Goal: Task Accomplishment & Management: Use online tool/utility

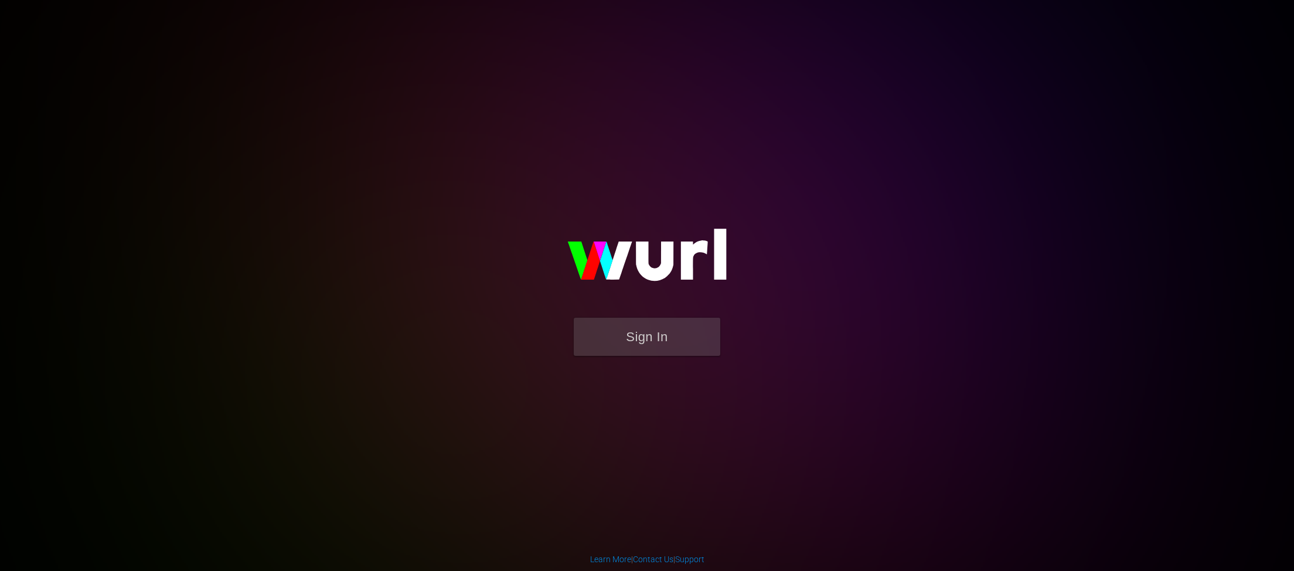
click at [649, 325] on button "Sign In" at bounding box center [647, 337] width 146 height 38
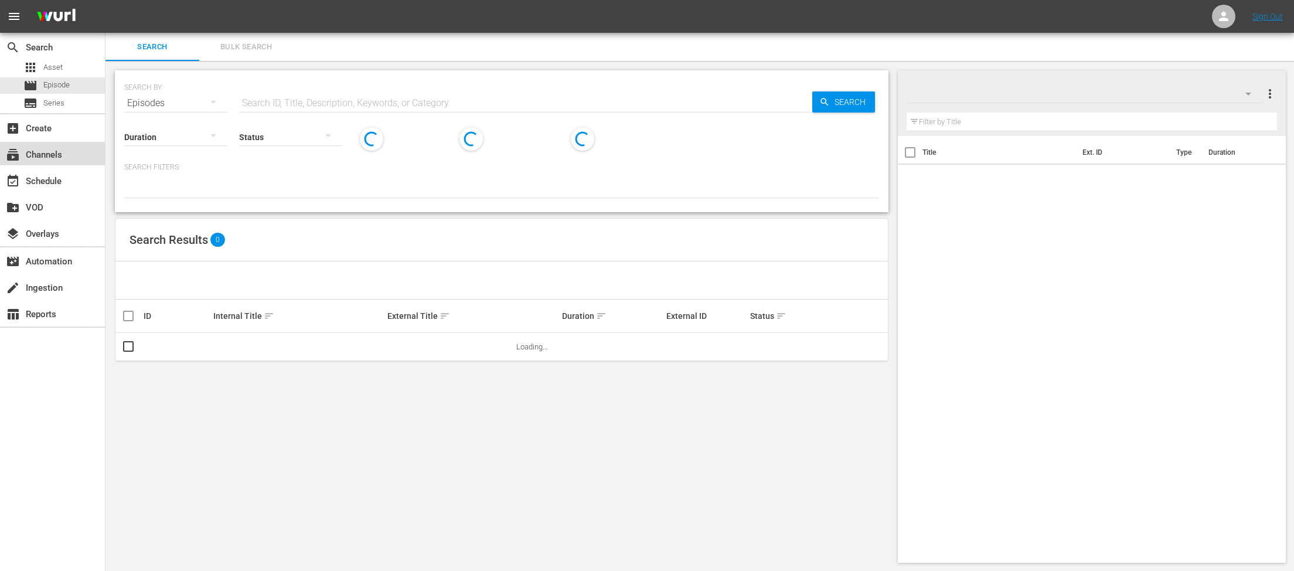
click at [57, 147] on div "subscriptions Channels" at bounding box center [52, 153] width 105 height 23
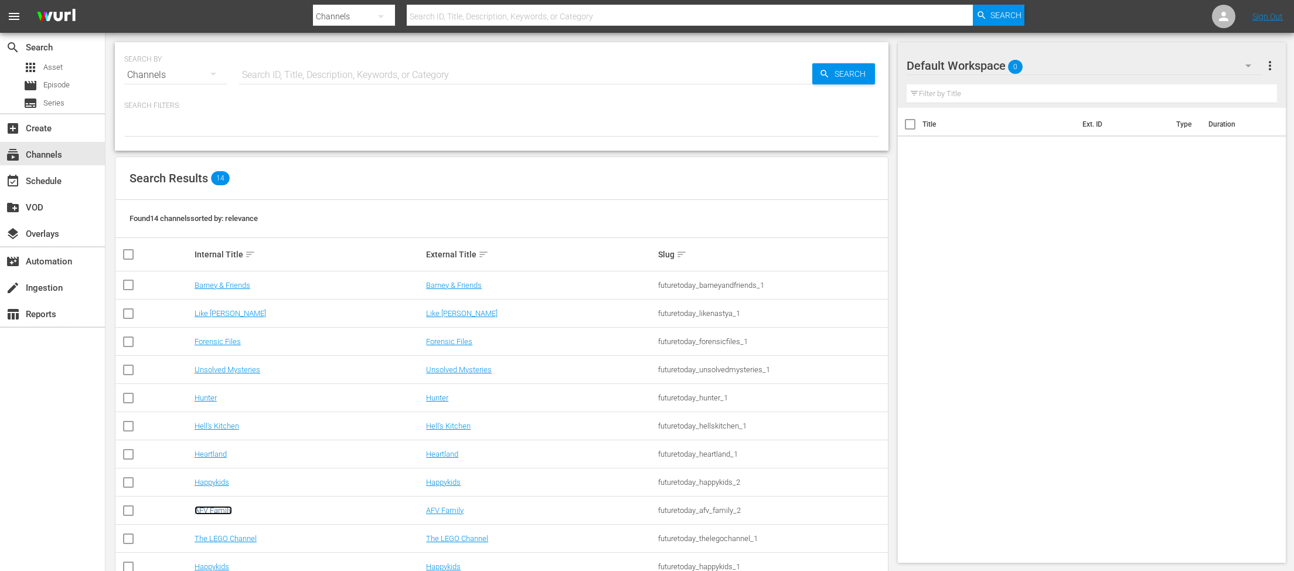
click at [214, 510] on link "AFV Family" at bounding box center [212, 510] width 37 height 9
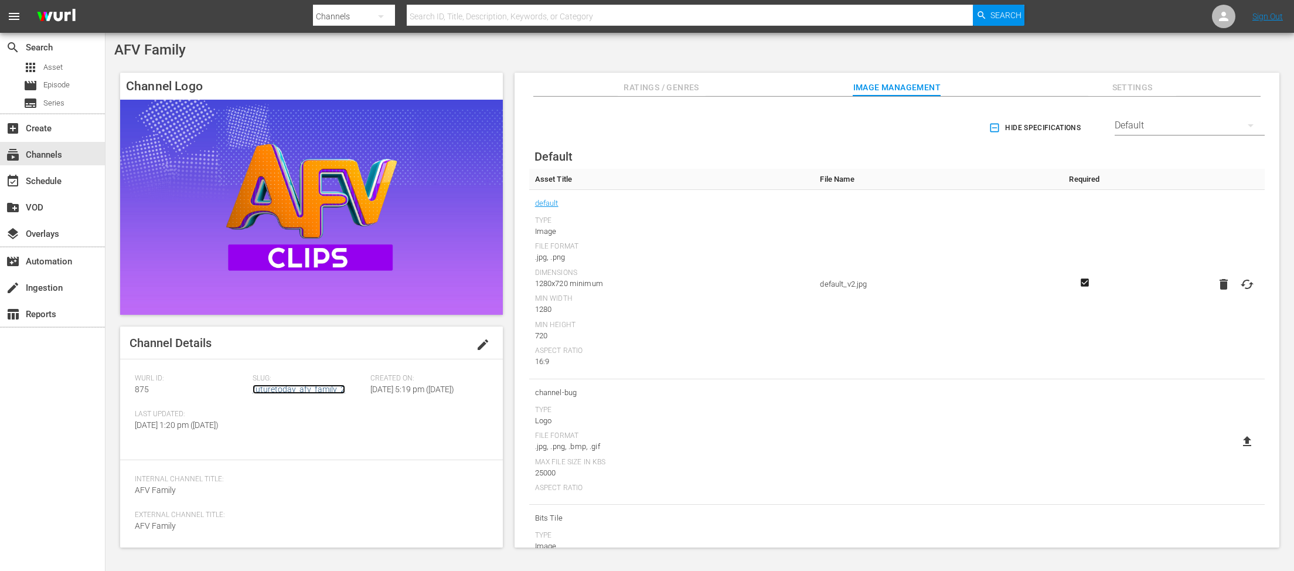
click at [283, 386] on link "futuretoday_afv_family_2" at bounding box center [298, 388] width 93 height 9
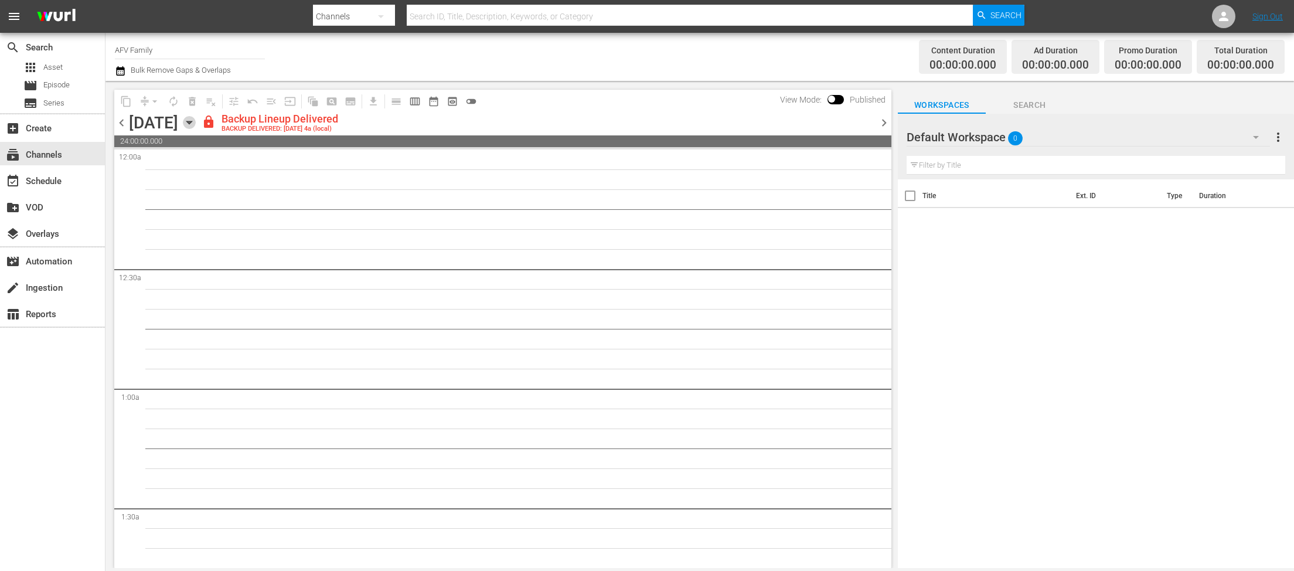
click at [196, 126] on icon "button" at bounding box center [189, 122] width 13 height 13
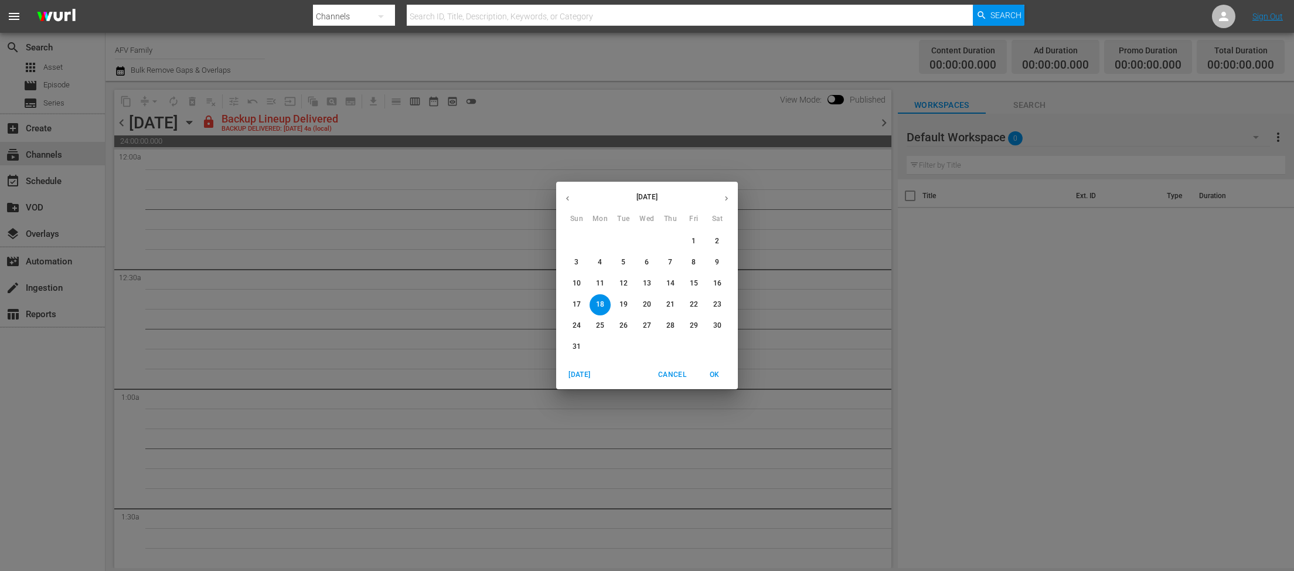
click at [668, 285] on p "14" at bounding box center [670, 283] width 8 height 10
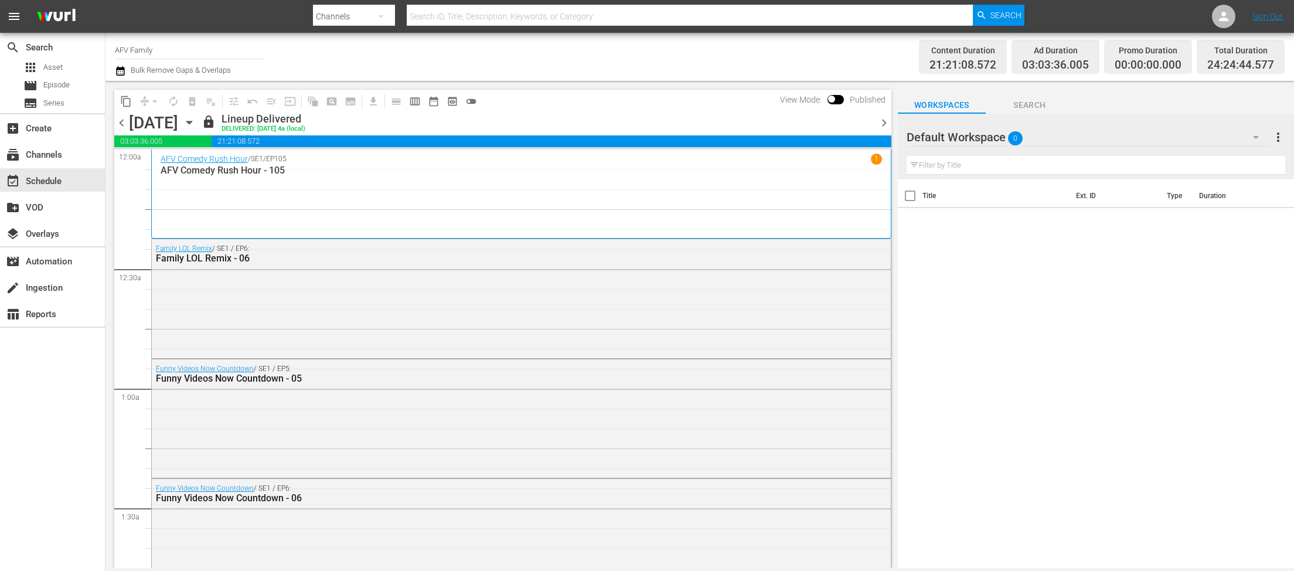
click at [196, 123] on icon "button" at bounding box center [189, 122] width 13 height 13
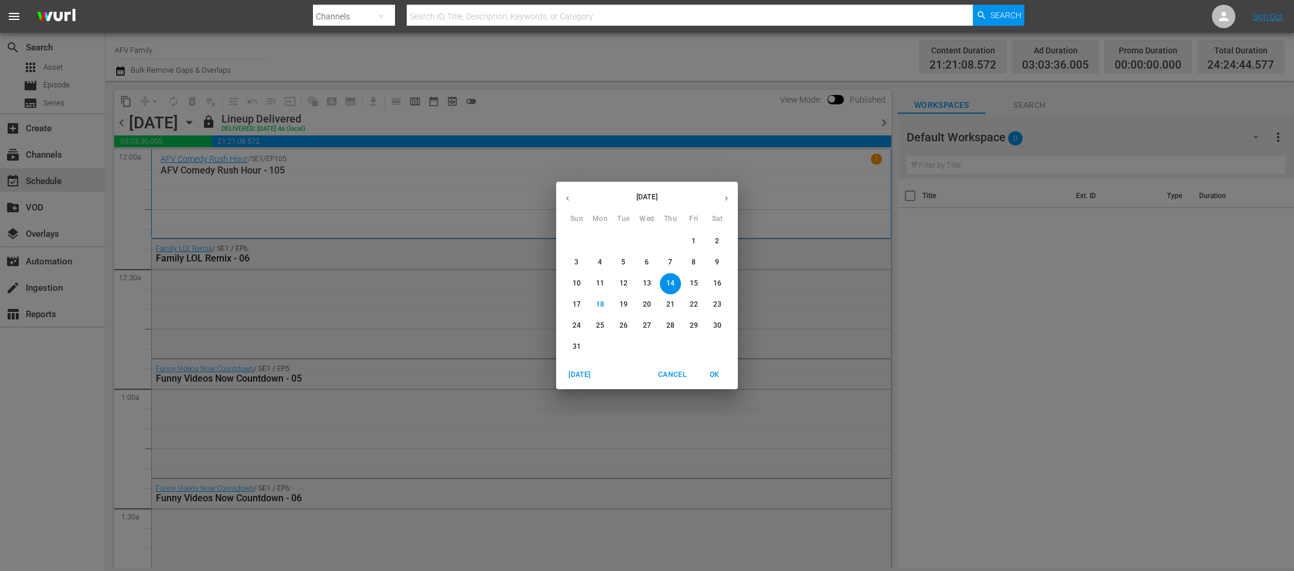
click at [571, 306] on span "17" at bounding box center [576, 304] width 21 height 10
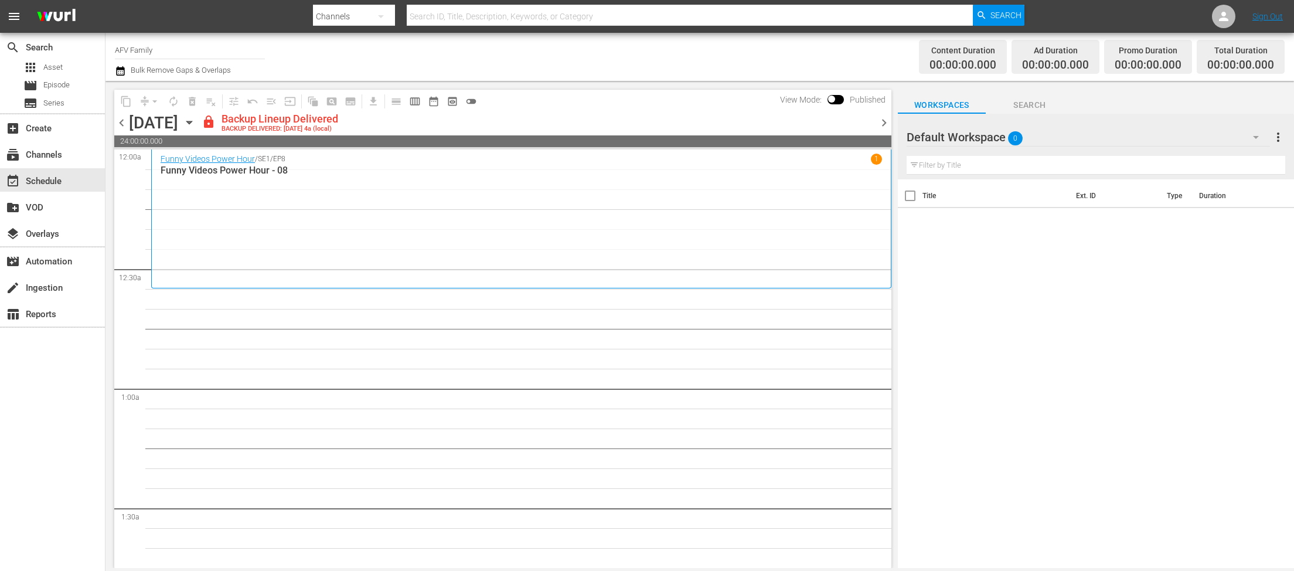
click at [196, 124] on icon "button" at bounding box center [189, 122] width 13 height 13
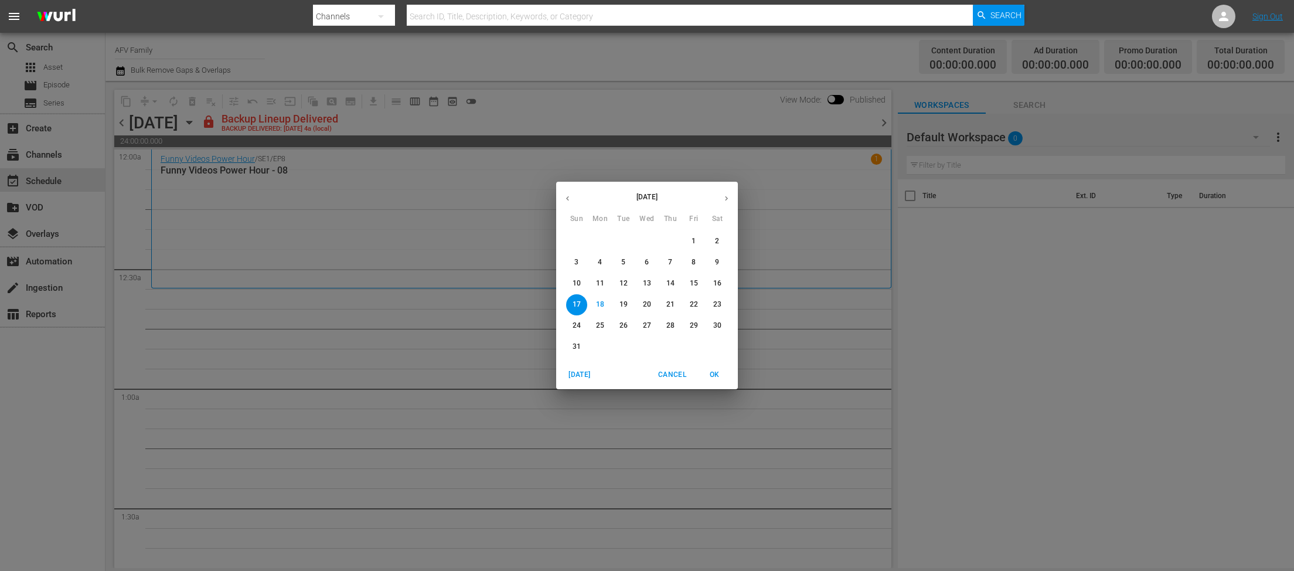
click at [602, 286] on p "11" at bounding box center [600, 283] width 8 height 10
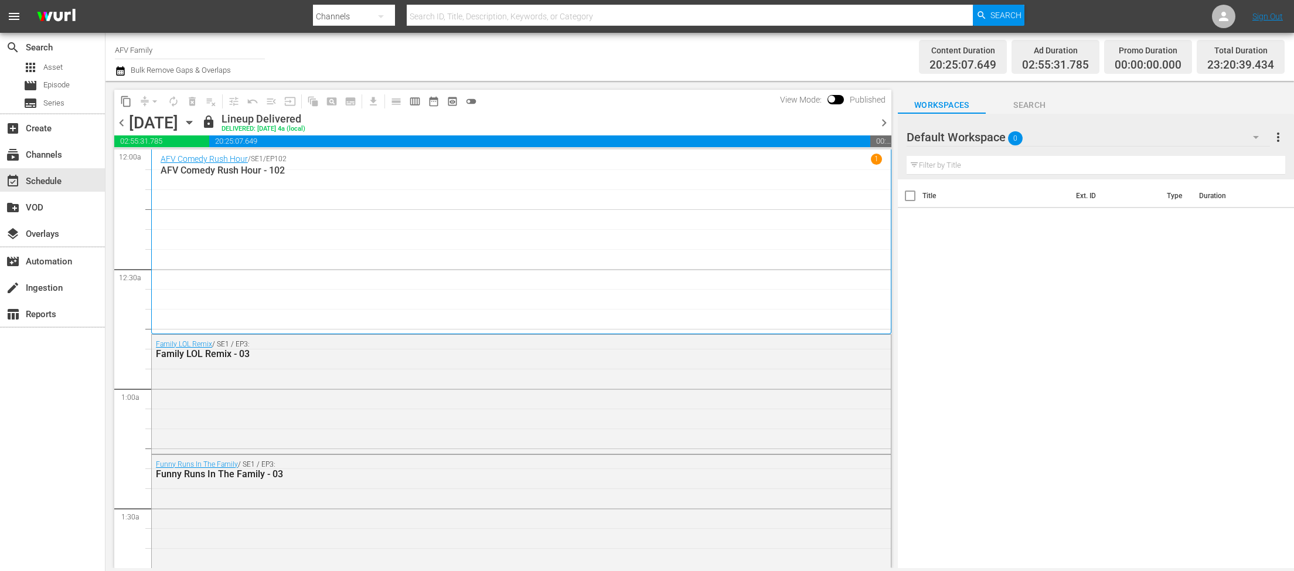
click at [196, 126] on icon "button" at bounding box center [189, 122] width 13 height 13
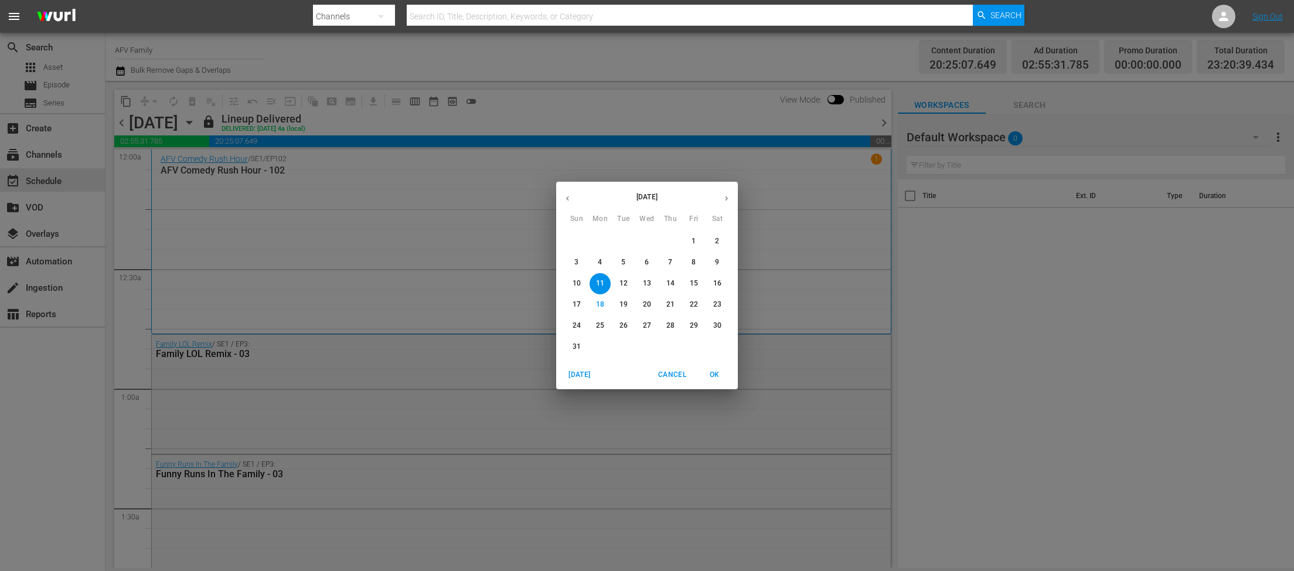
click at [719, 261] on span "9" at bounding box center [717, 262] width 21 height 10
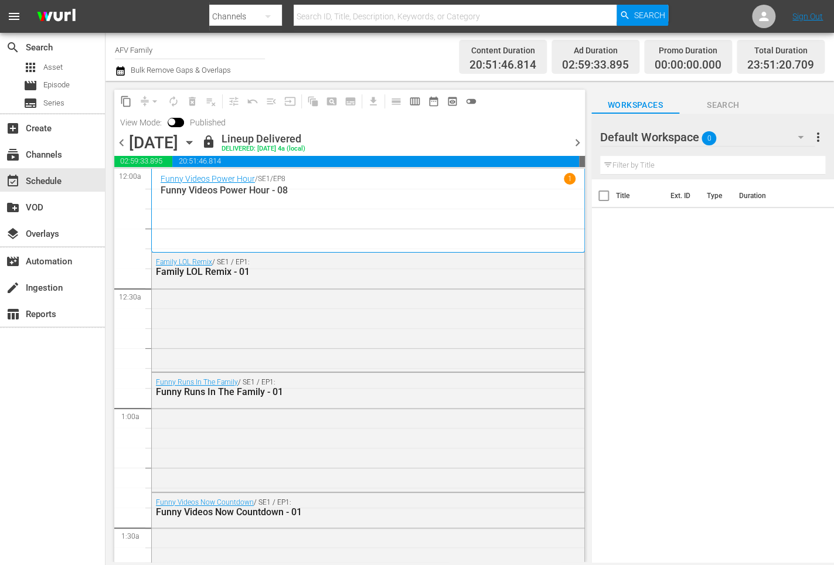
click at [196, 146] on icon "button" at bounding box center [189, 142] width 13 height 13
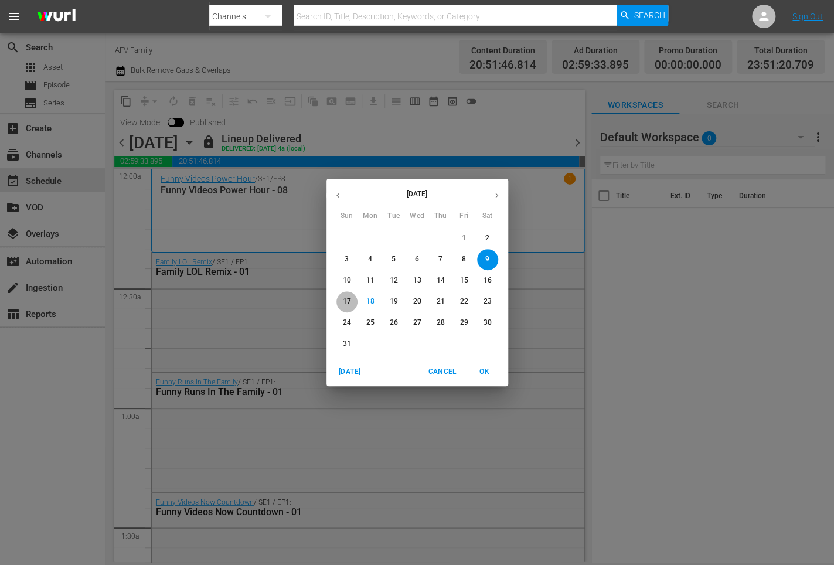
click at [353, 298] on span "17" at bounding box center [346, 301] width 21 height 10
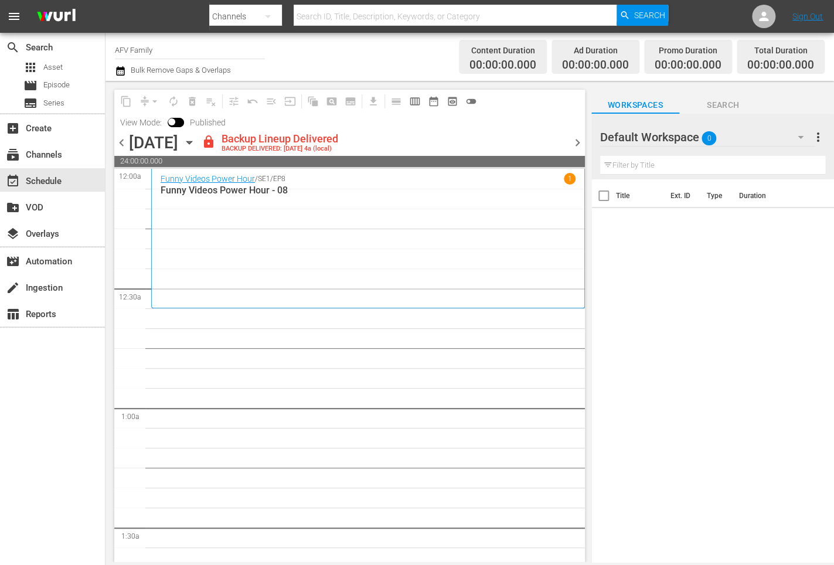
click at [199, 135] on div "Sunday, August 17th August 17th" at bounding box center [164, 142] width 70 height 19
click at [192, 142] on icon "button" at bounding box center [188, 142] width 5 height 3
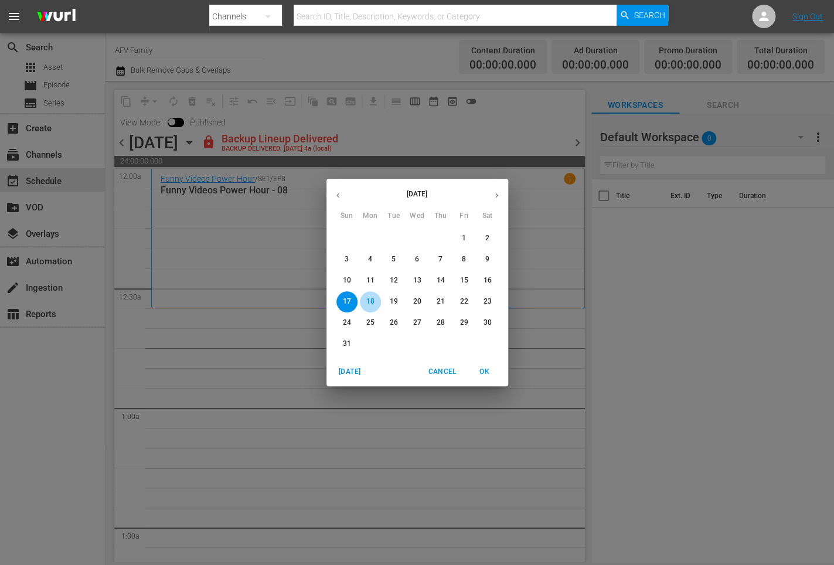
click at [380, 301] on span "18" at bounding box center [370, 301] width 21 height 10
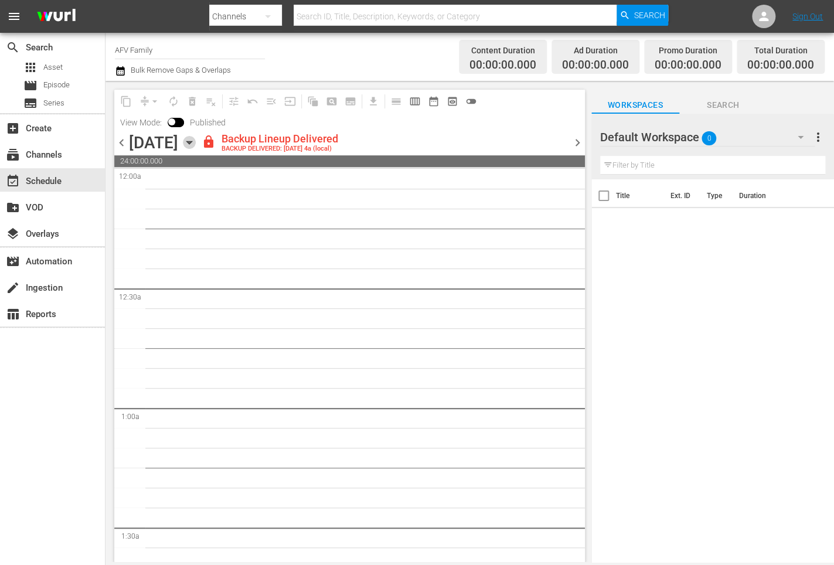
click at [196, 145] on icon "button" at bounding box center [189, 142] width 13 height 13
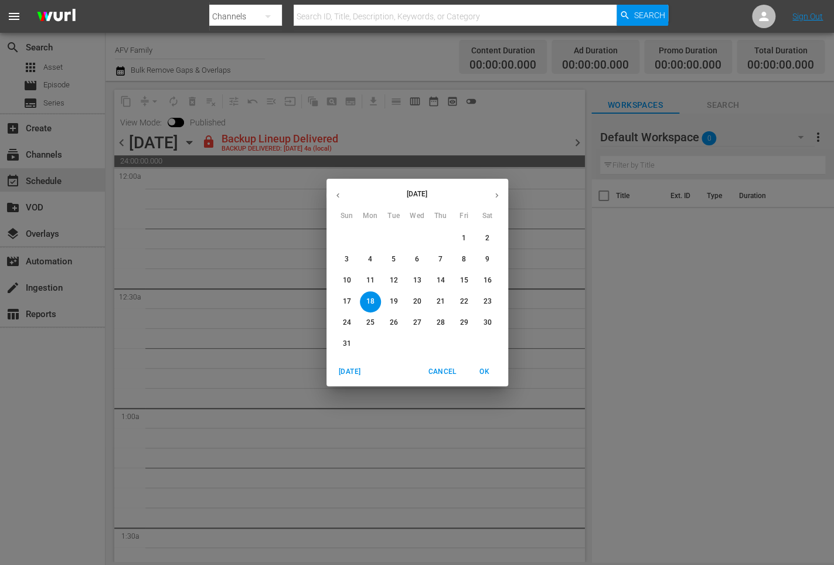
click at [396, 298] on p "19" at bounding box center [393, 301] width 8 height 10
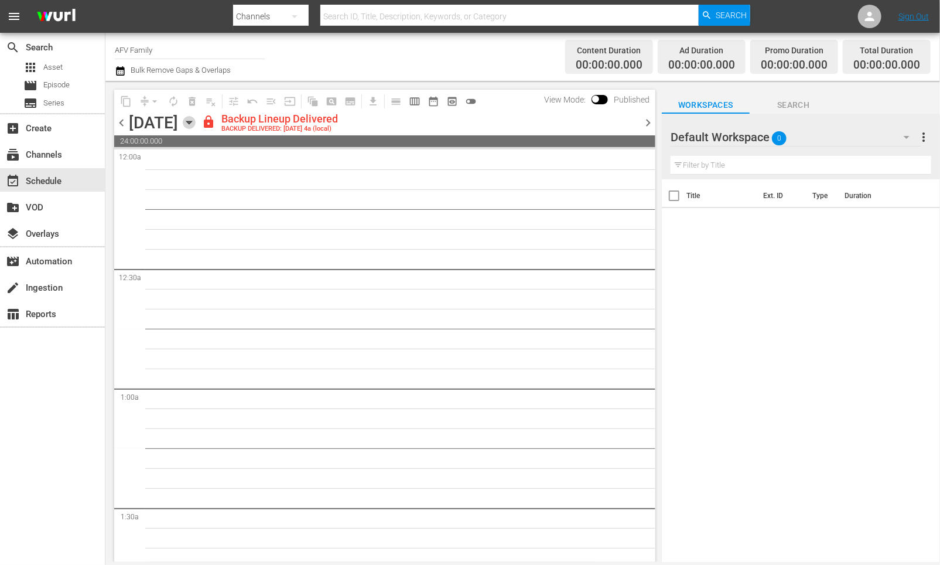
click at [196, 126] on icon "button" at bounding box center [189, 122] width 13 height 13
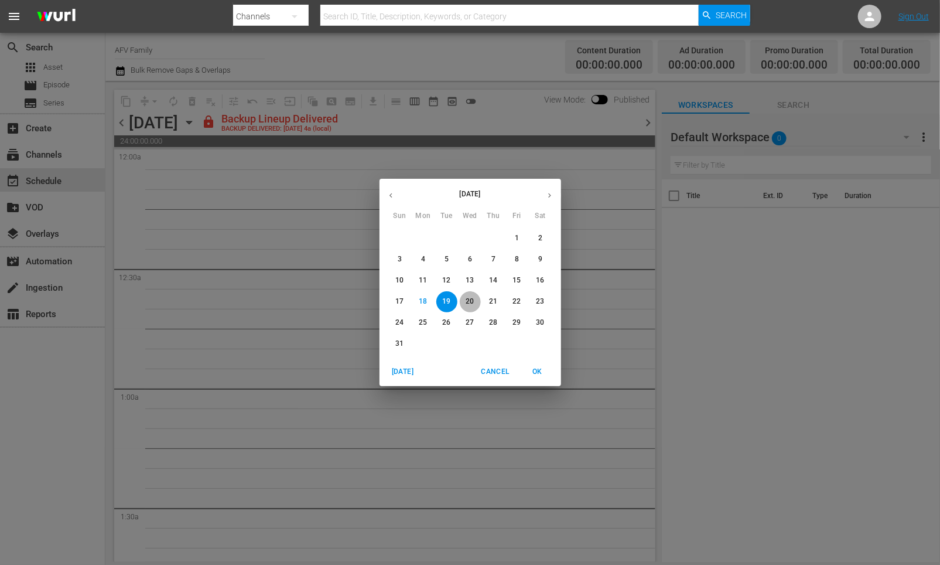
click at [473, 299] on p "20" at bounding box center [470, 301] width 8 height 10
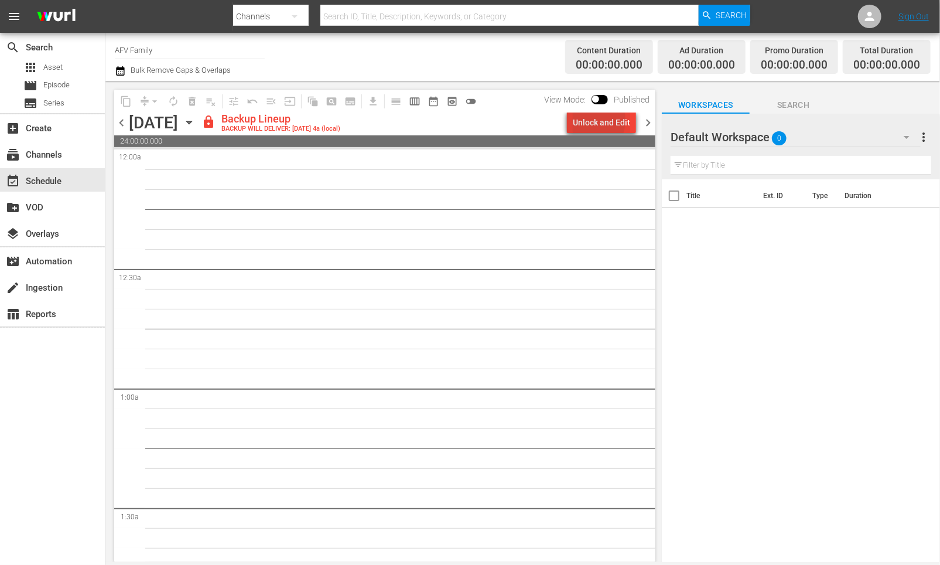
click at [589, 120] on div "Unlock and Edit" at bounding box center [601, 122] width 57 height 21
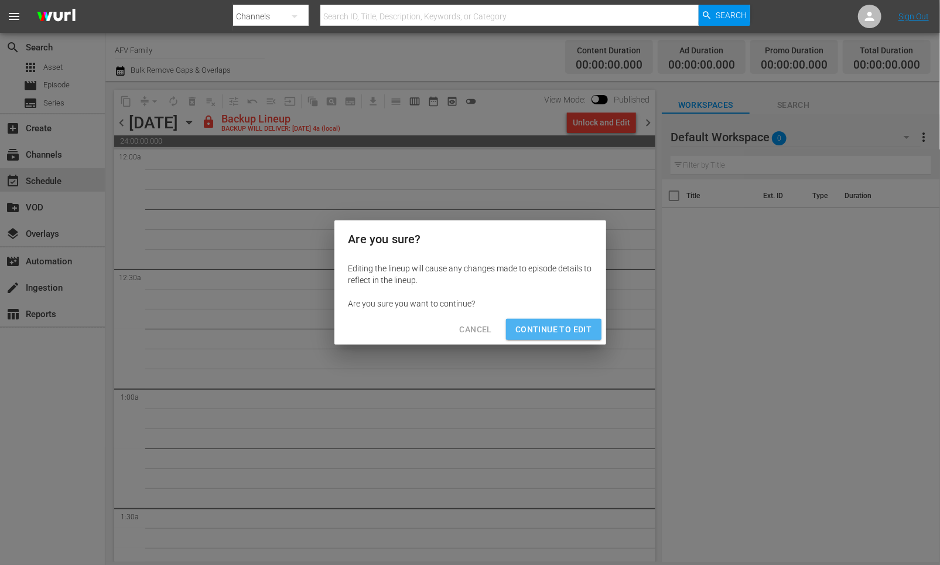
click at [564, 335] on span "Continue to Edit" at bounding box center [554, 329] width 76 height 15
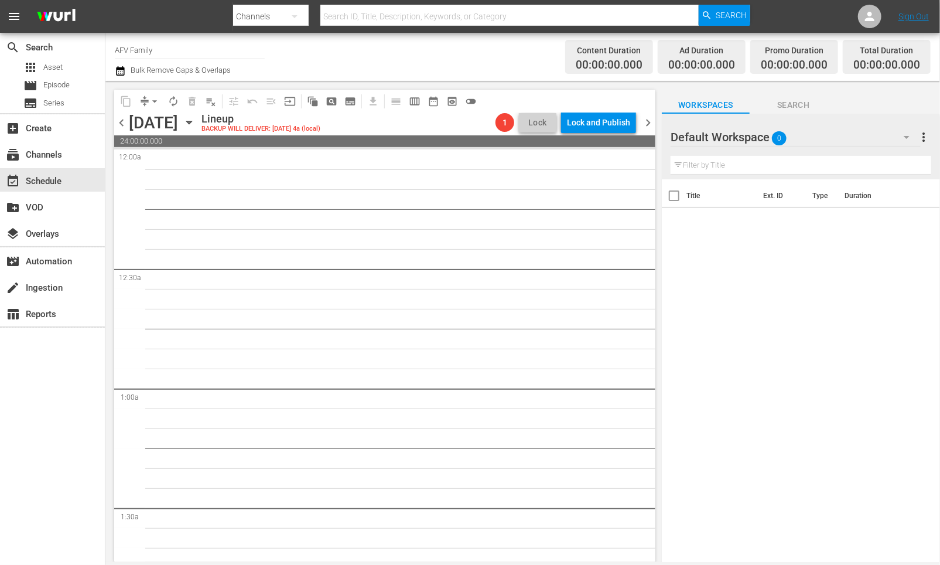
click at [196, 126] on icon "button" at bounding box center [189, 122] width 13 height 13
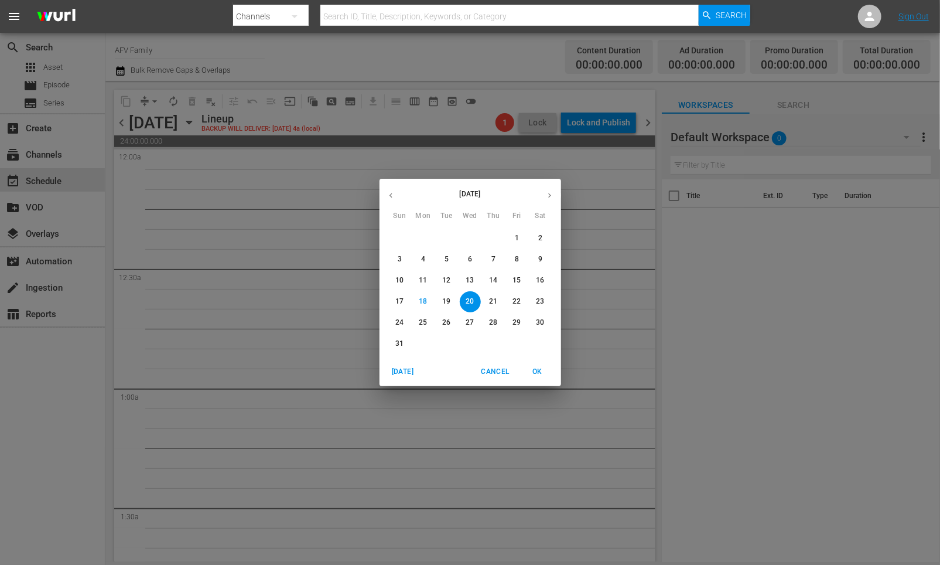
click at [547, 261] on span "9" at bounding box center [540, 259] width 21 height 10
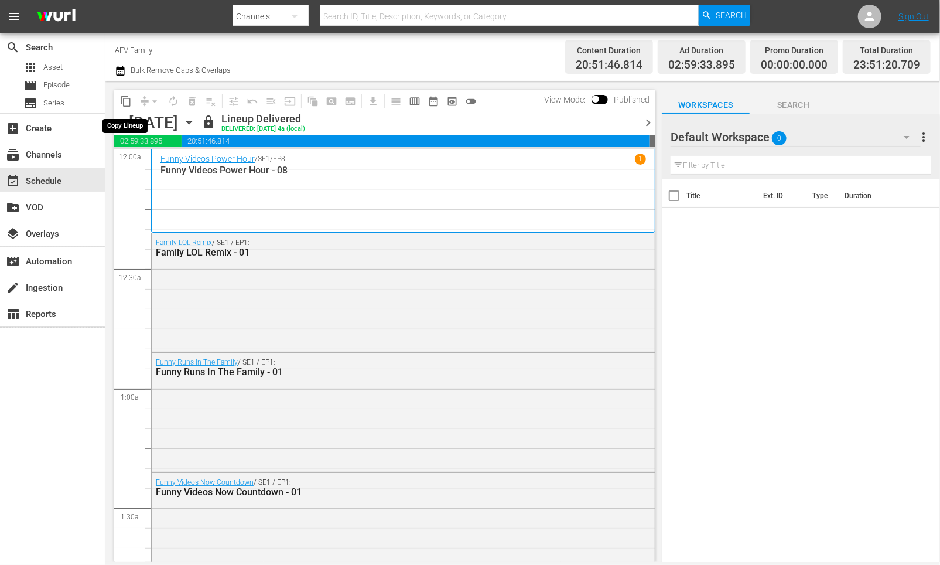
click at [122, 99] on span "content_copy" at bounding box center [126, 101] width 12 height 12
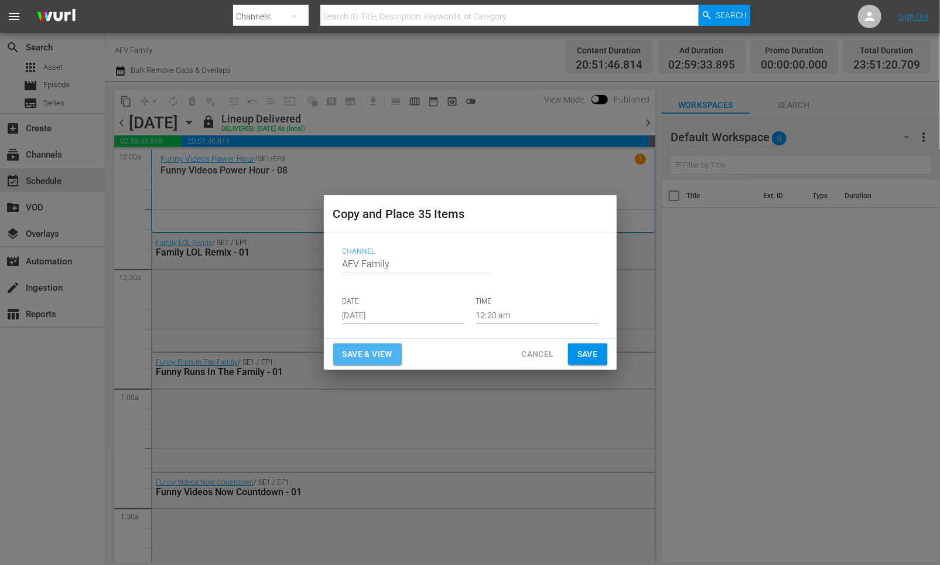
click at [359, 355] on span "Save & View" at bounding box center [368, 354] width 50 height 15
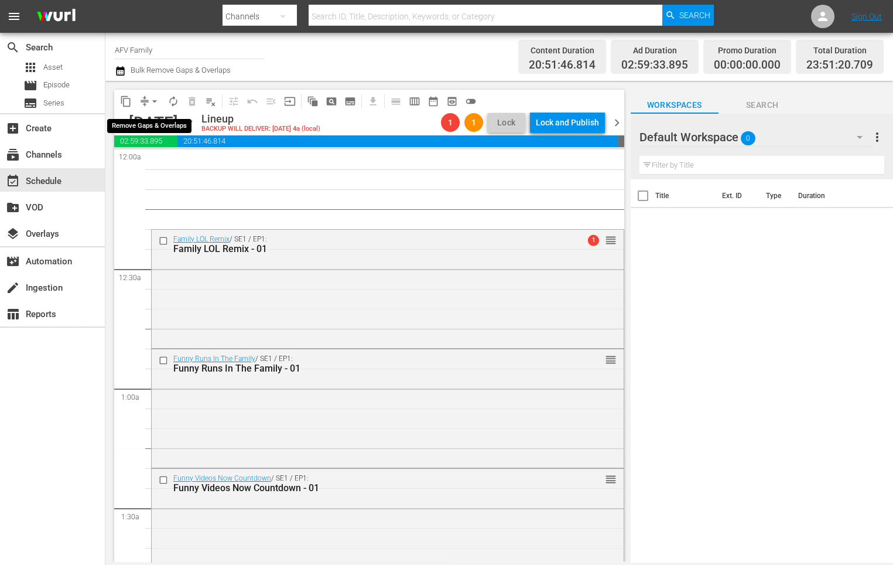
click at [153, 100] on span "arrow_drop_down" at bounding box center [155, 101] width 12 height 12
click at [155, 125] on li "Align to Midnight" at bounding box center [155, 124] width 97 height 19
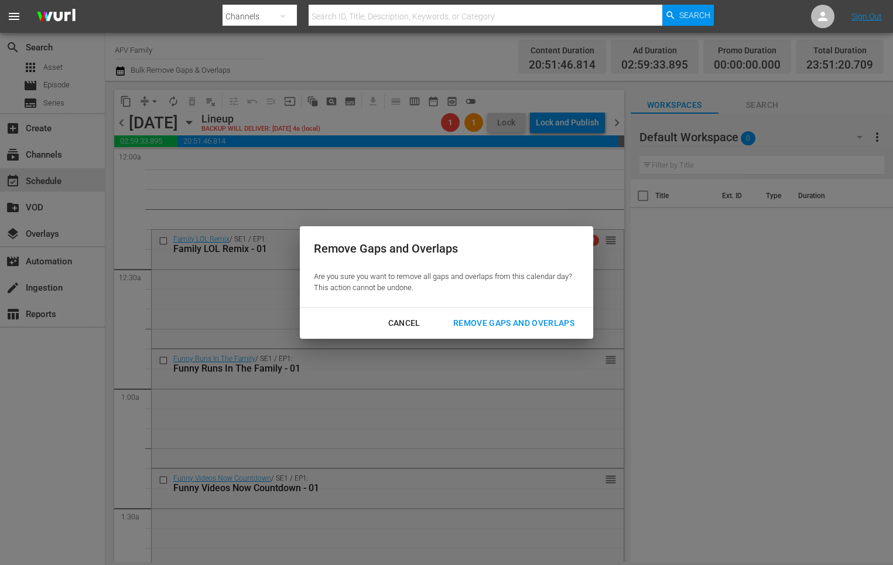
click at [548, 314] on button "Remove Gaps and Overlaps" at bounding box center [513, 323] width 149 height 22
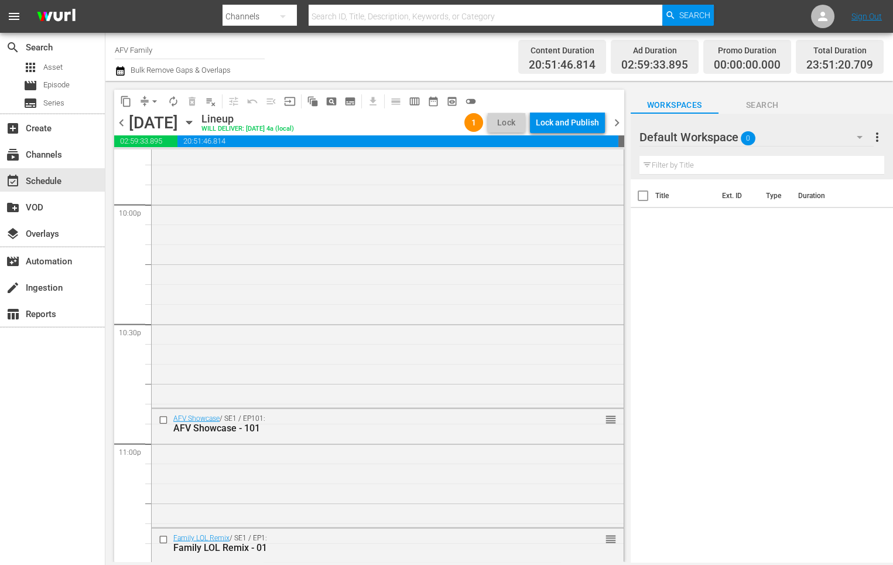
scroll to position [5323, 0]
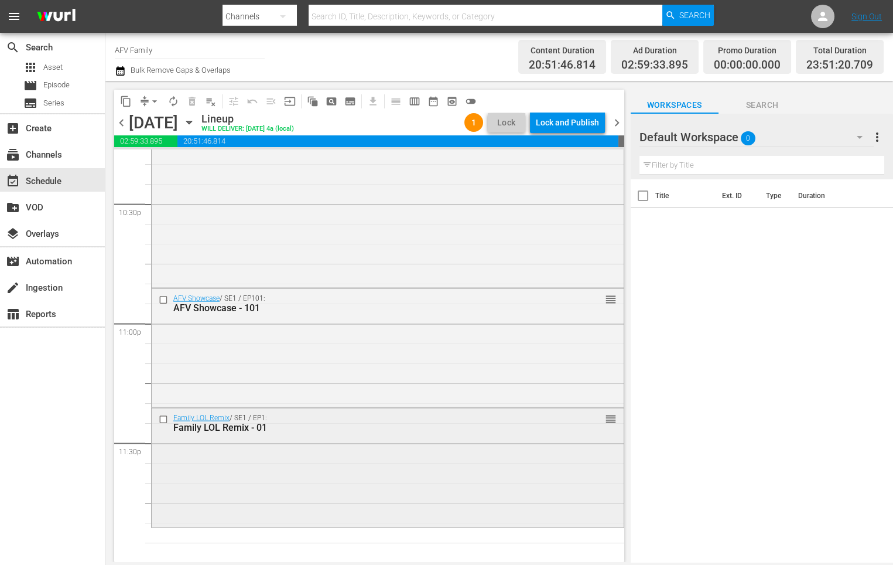
click at [165, 421] on input "checkbox" at bounding box center [165, 420] width 12 height 10
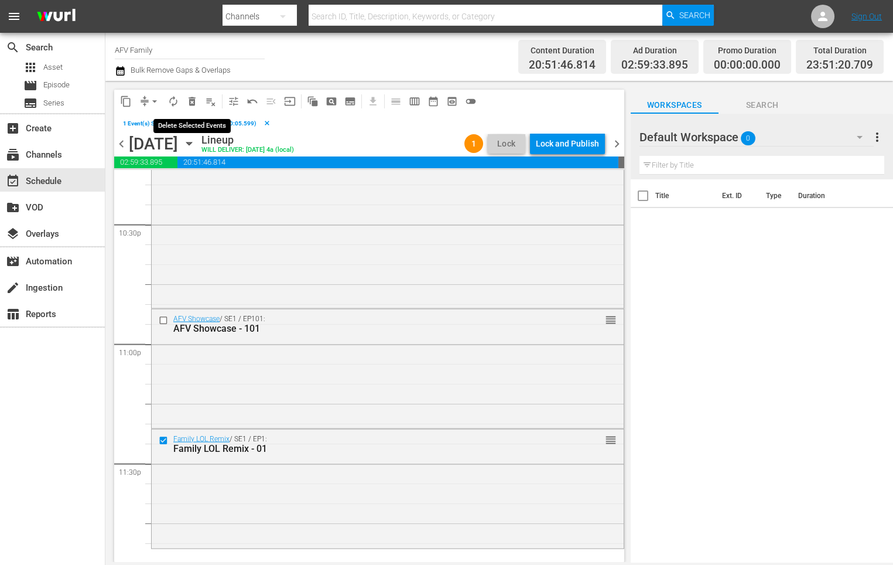
click at [194, 97] on span "delete_forever_outlined" at bounding box center [192, 101] width 12 height 12
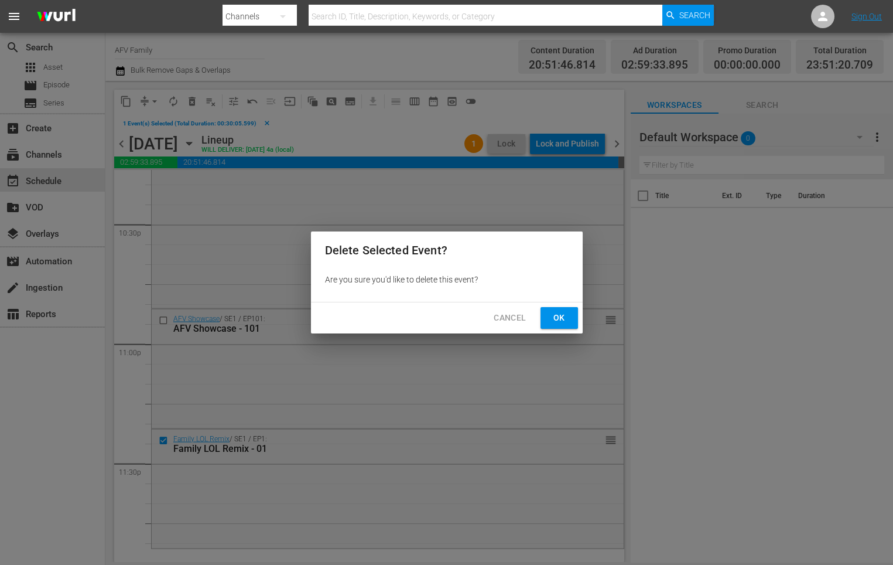
click at [557, 318] on span "Ok" at bounding box center [559, 317] width 19 height 15
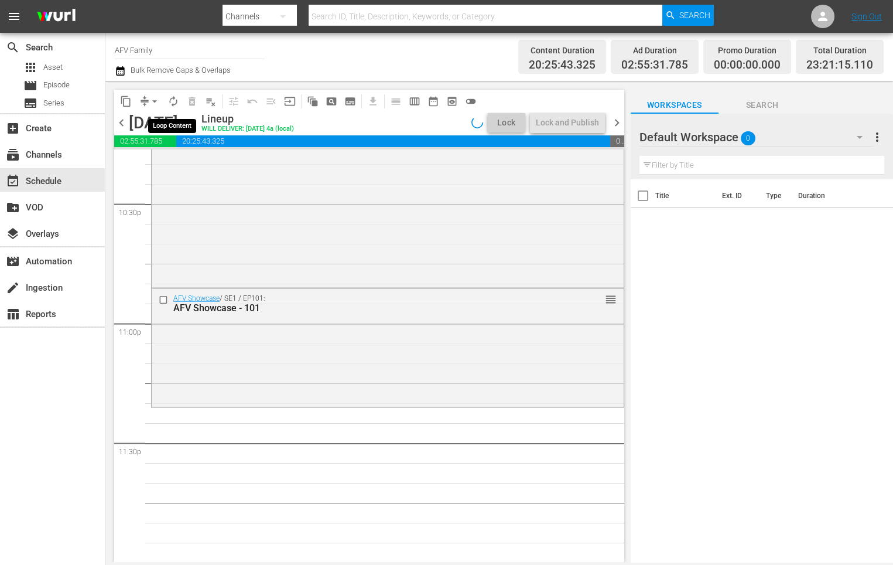
click at [171, 100] on span "autorenew_outlined" at bounding box center [174, 101] width 12 height 12
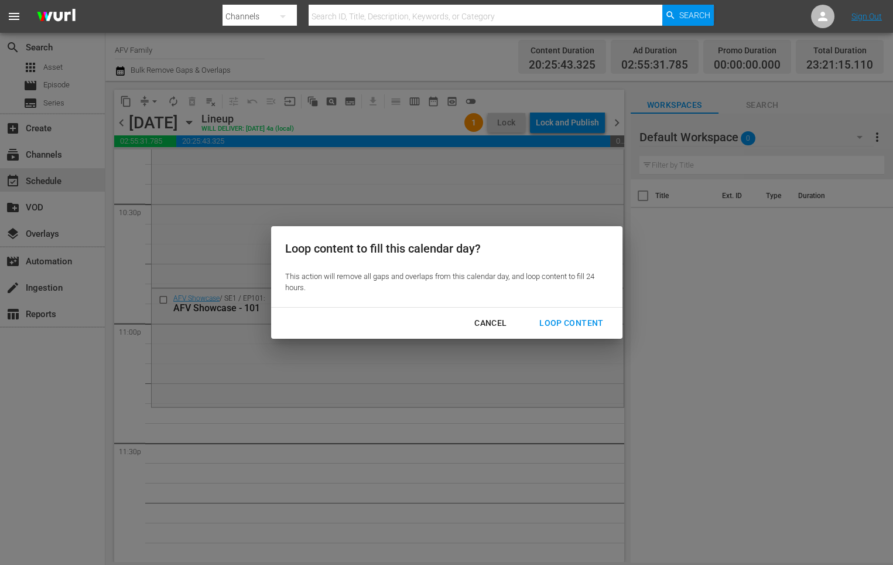
click at [594, 318] on div "Loop Content" at bounding box center [571, 323] width 83 height 15
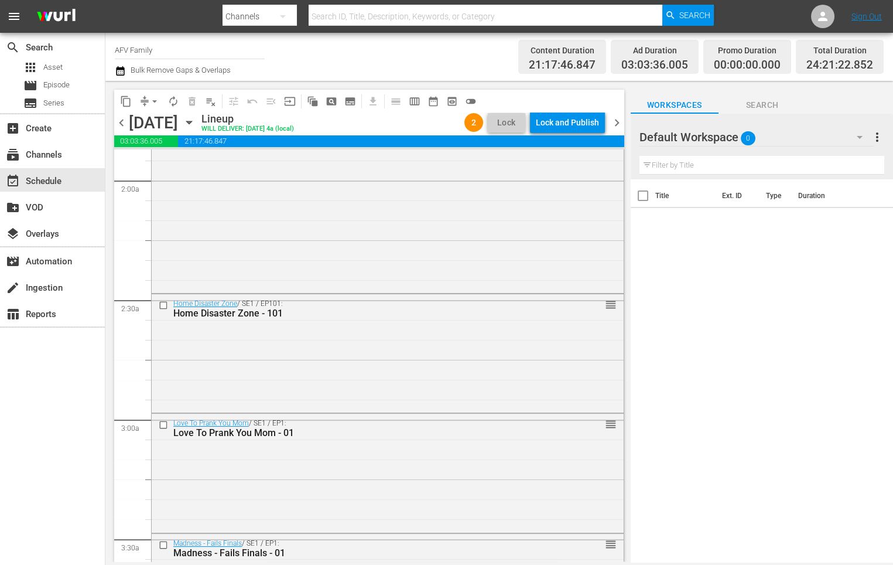
scroll to position [0, 0]
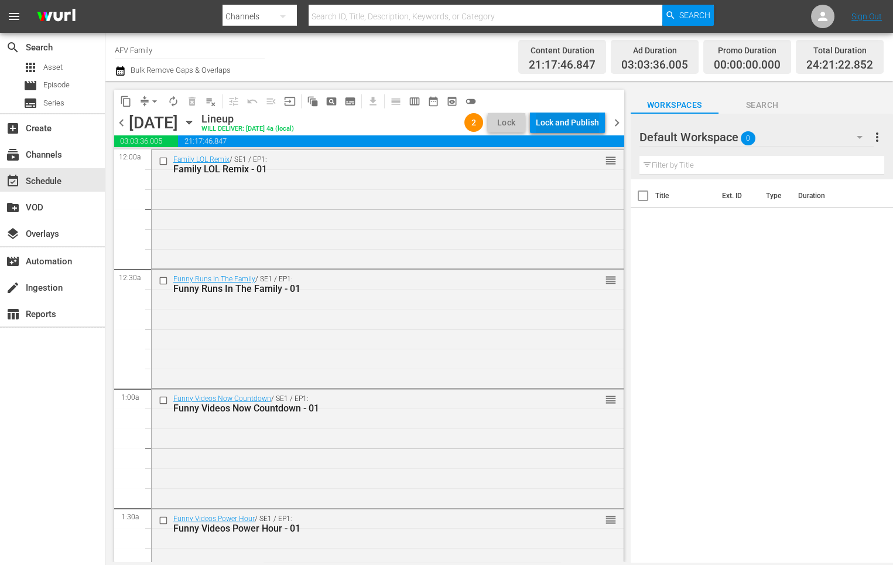
click at [563, 114] on div "Lock and Publish" at bounding box center [567, 122] width 63 height 21
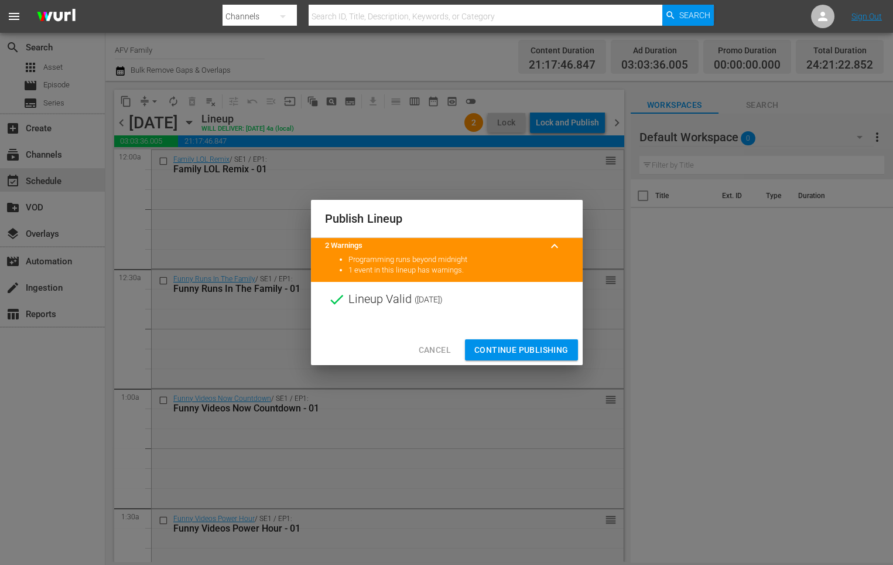
click at [523, 343] on span "Continue Publishing" at bounding box center [522, 350] width 94 height 15
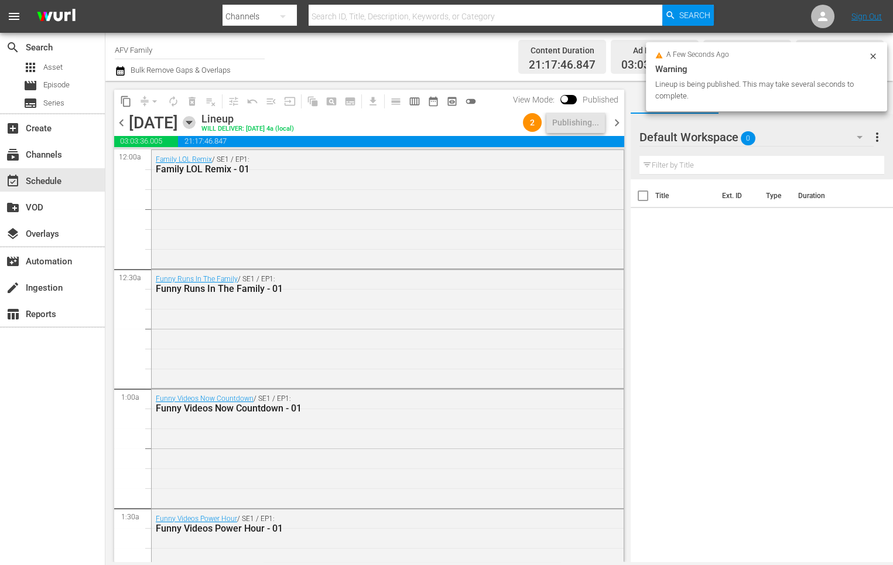
click at [196, 123] on icon "button" at bounding box center [189, 122] width 13 height 13
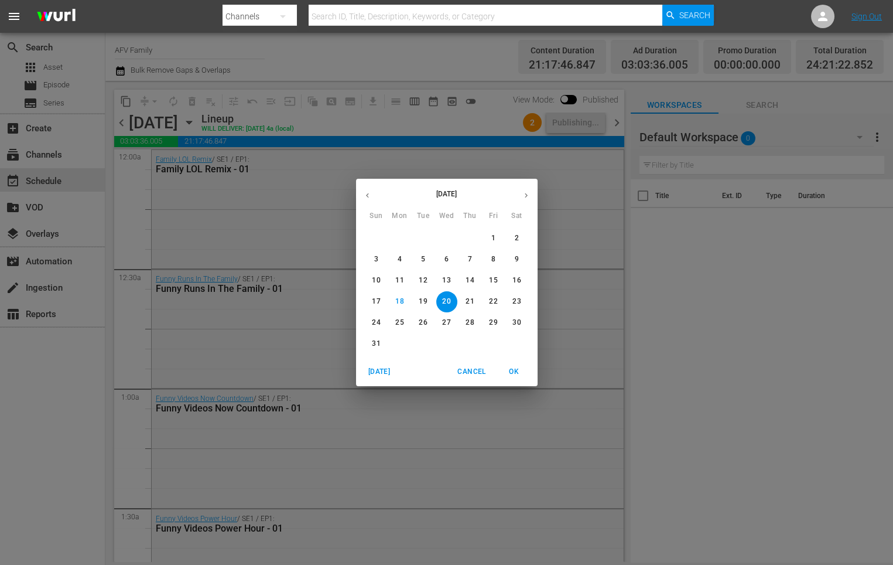
click at [467, 298] on p "21" at bounding box center [470, 301] width 8 height 10
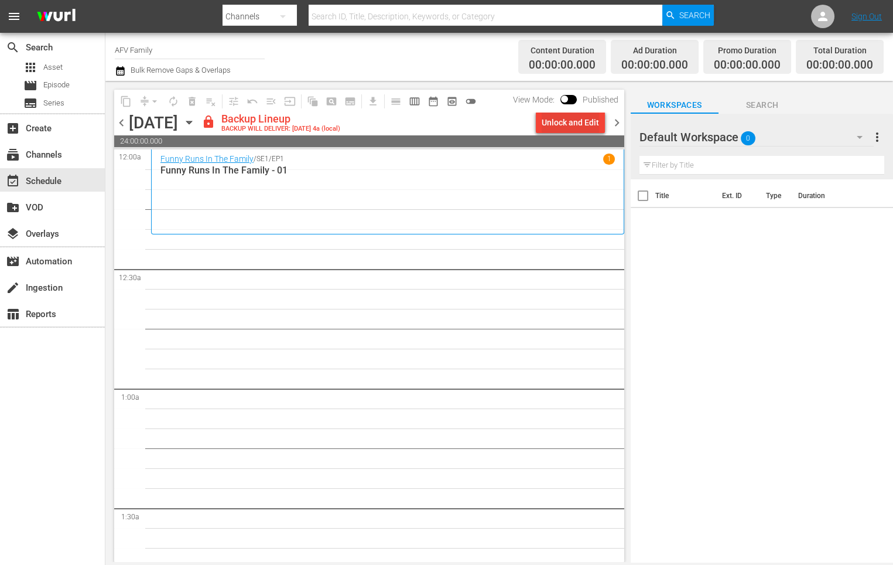
click at [562, 126] on div "Unlock and Edit" at bounding box center [570, 122] width 57 height 21
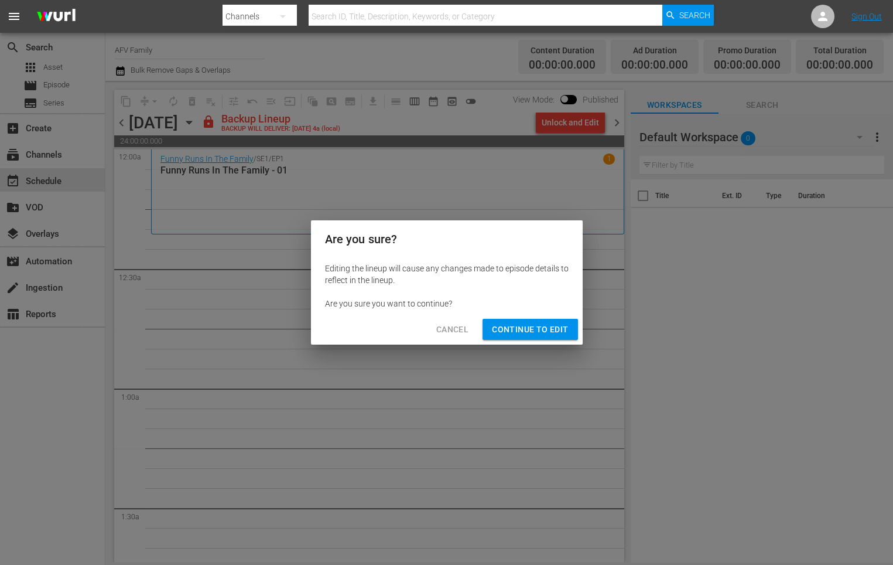
click at [544, 330] on span "Continue to Edit" at bounding box center [530, 329] width 76 height 15
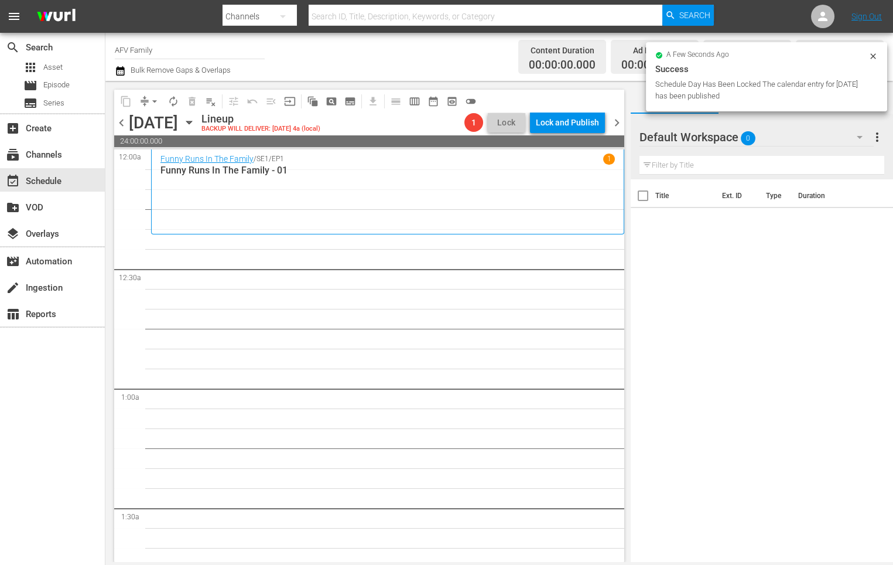
click at [199, 132] on div "Thursday, August 21st August 21st" at bounding box center [164, 122] width 70 height 19
click at [196, 122] on icon "button" at bounding box center [189, 122] width 13 height 13
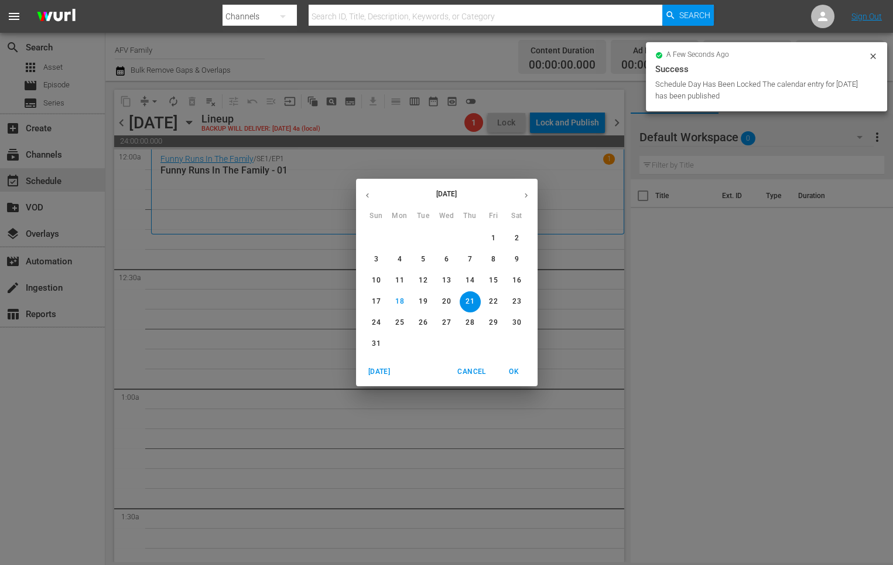
click at [376, 280] on p "10" at bounding box center [376, 280] width 8 height 10
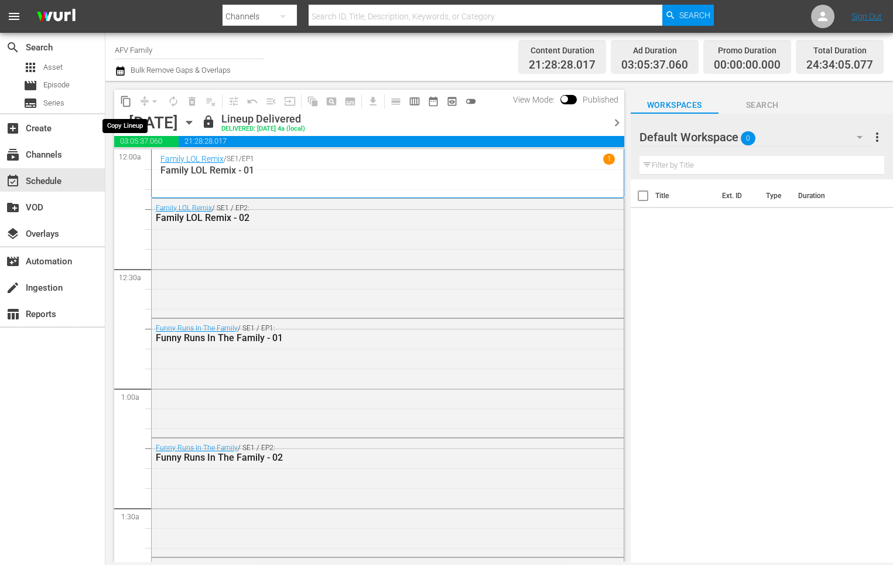
click at [129, 98] on span "content_copy" at bounding box center [126, 101] width 12 height 12
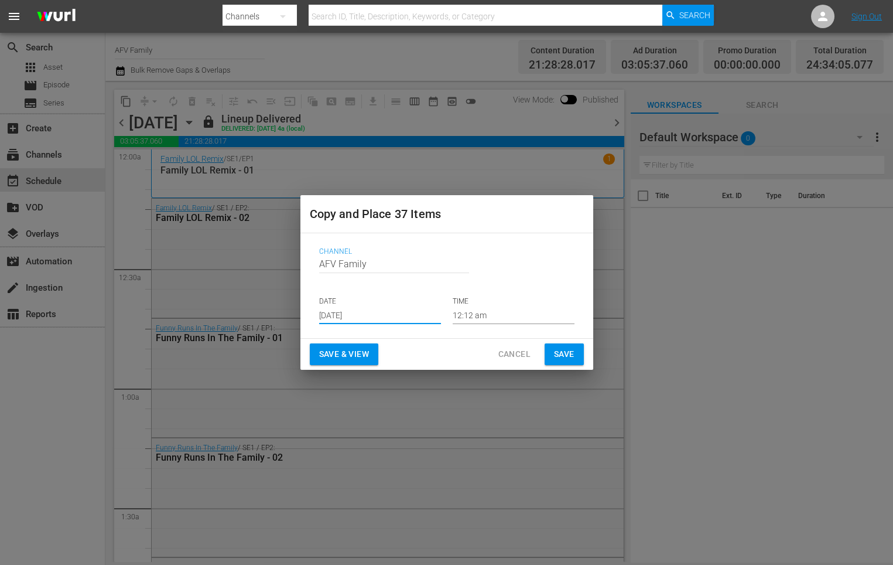
click at [421, 315] on input "Aug 20th 2025" at bounding box center [380, 315] width 122 height 18
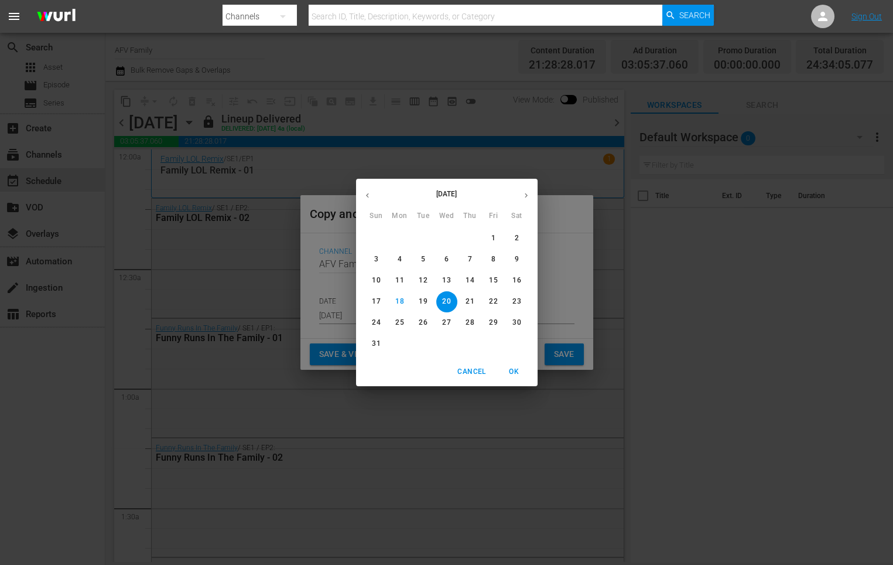
click at [475, 298] on span "21" at bounding box center [470, 301] width 21 height 10
type input "Aug 21st 2025"
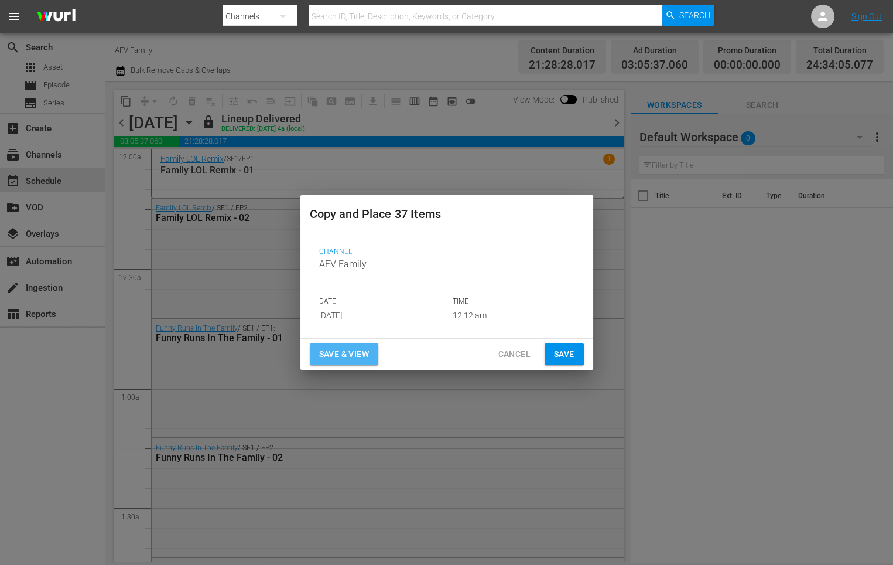
click at [351, 347] on span "Save & View" at bounding box center [344, 354] width 50 height 15
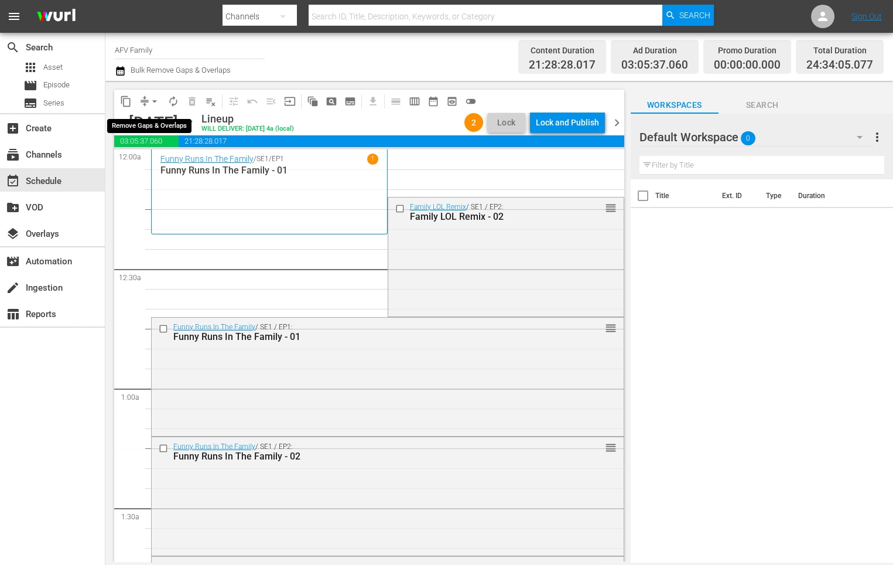
click at [148, 103] on button "arrow_drop_down" at bounding box center [154, 101] width 19 height 19
click at [172, 165] on li "Align to End of Previous Day" at bounding box center [155, 163] width 123 height 19
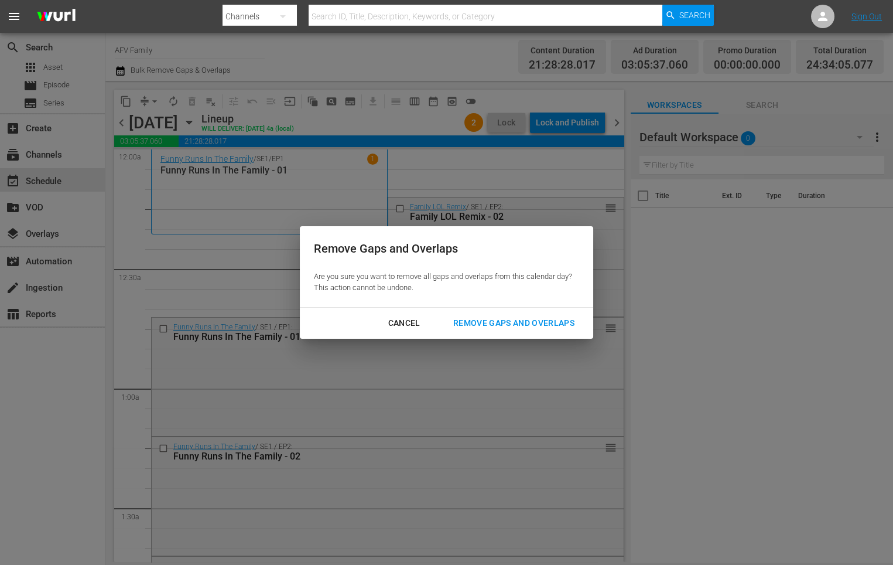
click at [488, 326] on div "Remove Gaps and Overlaps" at bounding box center [514, 323] width 140 height 15
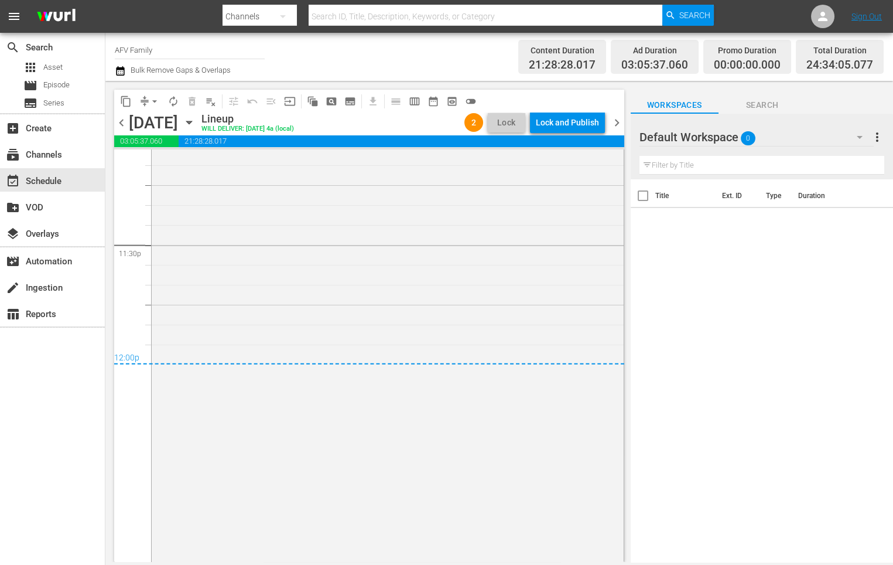
scroll to position [5544, 0]
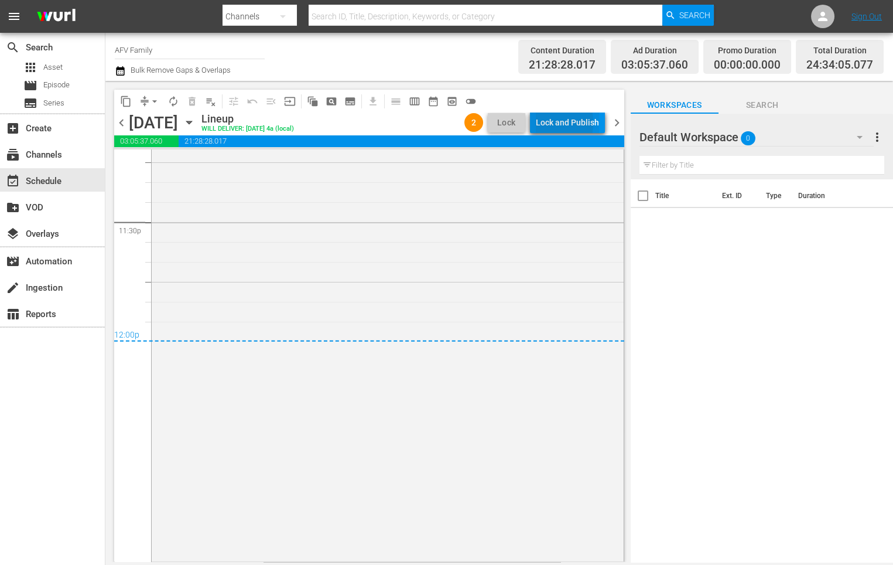
click at [540, 122] on div "Lock and Publish" at bounding box center [567, 122] width 63 height 21
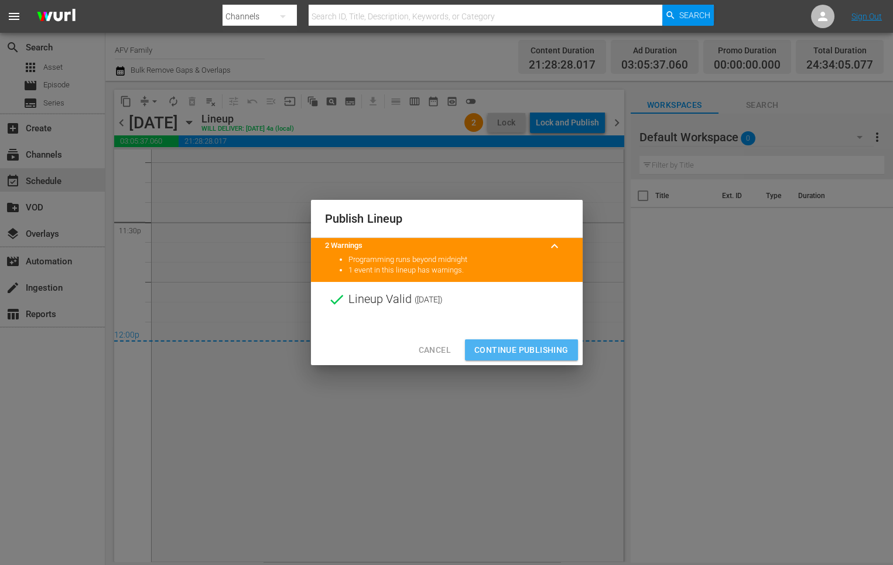
click at [538, 346] on span "Continue Publishing" at bounding box center [522, 350] width 94 height 15
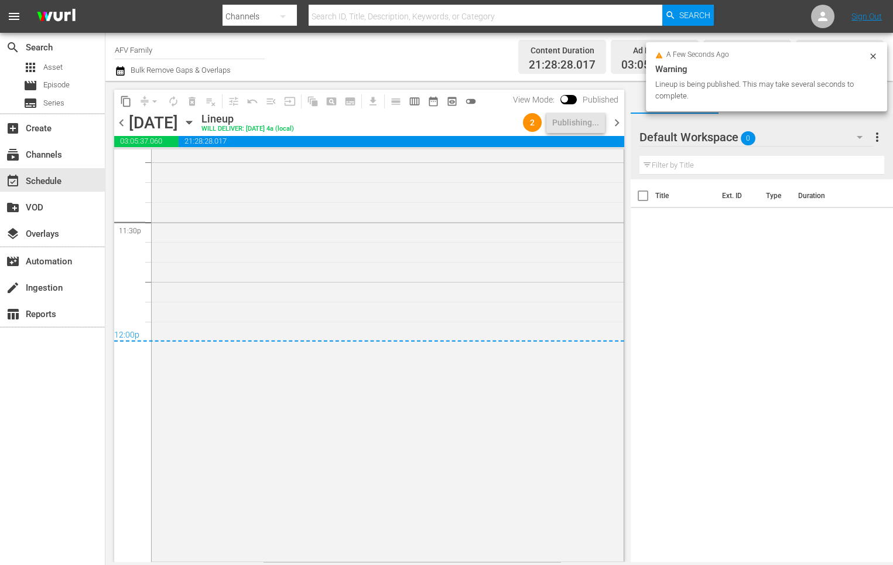
click at [196, 125] on icon "button" at bounding box center [189, 122] width 13 height 13
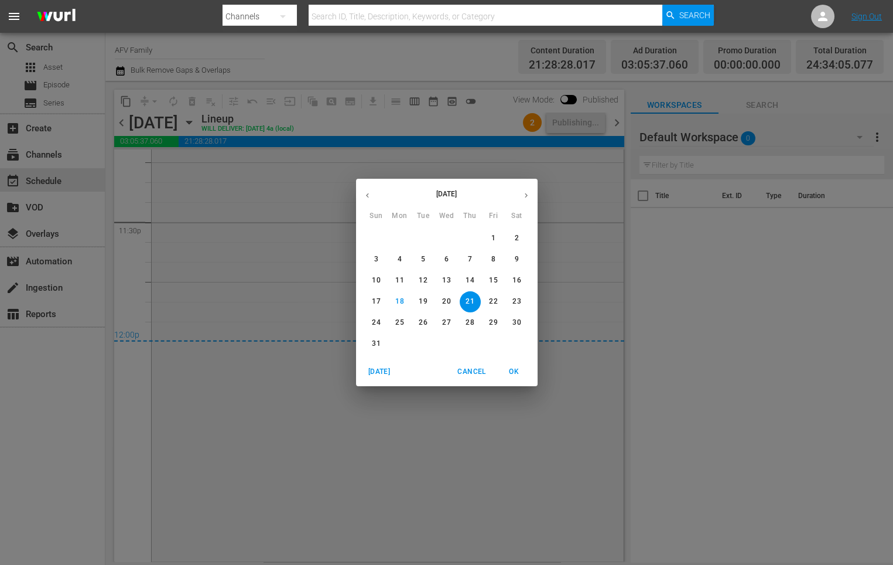
click at [495, 303] on p "22" at bounding box center [493, 301] width 8 height 10
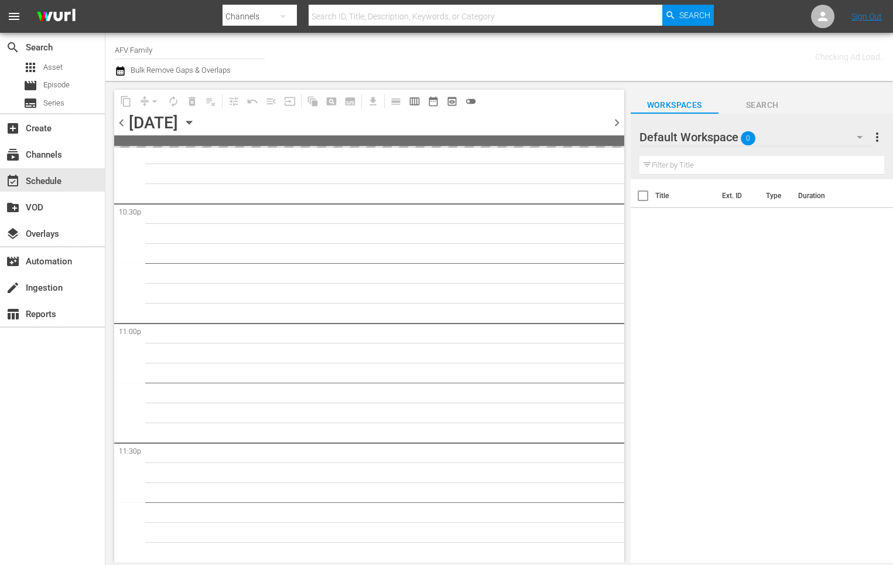
scroll to position [5322, 0]
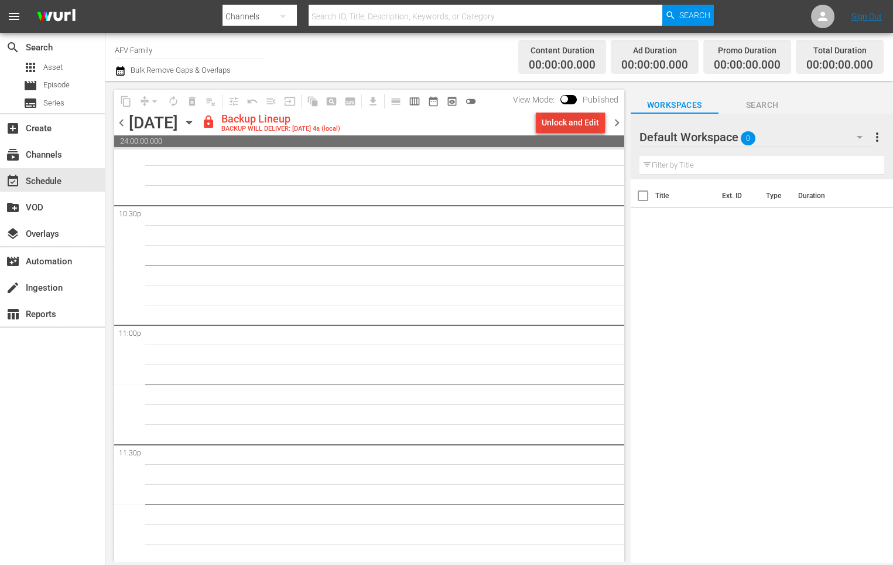
click at [570, 129] on div "Unlock and Edit" at bounding box center [570, 122] width 57 height 21
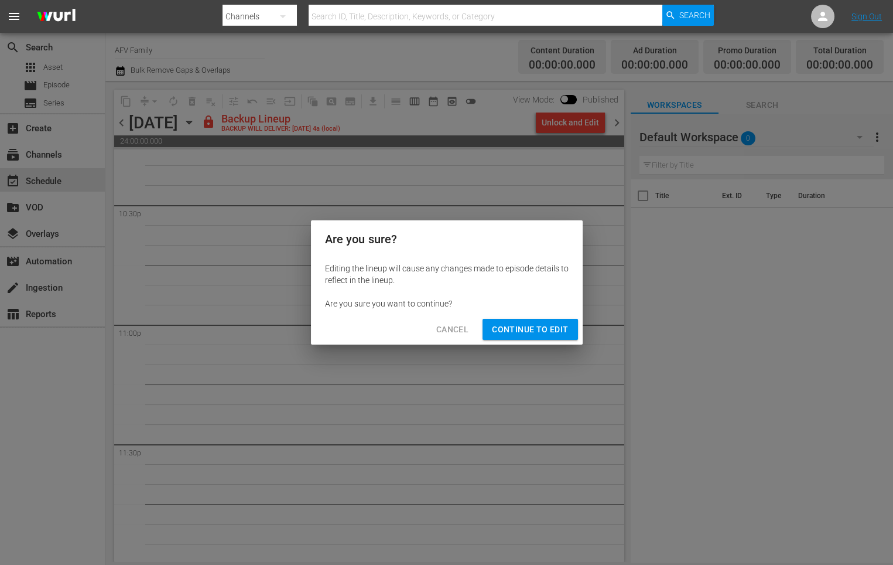
click at [551, 323] on span "Continue to Edit" at bounding box center [530, 329] width 76 height 15
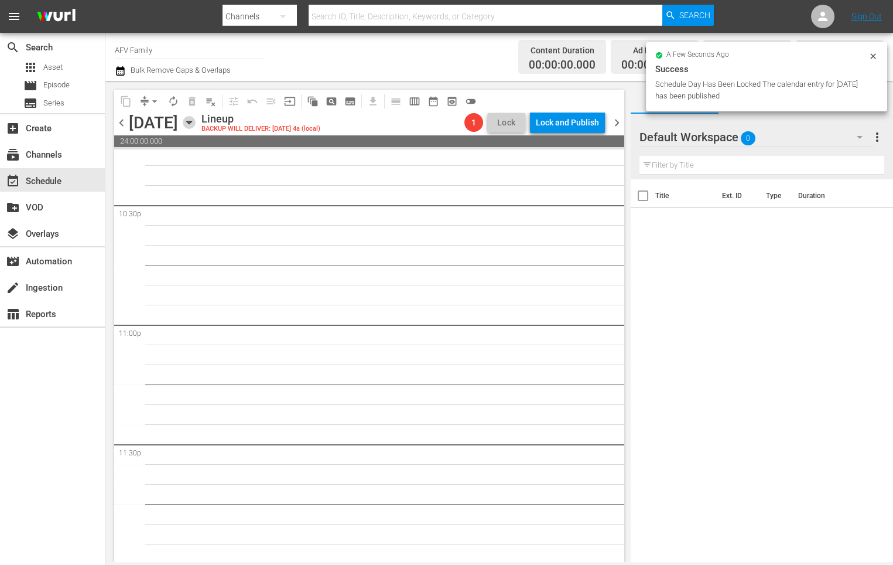
click at [196, 117] on icon "button" at bounding box center [189, 122] width 13 height 13
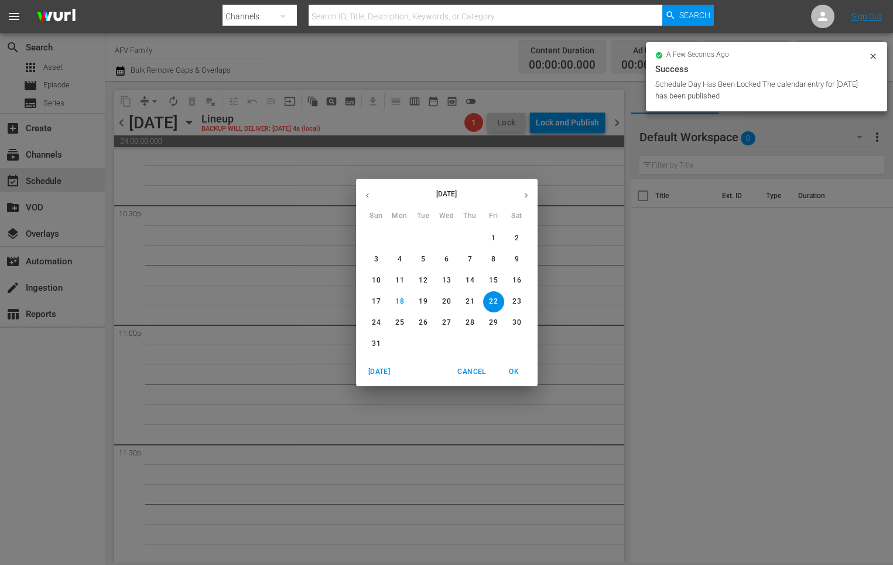
click at [400, 280] on p "11" at bounding box center [399, 280] width 8 height 10
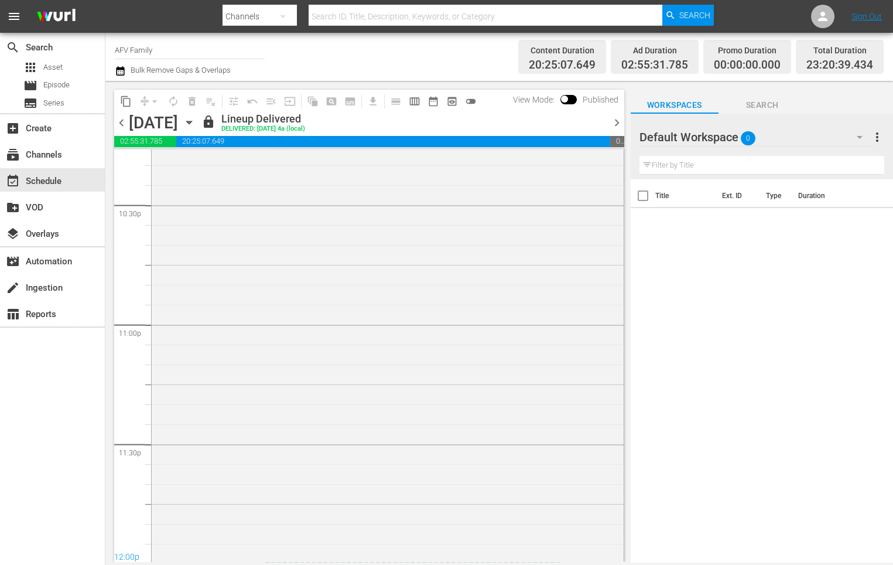
scroll to position [4984, 0]
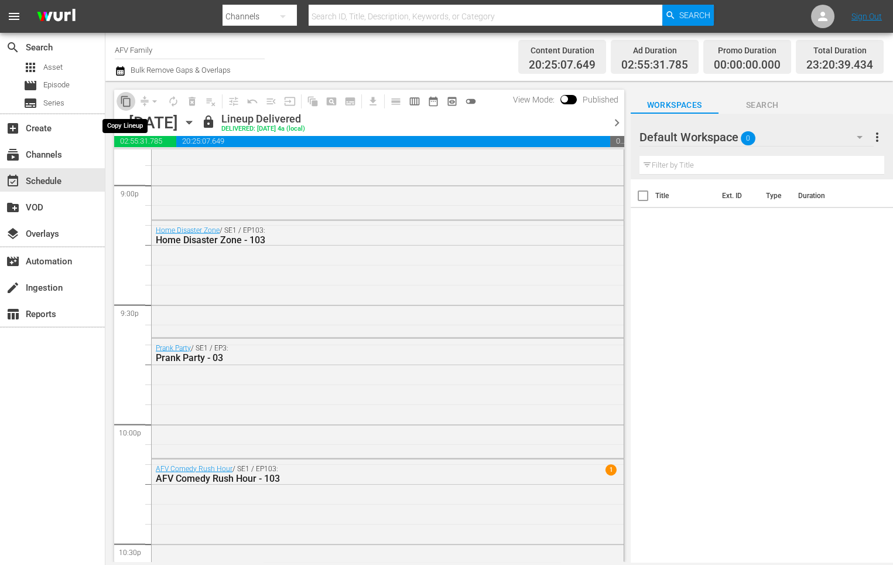
click at [127, 105] on span "content_copy" at bounding box center [126, 101] width 12 height 12
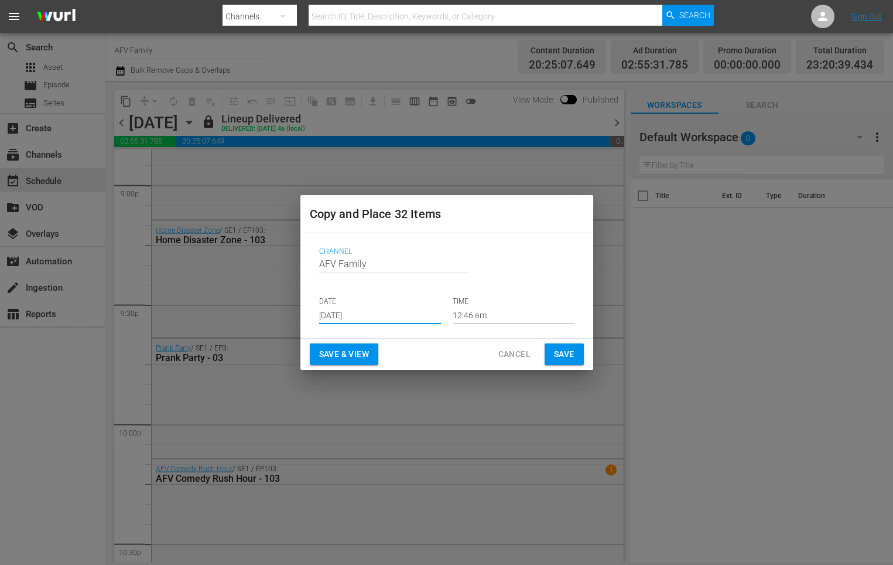
click at [381, 310] on input "Aug 20th 2025" at bounding box center [380, 315] width 122 height 18
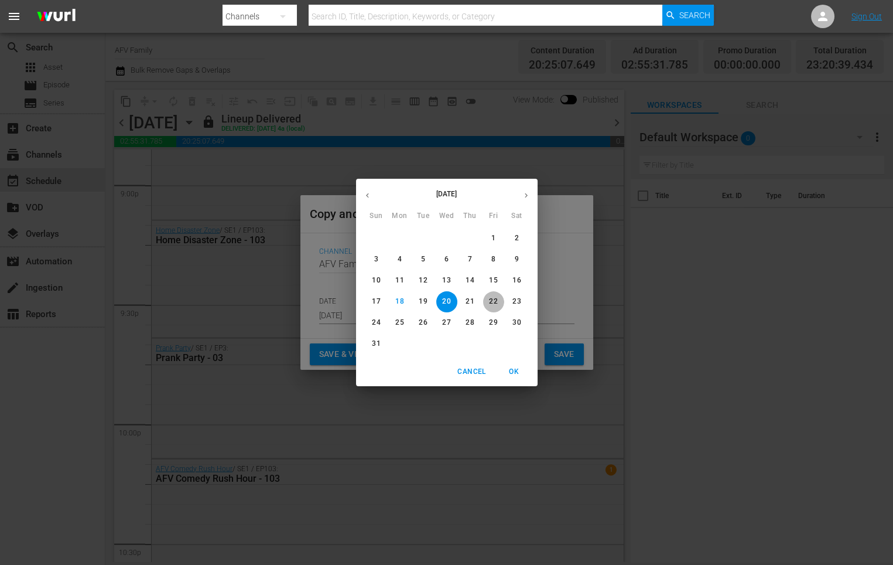
click at [494, 300] on p "22" at bounding box center [493, 301] width 8 height 10
type input "Aug 22nd 2025"
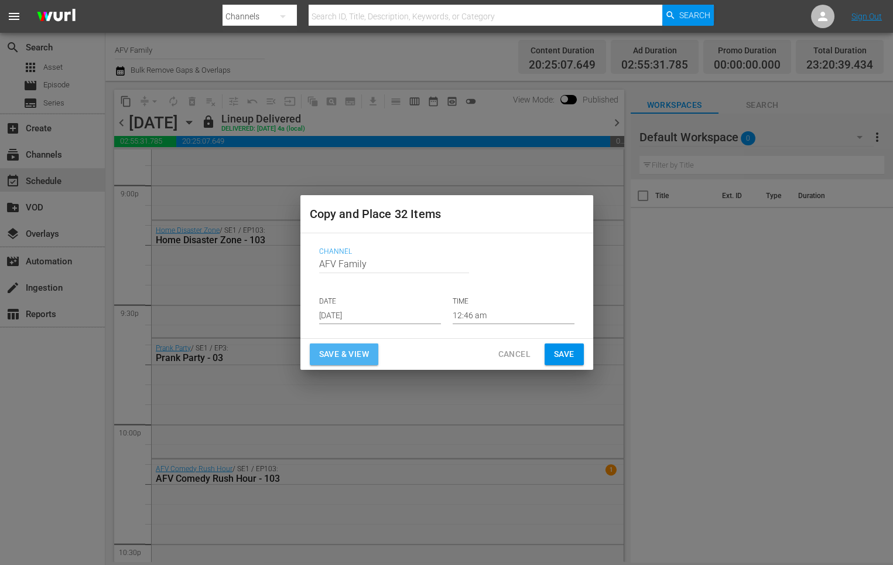
click at [360, 353] on span "Save & View" at bounding box center [344, 354] width 50 height 15
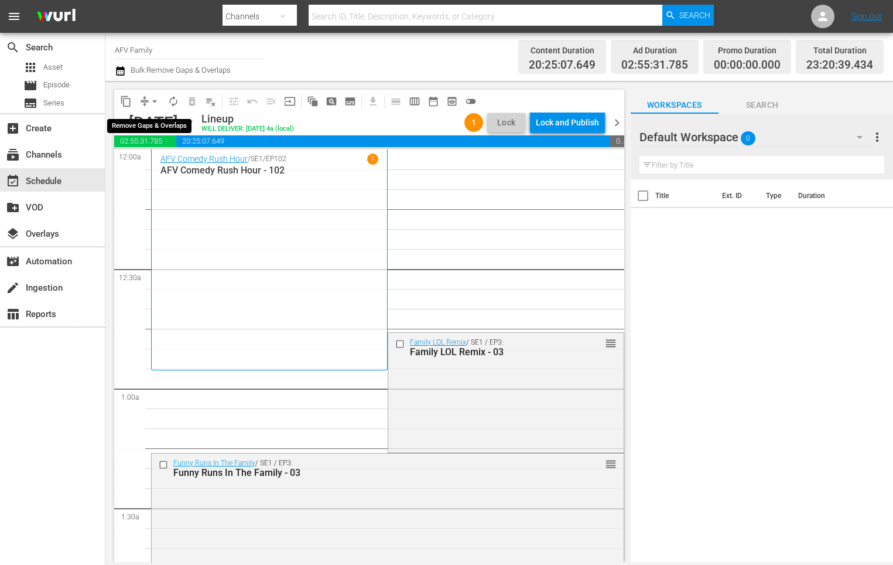
click at [156, 98] on span "arrow_drop_down" at bounding box center [155, 101] width 12 height 12
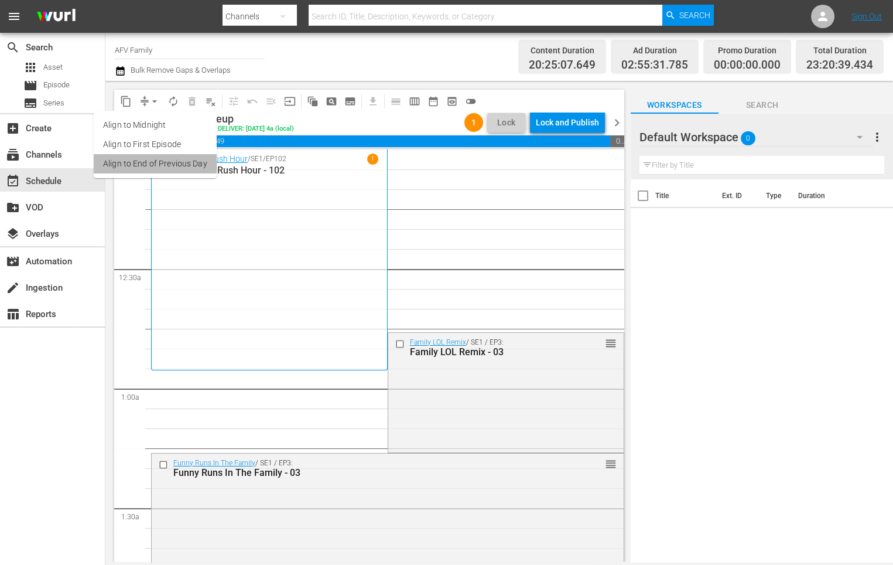
click at [159, 168] on li "Align to End of Previous Day" at bounding box center [155, 163] width 123 height 19
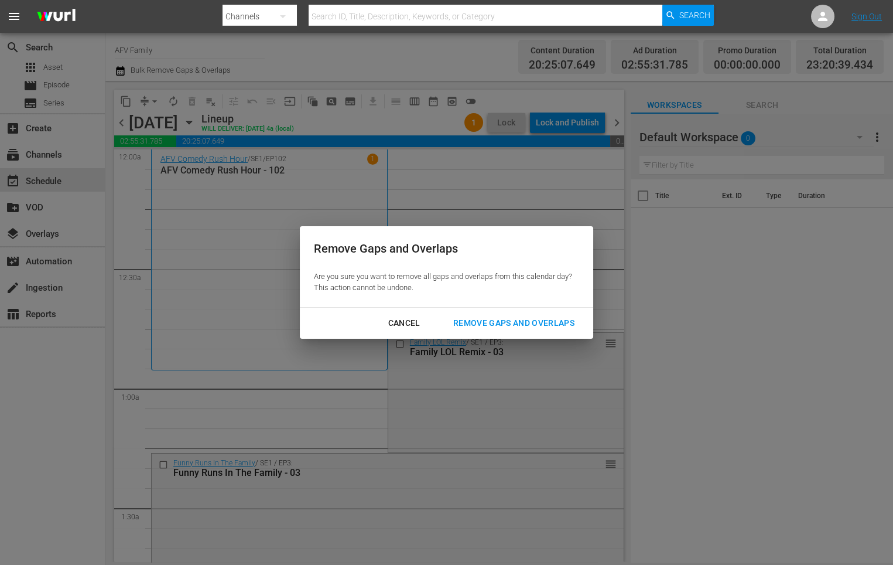
click at [488, 323] on div "Remove Gaps and Overlaps" at bounding box center [514, 323] width 140 height 15
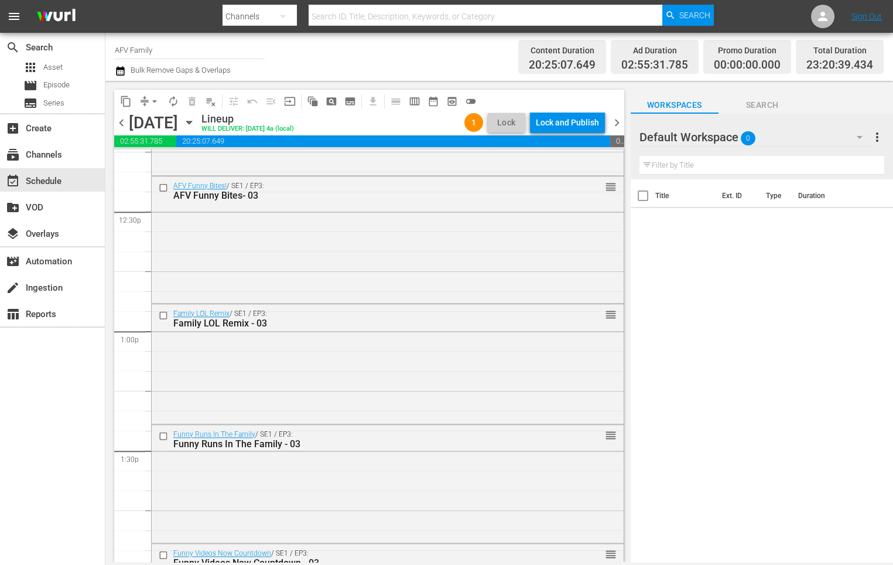
scroll to position [5388, 0]
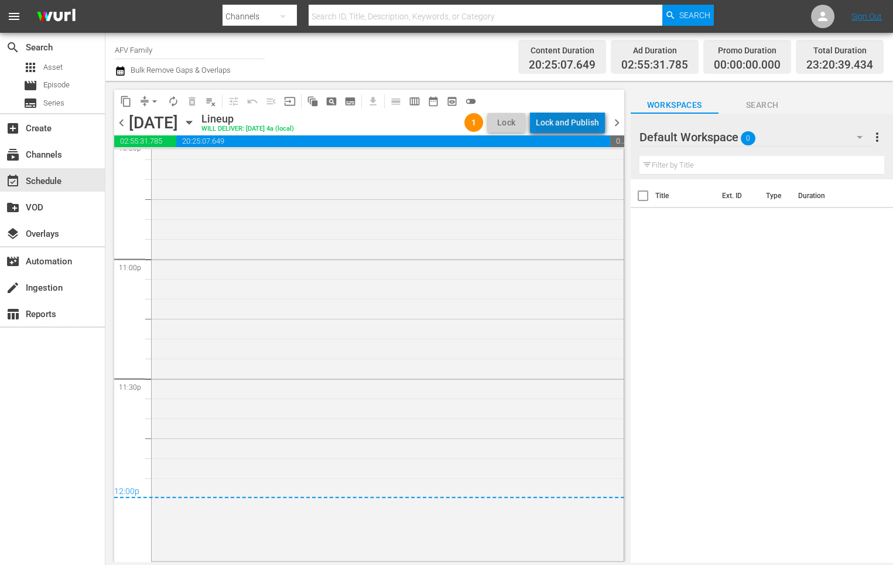
click at [590, 121] on div "Lock and Publish" at bounding box center [567, 122] width 63 height 21
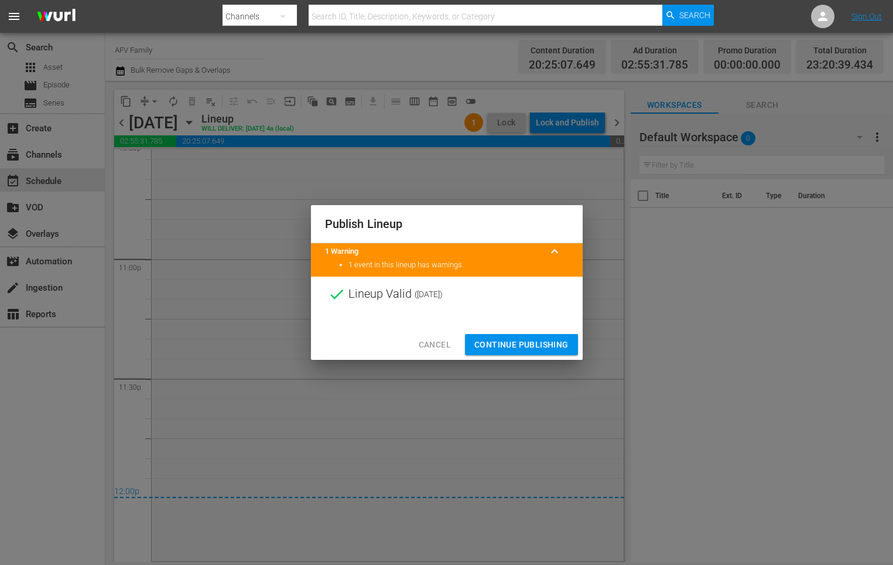
click at [527, 346] on span "Continue Publishing" at bounding box center [522, 344] width 94 height 15
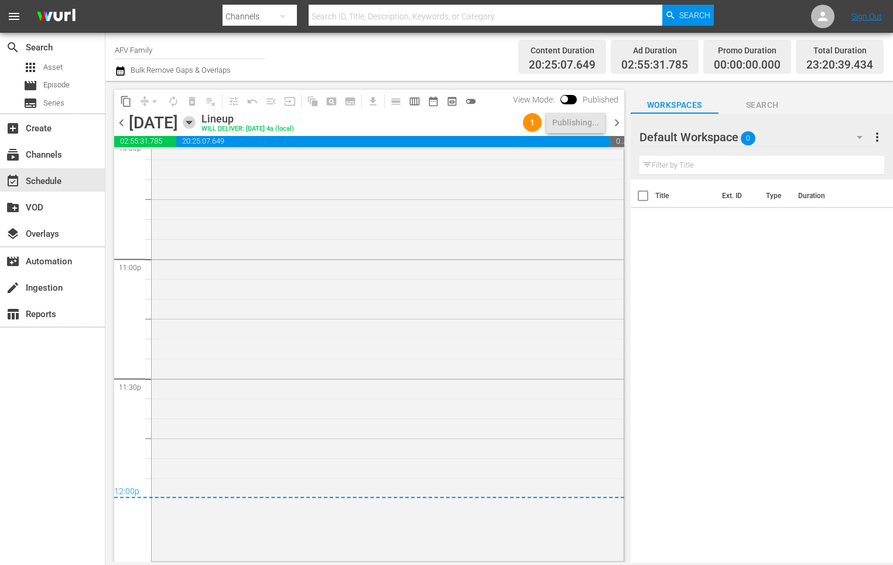
click at [196, 118] on icon "button" at bounding box center [189, 122] width 13 height 13
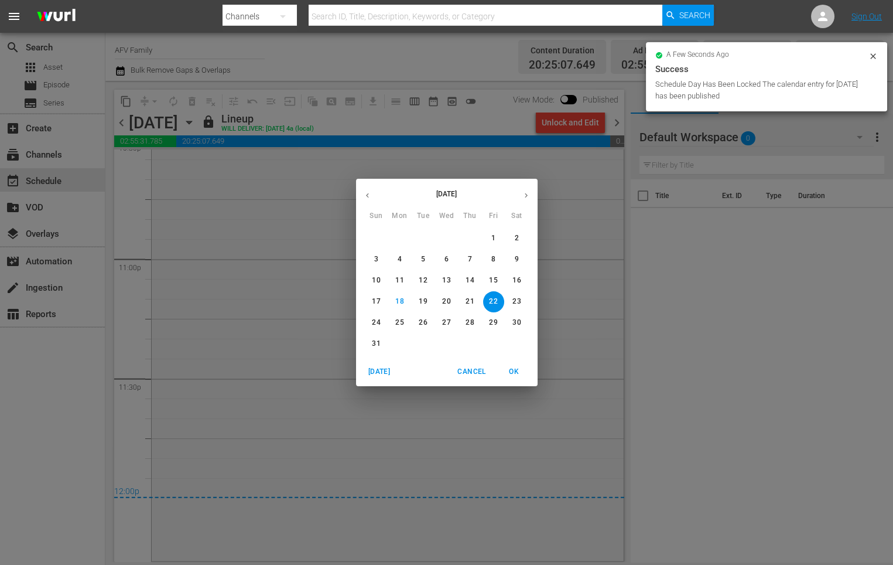
click at [516, 299] on p "23" at bounding box center [517, 301] width 8 height 10
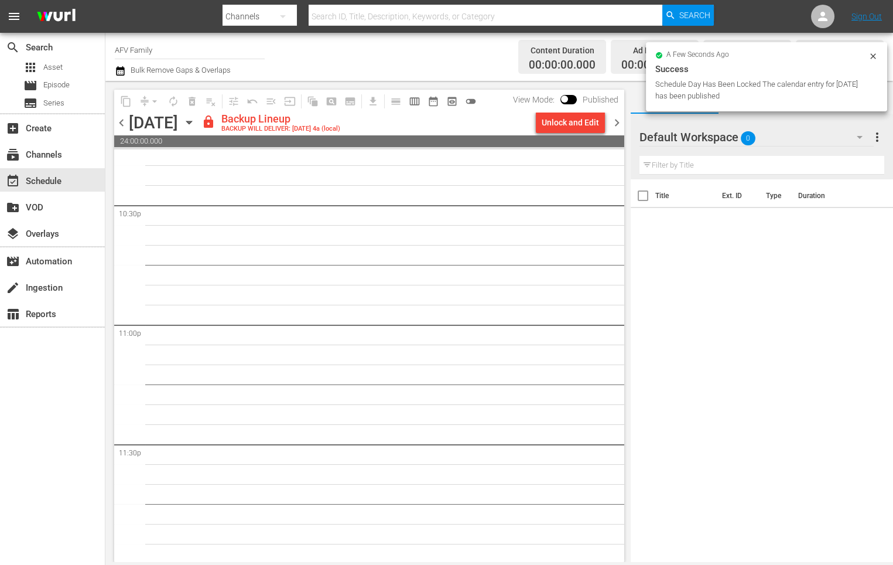
scroll to position [5302, 0]
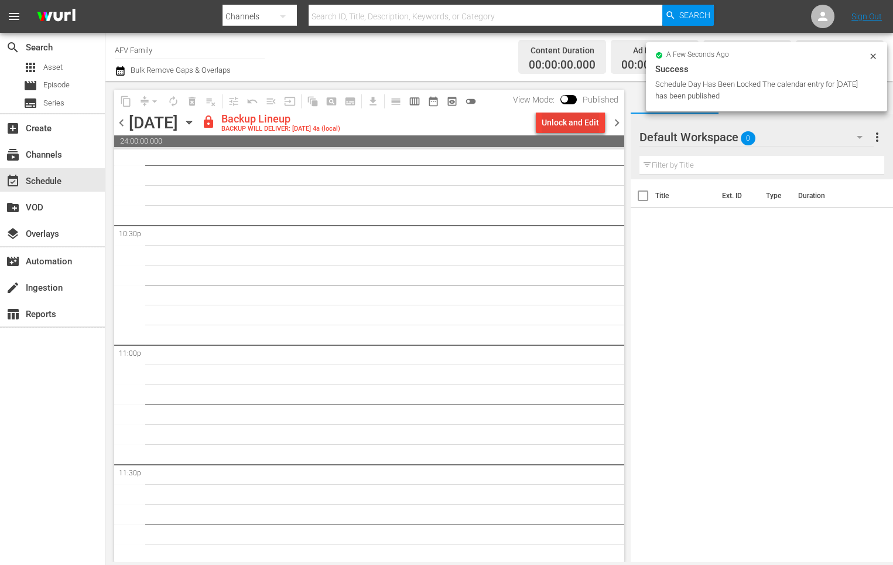
click at [571, 120] on div "Unlock and Edit" at bounding box center [570, 122] width 57 height 21
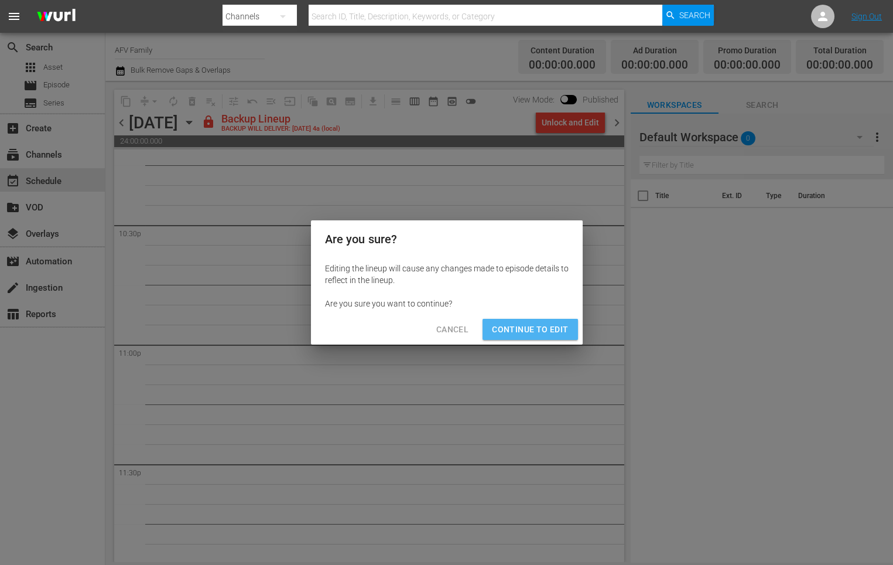
click at [540, 328] on span "Continue to Edit" at bounding box center [530, 329] width 76 height 15
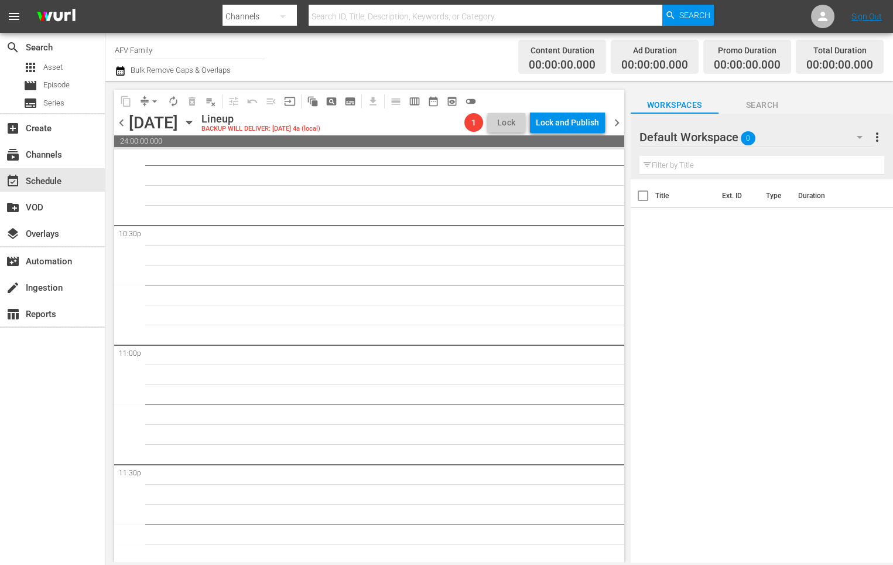
click at [196, 122] on icon "button" at bounding box center [189, 122] width 13 height 13
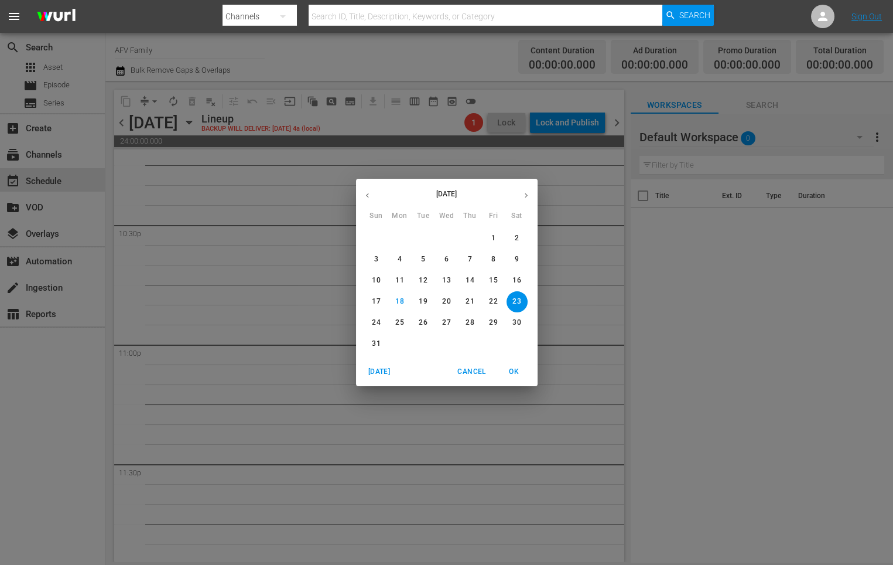
click at [425, 278] on p "12" at bounding box center [423, 280] width 8 height 10
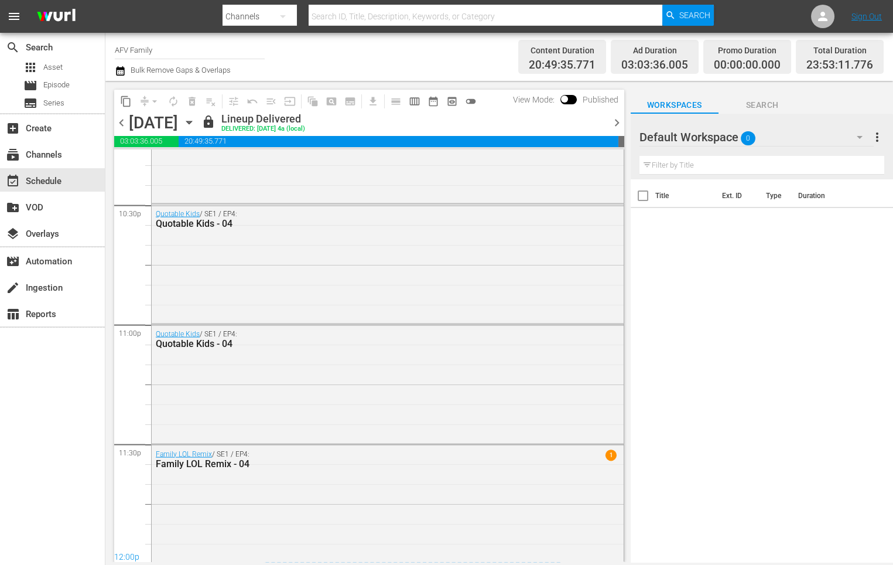
scroll to position [4944, 0]
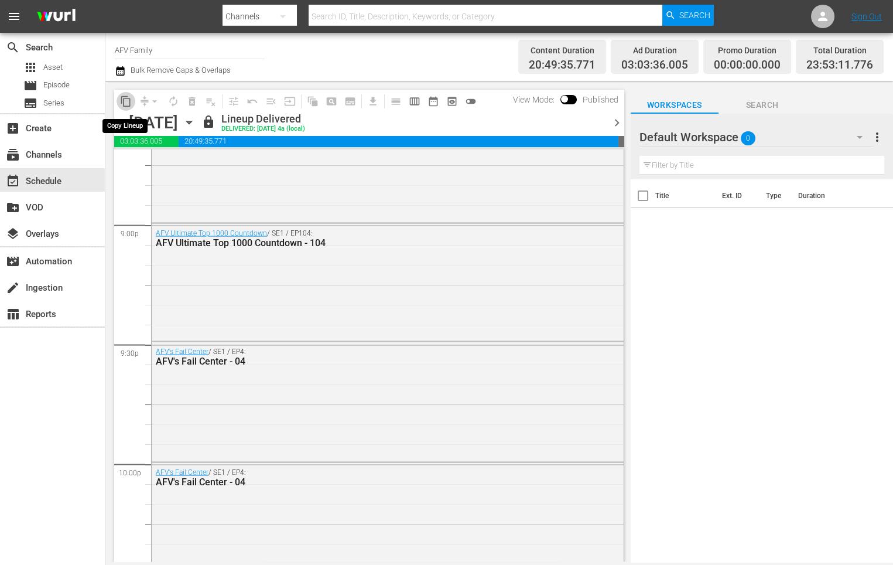
click at [130, 100] on span "content_copy" at bounding box center [126, 101] width 12 height 12
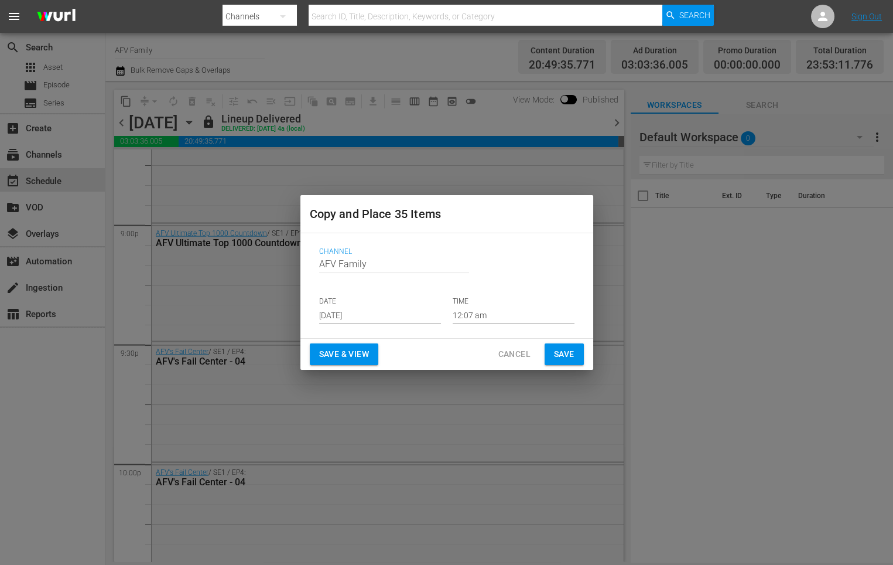
click at [400, 315] on input "Aug 20th 2025" at bounding box center [380, 315] width 122 height 18
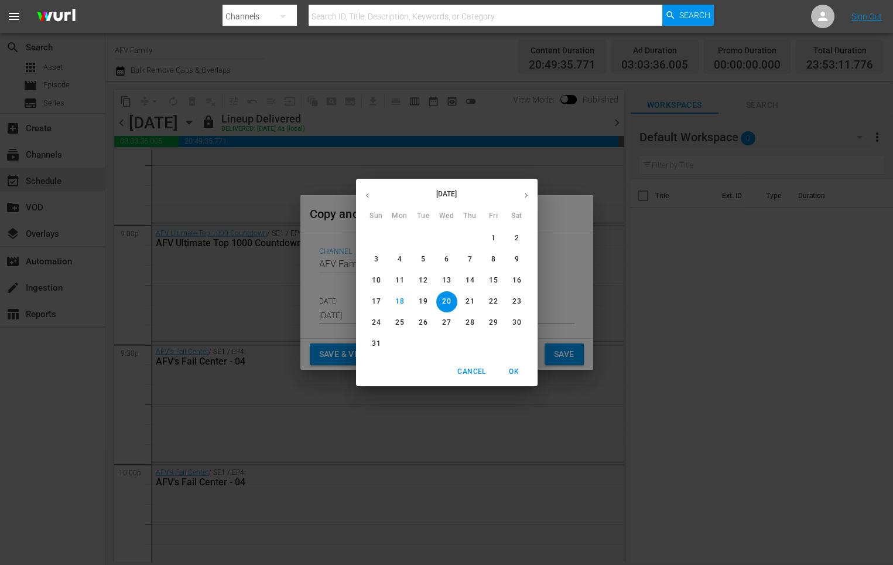
click at [517, 302] on p "23" at bounding box center [517, 301] width 8 height 10
type input "Aug 23rd 2025"
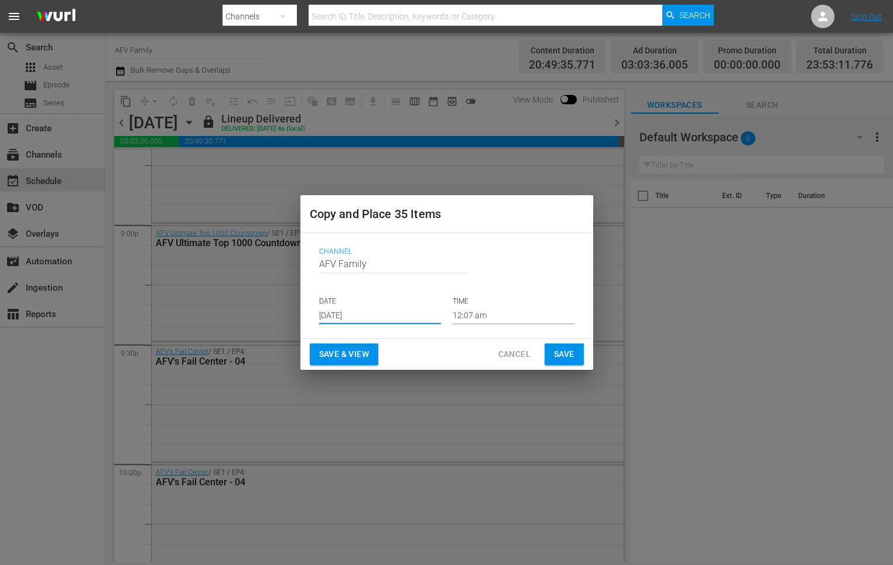
click at [352, 346] on button "Save & View" at bounding box center [344, 354] width 69 height 22
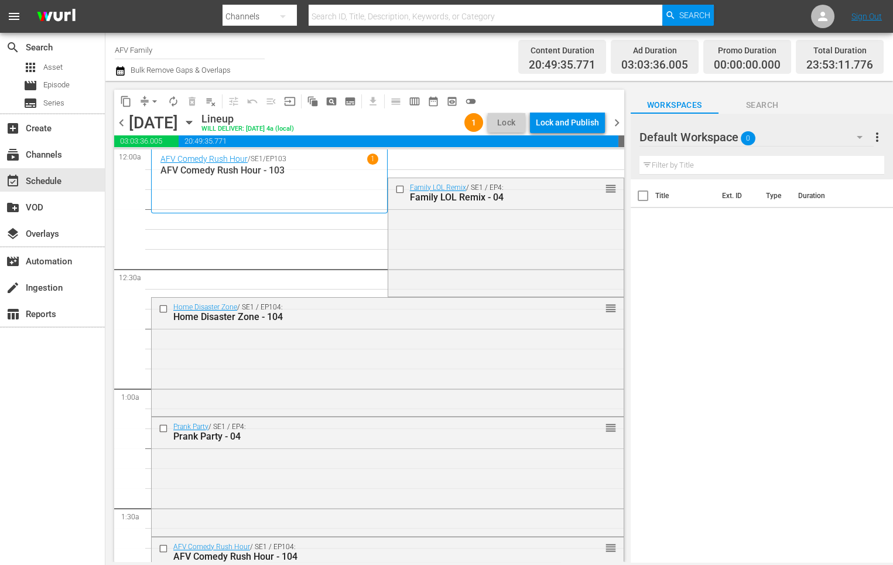
click at [155, 96] on span "arrow_drop_down" at bounding box center [155, 101] width 12 height 12
click at [204, 158] on li "Align to End of Previous Day" at bounding box center [155, 163] width 123 height 19
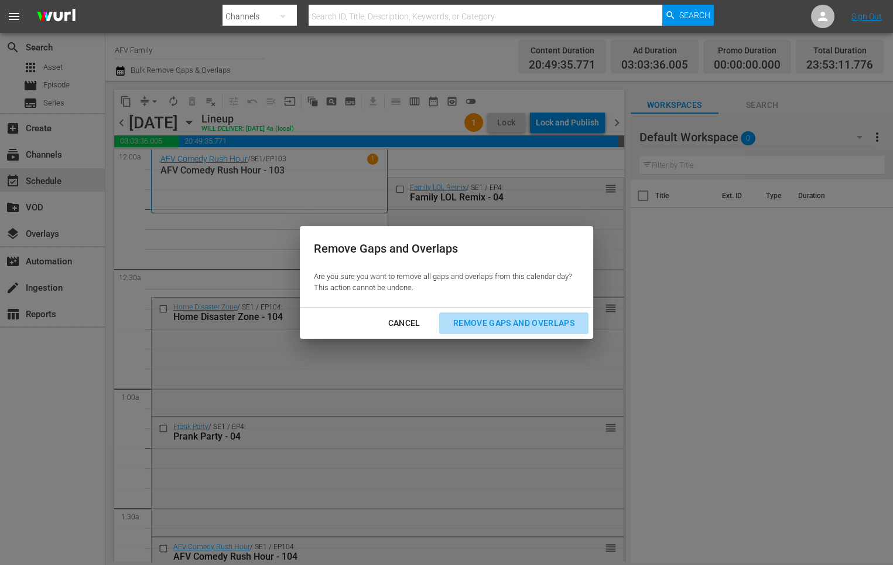
click at [481, 318] on div "Remove Gaps and Overlaps" at bounding box center [514, 323] width 140 height 15
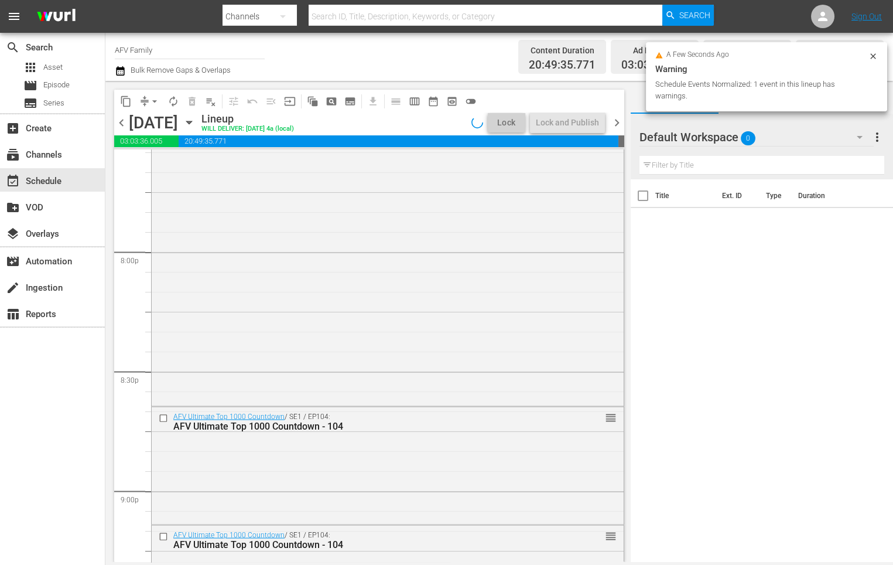
scroll to position [5361, 0]
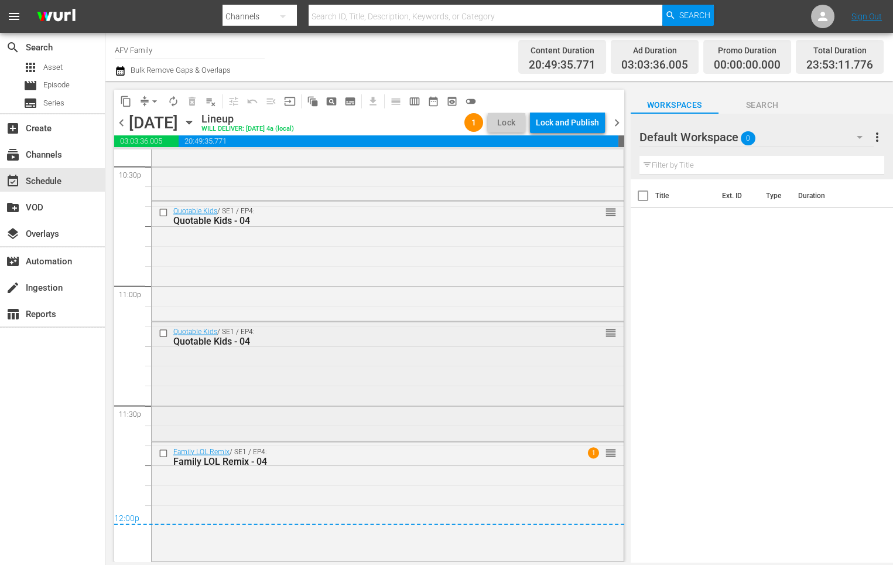
click at [163, 336] on input "checkbox" at bounding box center [165, 334] width 12 height 10
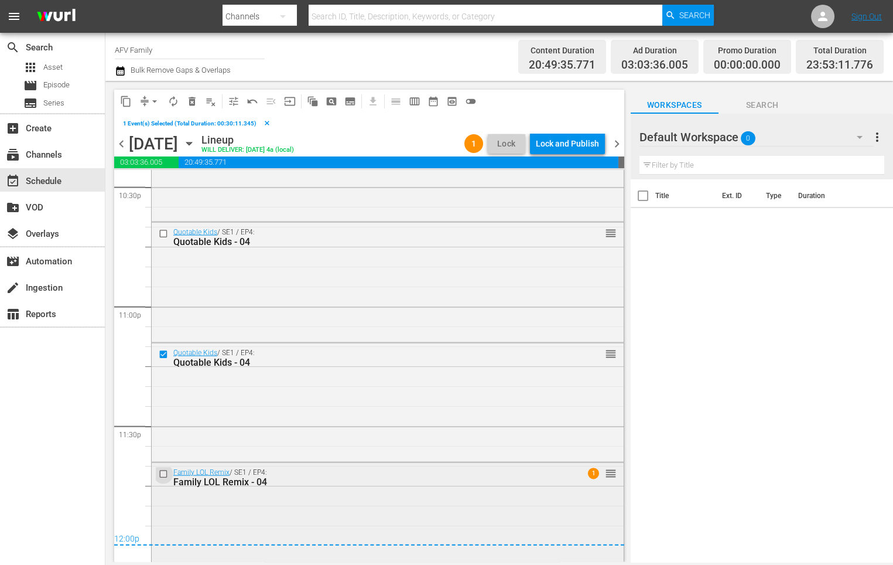
click at [162, 476] on input "checkbox" at bounding box center [165, 474] width 12 height 10
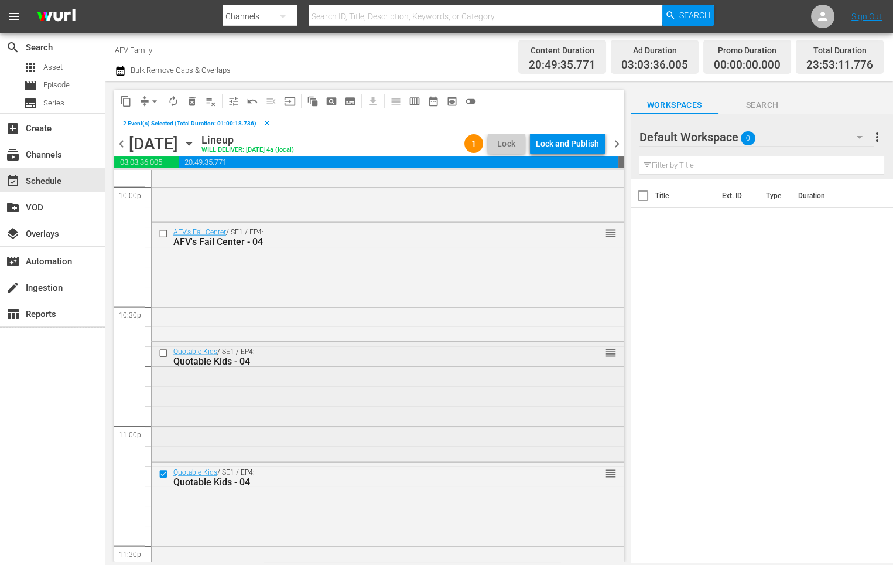
scroll to position [5240, 0]
click at [193, 98] on span "delete_forever_outlined" at bounding box center [192, 101] width 12 height 12
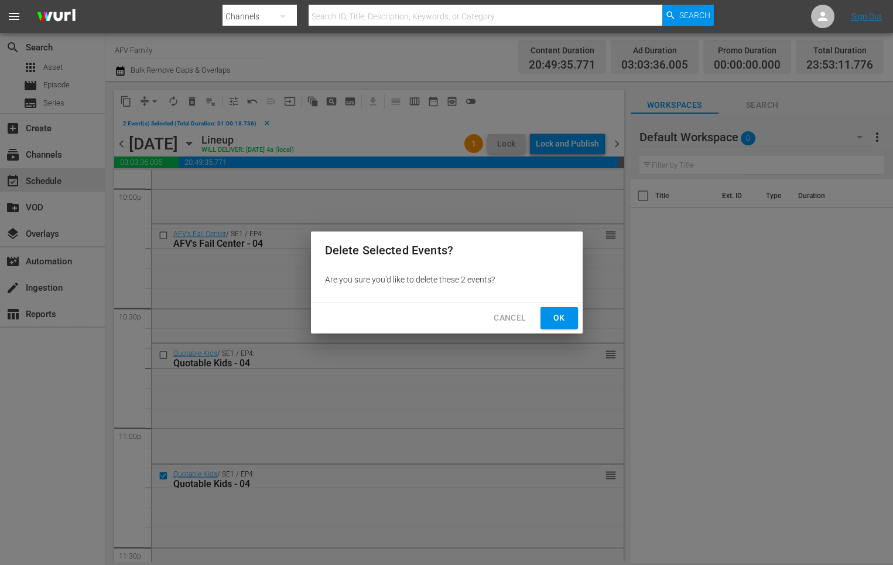
click at [550, 317] on button "Ok" at bounding box center [559, 318] width 37 height 22
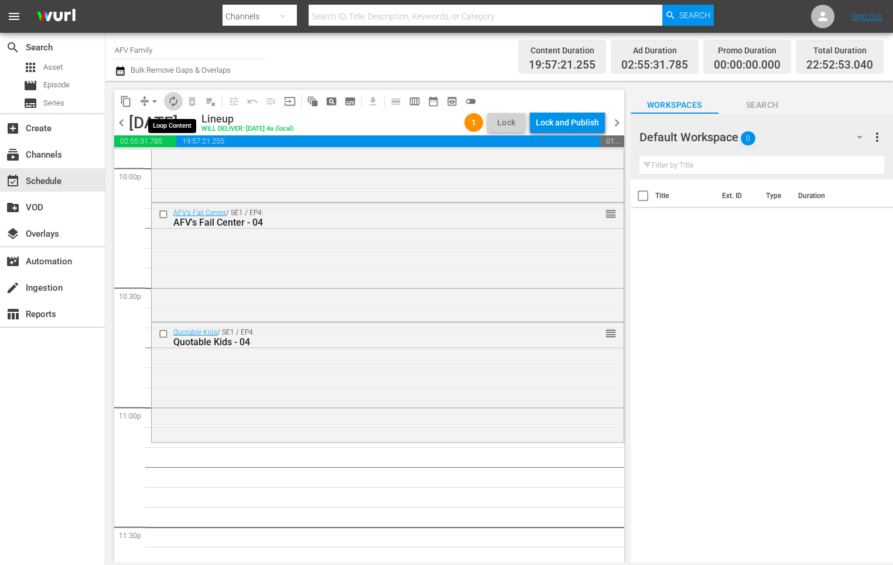
click at [170, 98] on span "autorenew_outlined" at bounding box center [174, 101] width 12 height 12
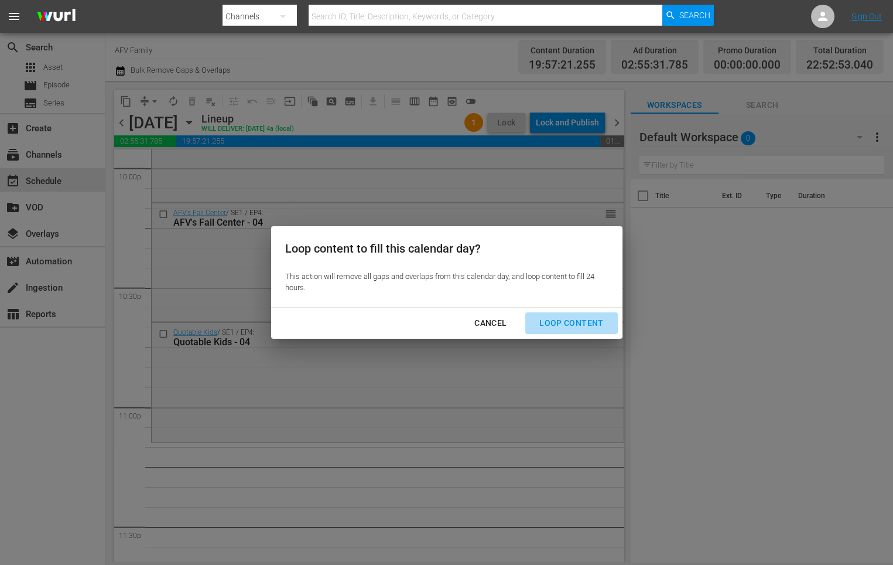
click at [578, 320] on div "Loop Content" at bounding box center [571, 323] width 83 height 15
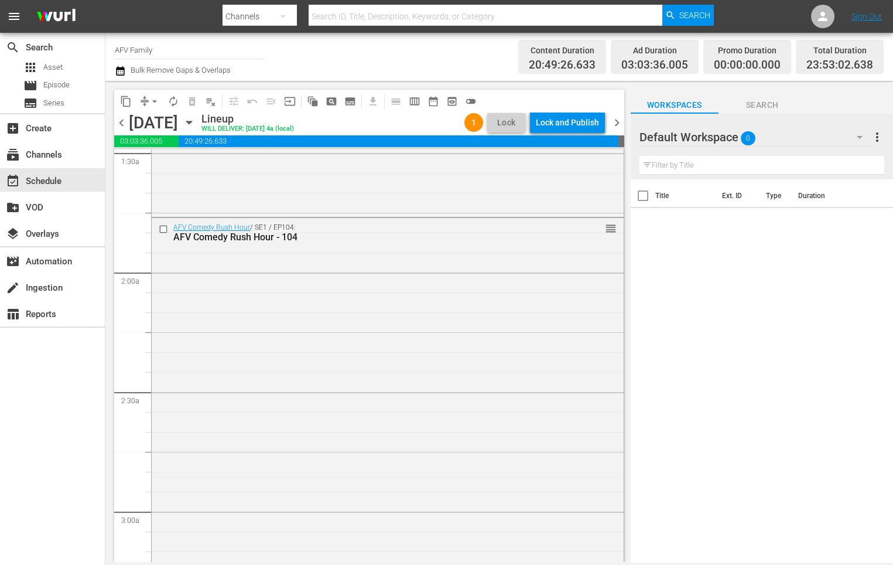
scroll to position [0, 0]
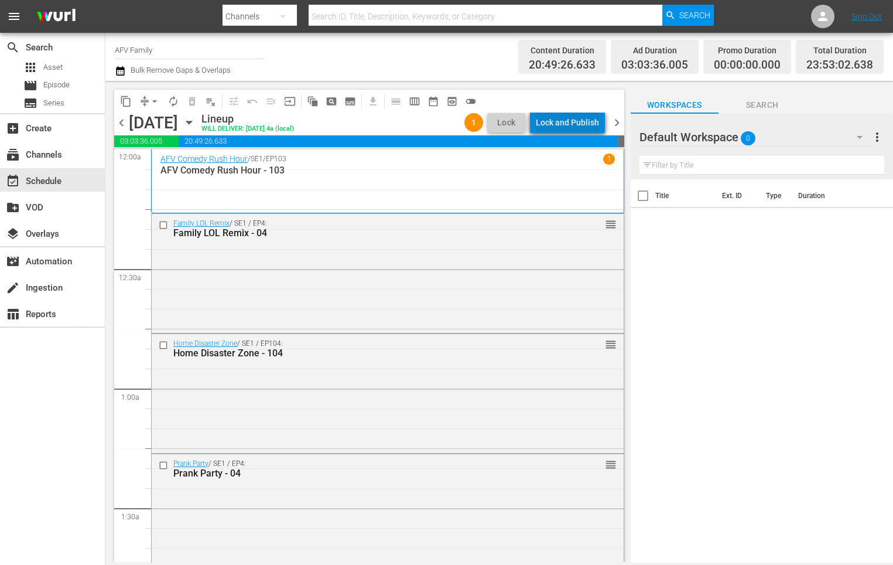
click at [575, 123] on div "Lock and Publish" at bounding box center [567, 122] width 63 height 21
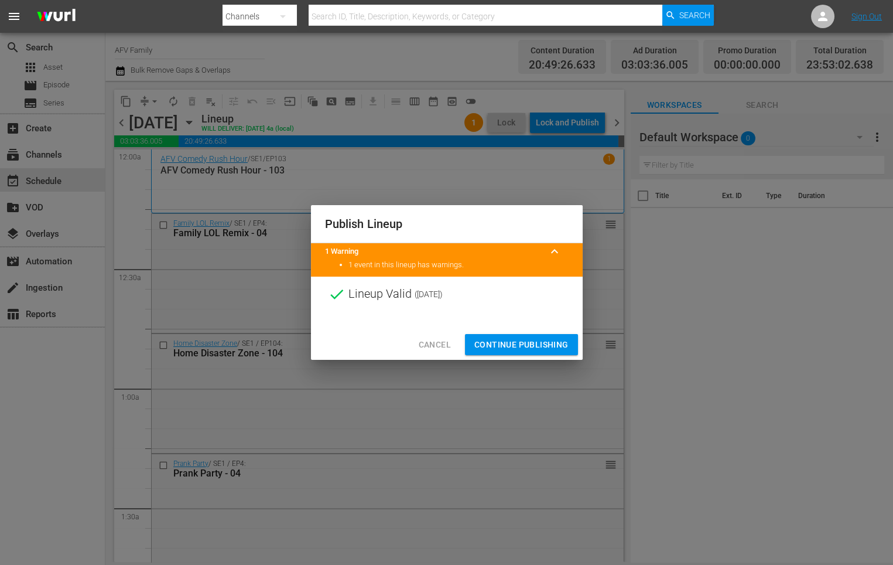
click at [527, 337] on button "Continue Publishing" at bounding box center [521, 345] width 113 height 22
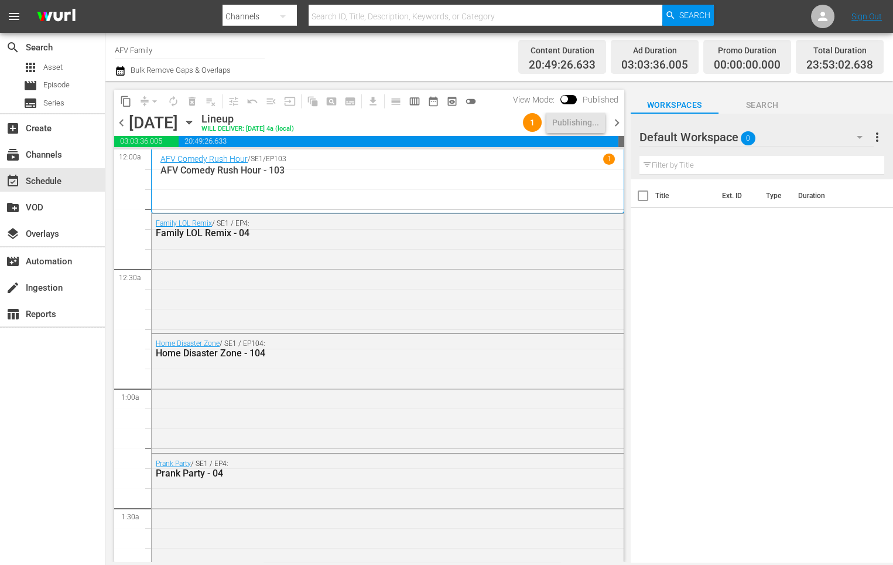
click at [196, 117] on icon "button" at bounding box center [189, 122] width 13 height 13
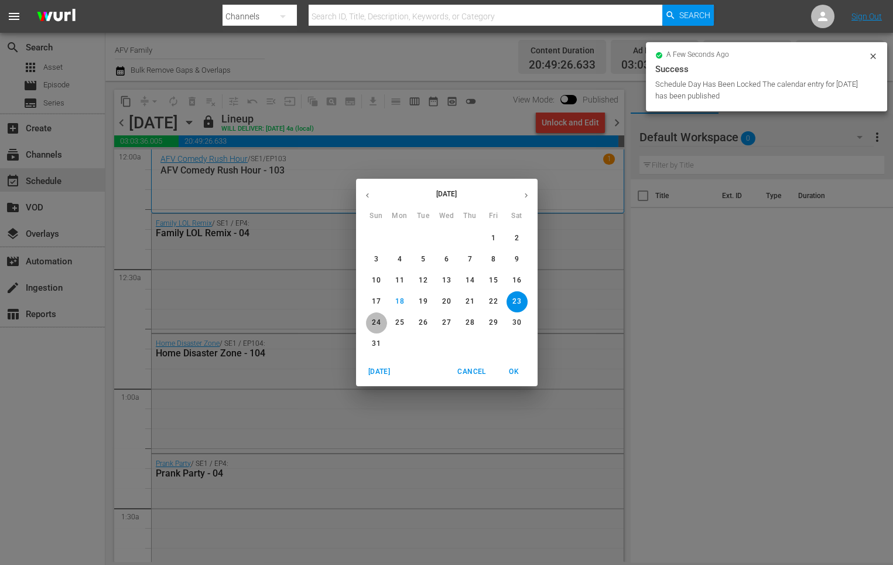
click at [376, 320] on p "24" at bounding box center [376, 323] width 8 height 10
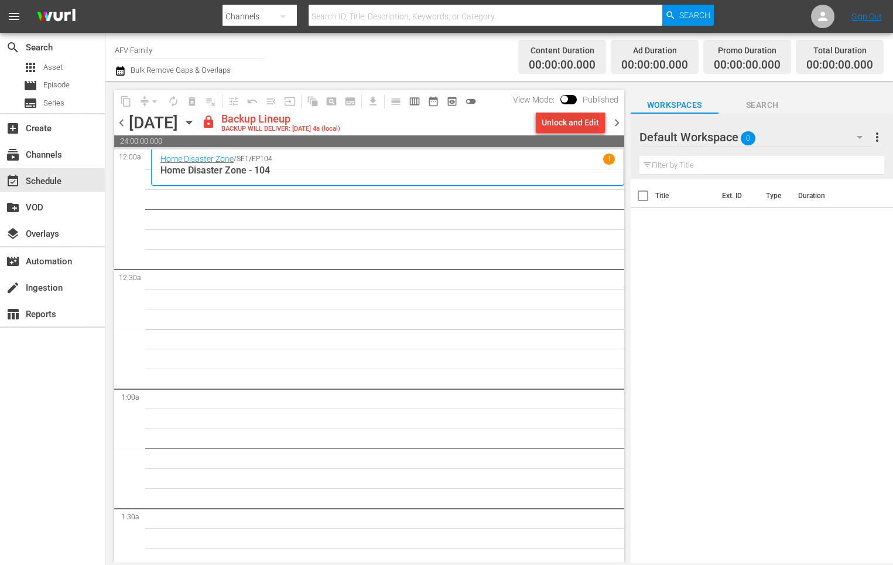
click at [548, 120] on div "Unlock and Edit" at bounding box center [570, 122] width 57 height 21
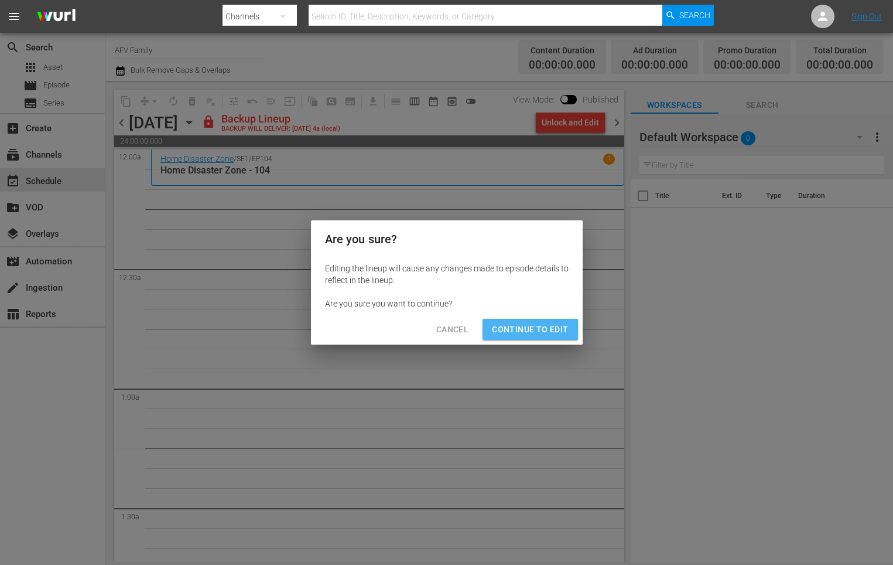
click at [510, 327] on span "Continue to Edit" at bounding box center [530, 329] width 76 height 15
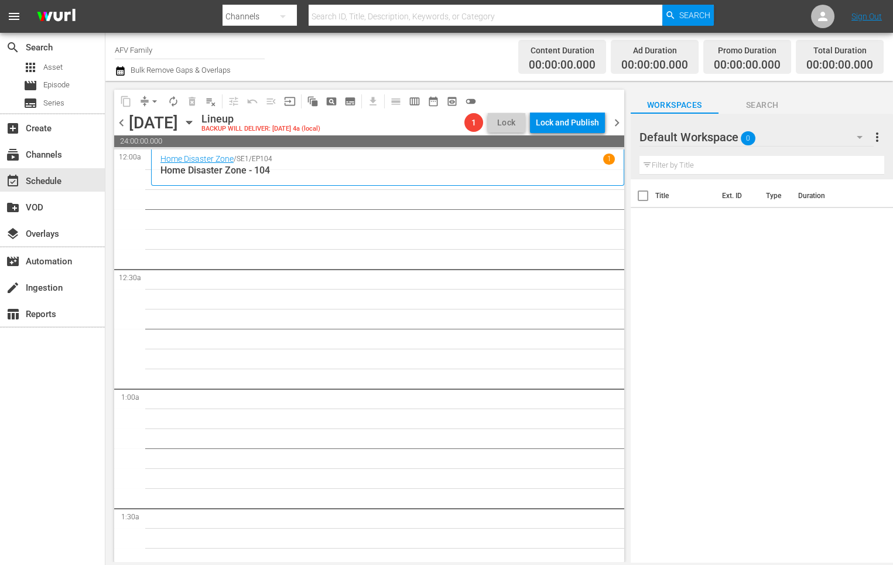
click at [196, 120] on icon "button" at bounding box center [189, 122] width 13 height 13
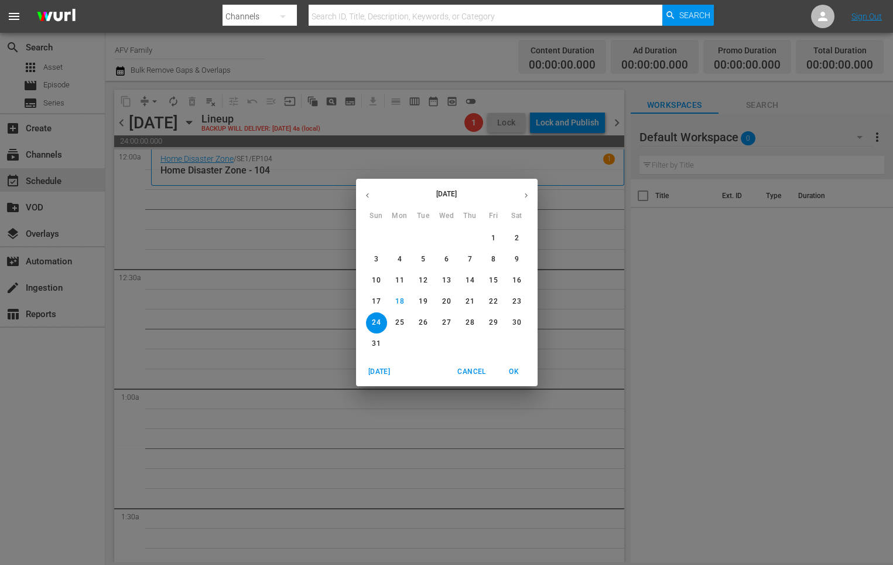
click at [448, 277] on p "13" at bounding box center [446, 280] width 8 height 10
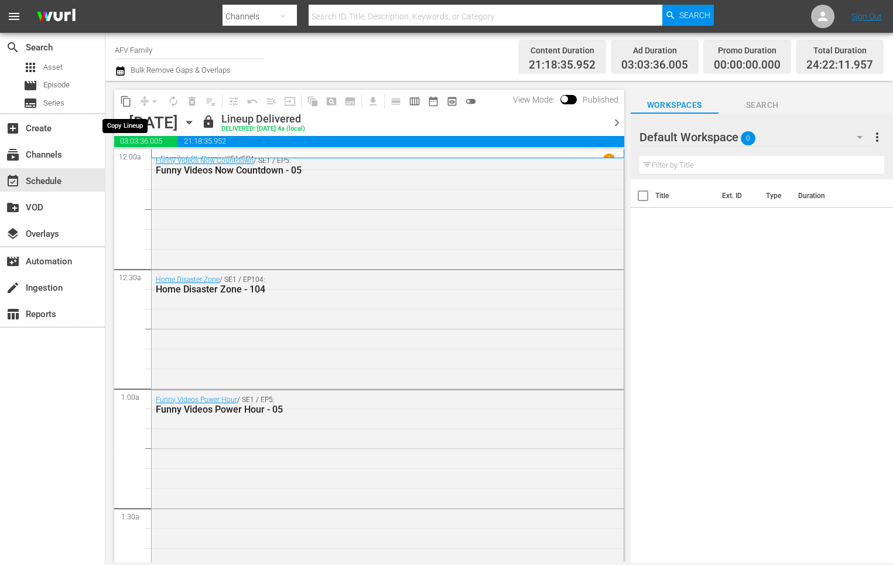
click at [121, 102] on span "content_copy" at bounding box center [126, 101] width 12 height 12
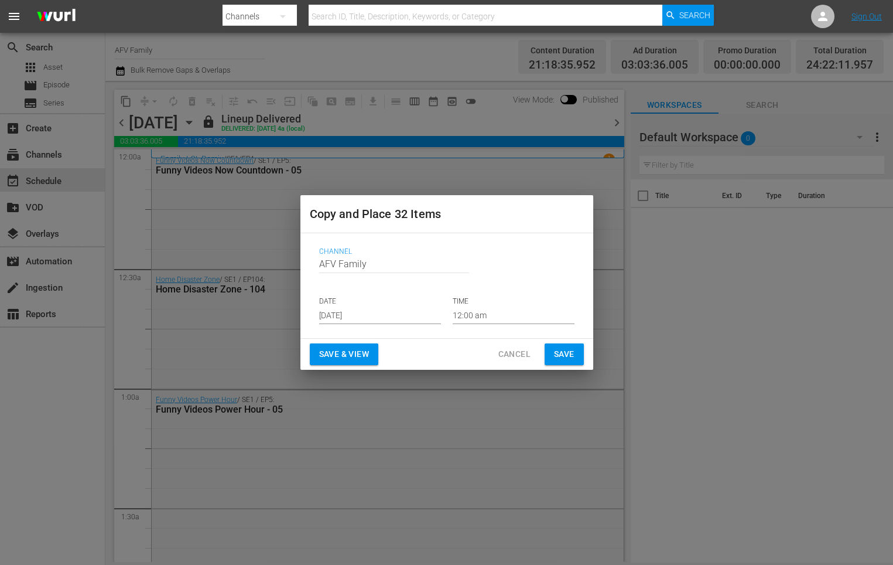
click at [405, 308] on input "Aug 20th 2025" at bounding box center [380, 315] width 122 height 18
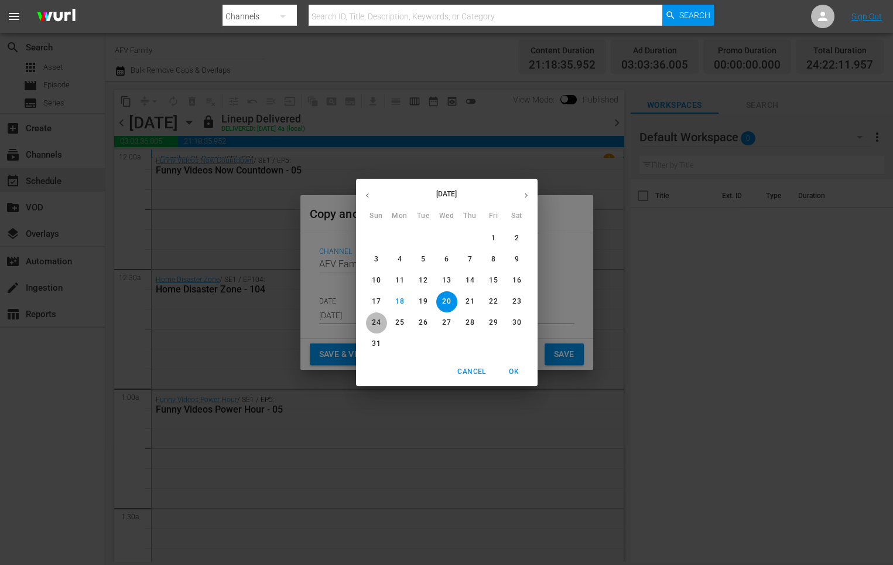
click at [383, 326] on span "24" at bounding box center [376, 323] width 21 height 10
type input "Aug 24th 2025"
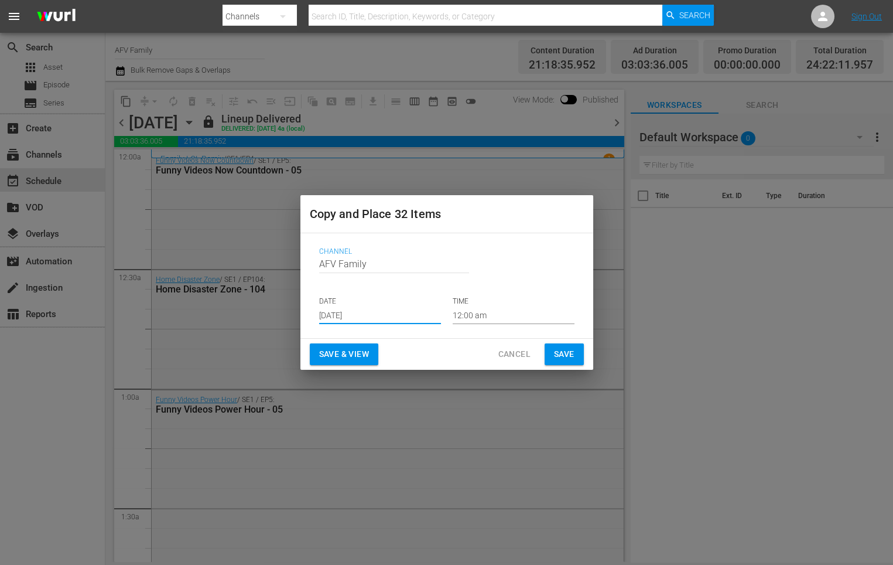
click at [363, 356] on span "Save & View" at bounding box center [344, 354] width 50 height 15
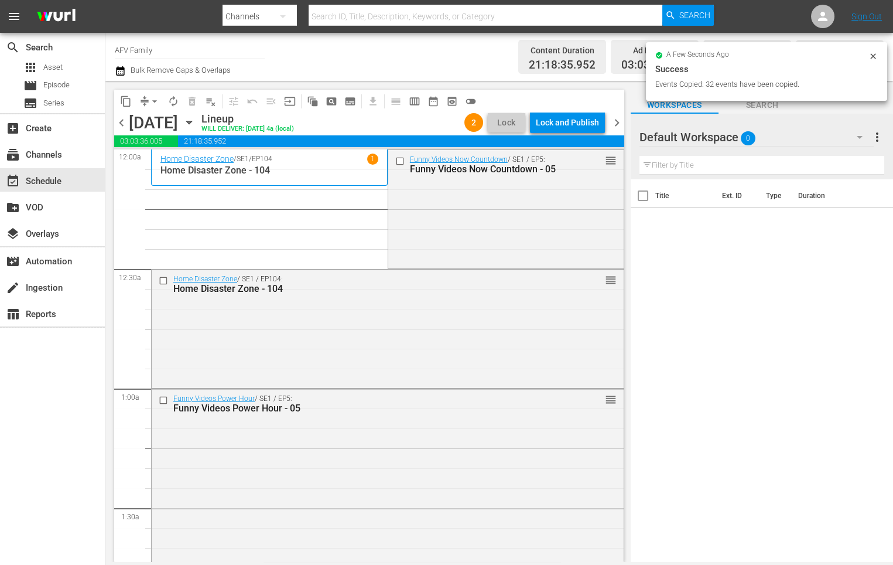
click at [144, 95] on button "compress" at bounding box center [144, 101] width 19 height 19
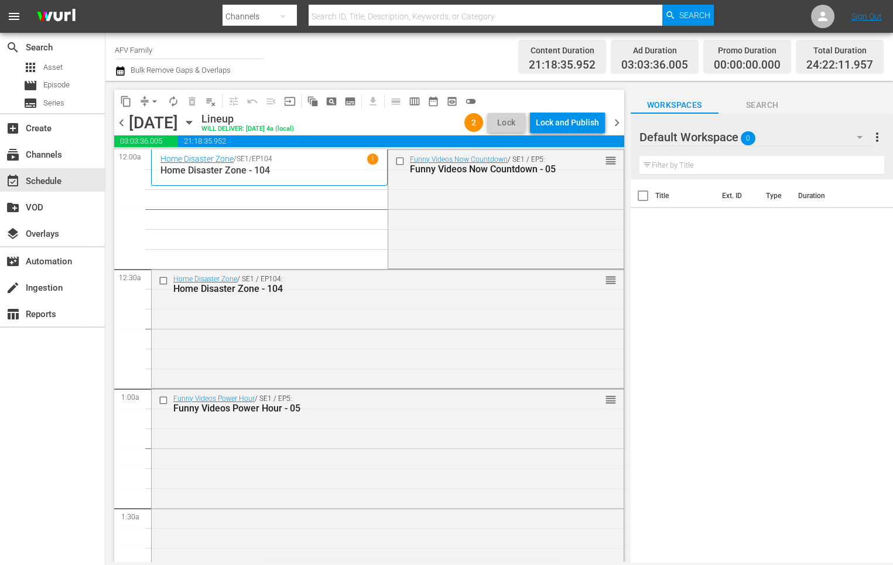
click at [155, 98] on span "arrow_drop_down" at bounding box center [155, 101] width 12 height 12
click at [171, 165] on li "Align to End of Previous Day" at bounding box center [155, 163] width 123 height 19
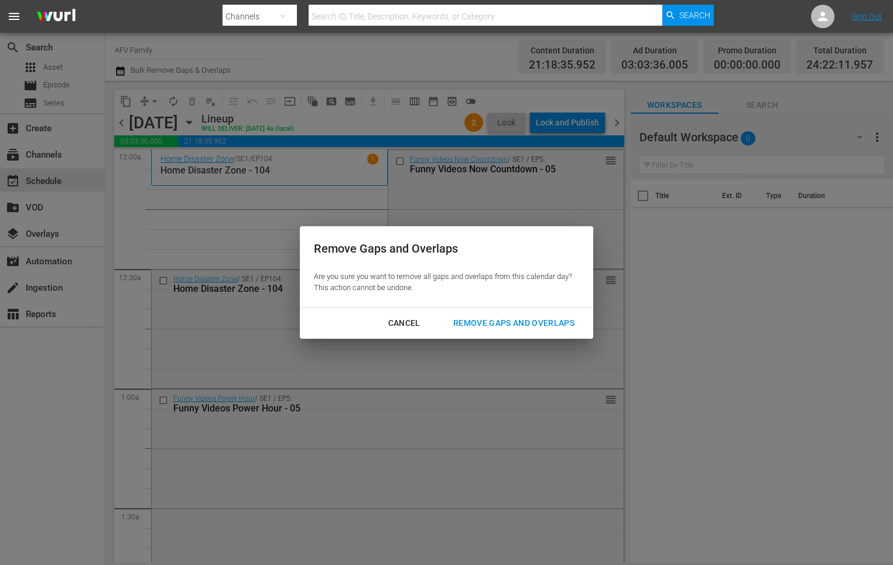
click at [557, 316] on div "Remove Gaps and Overlaps" at bounding box center [514, 323] width 140 height 15
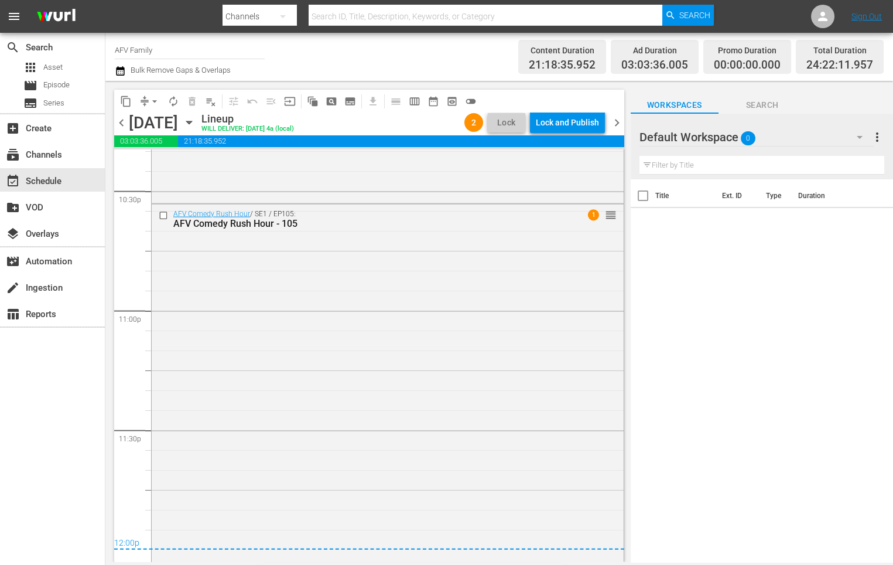
scroll to position [5449, 0]
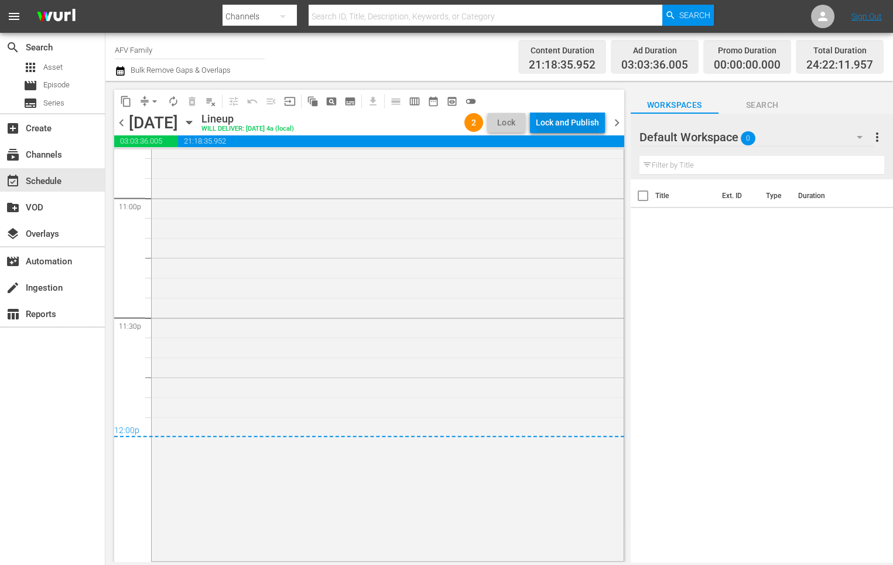
click at [575, 125] on div "Lock and Publish" at bounding box center [567, 122] width 63 height 21
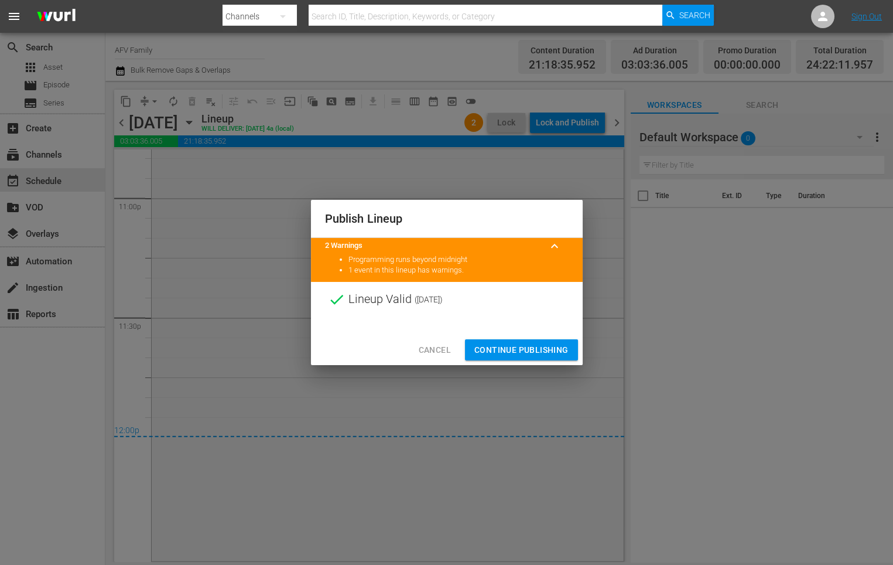
click at [530, 351] on span "Continue Publishing" at bounding box center [522, 350] width 94 height 15
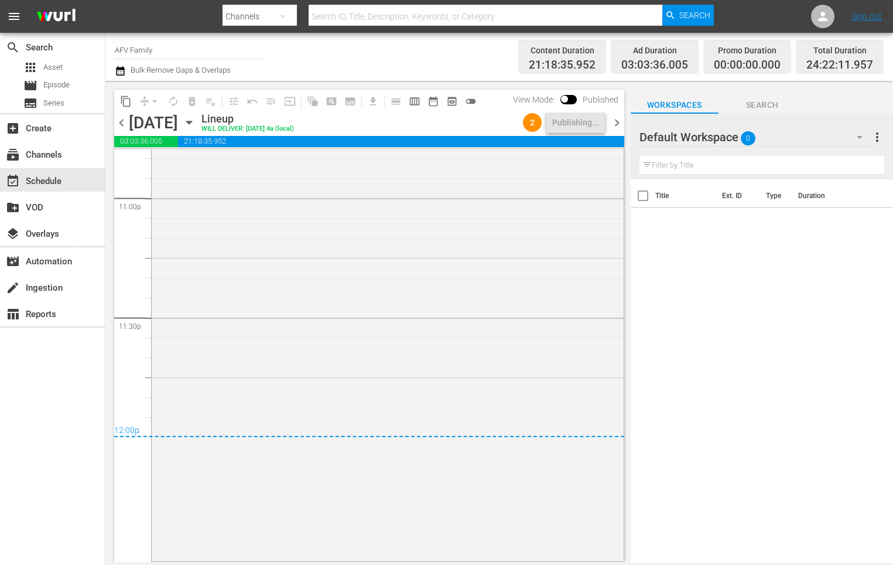
click at [199, 126] on div "Sunday, August 24th August 24th" at bounding box center [164, 122] width 70 height 19
click at [196, 125] on icon "button" at bounding box center [189, 122] width 13 height 13
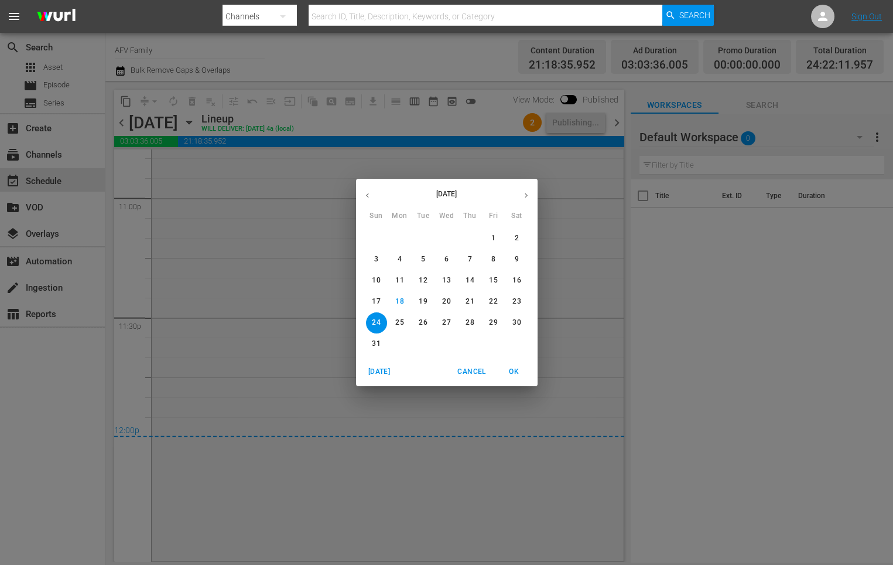
click at [396, 322] on p "25" at bounding box center [399, 323] width 8 height 10
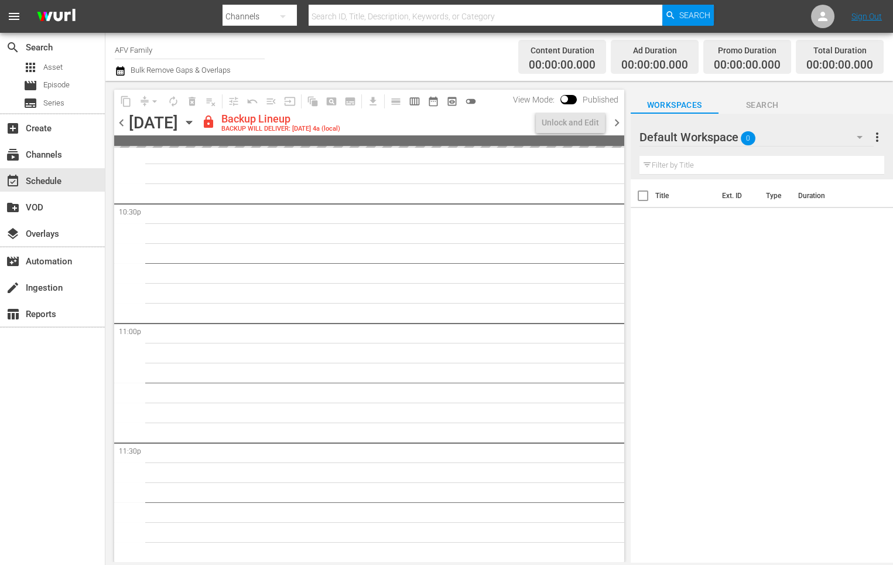
scroll to position [5302, 0]
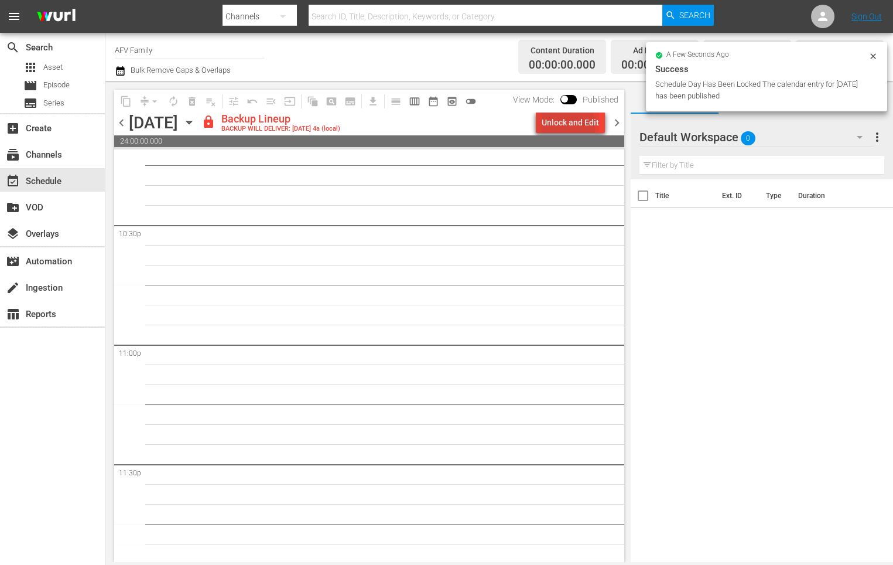
click at [547, 128] on div "Unlock and Edit" at bounding box center [570, 122] width 57 height 21
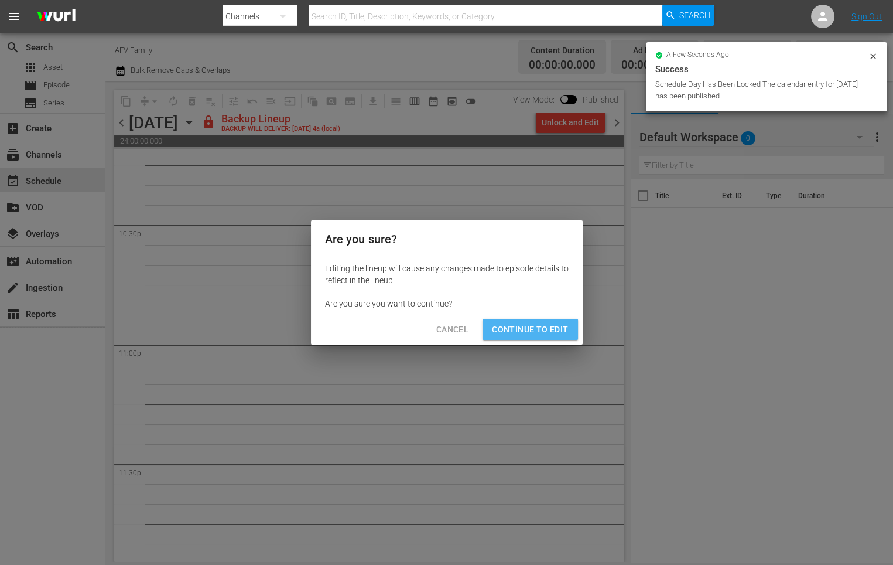
click at [538, 323] on button "Continue to Edit" at bounding box center [530, 330] width 95 height 22
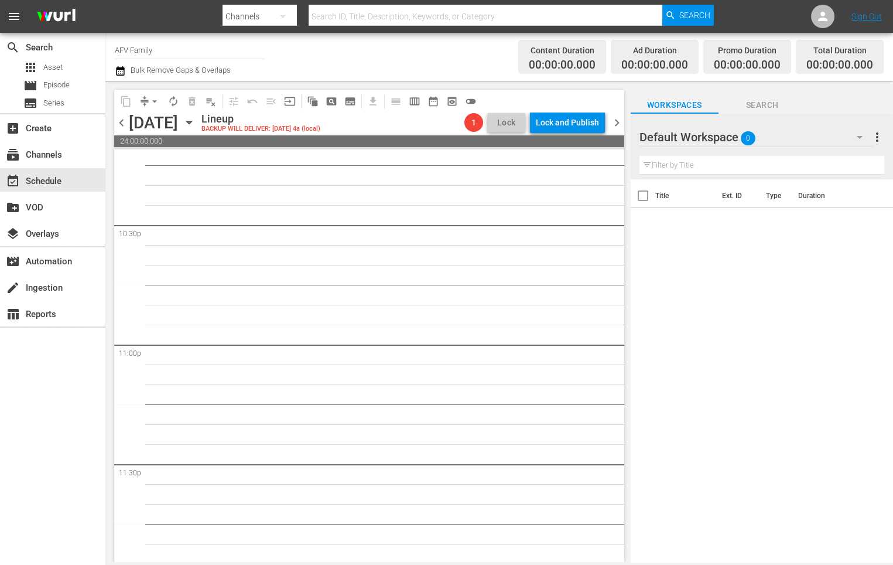
click at [196, 121] on icon "button" at bounding box center [189, 122] width 13 height 13
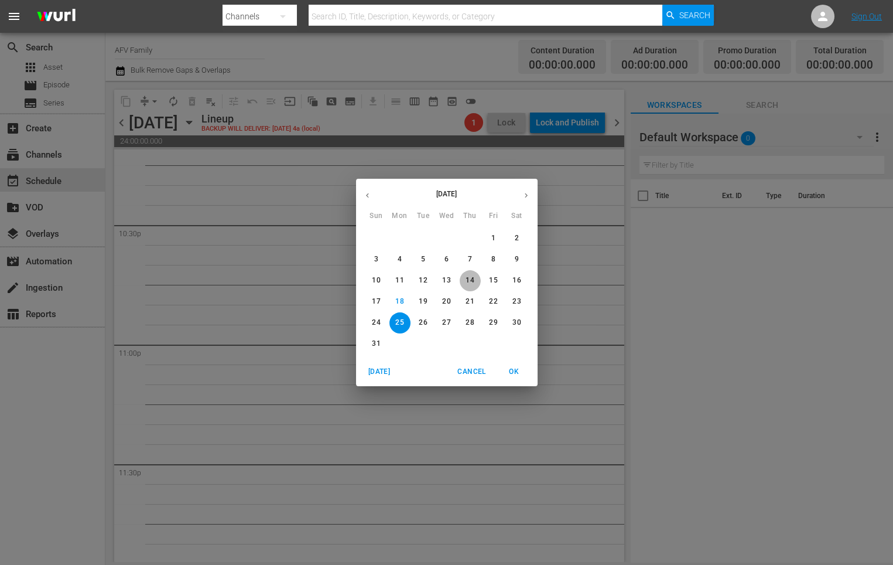
click at [471, 284] on p "14" at bounding box center [470, 280] width 8 height 10
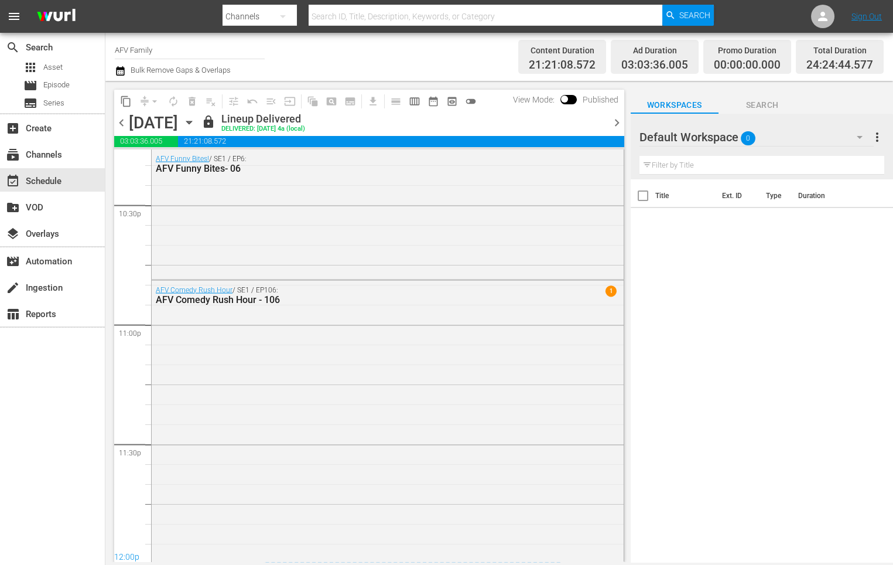
scroll to position [5043, 0]
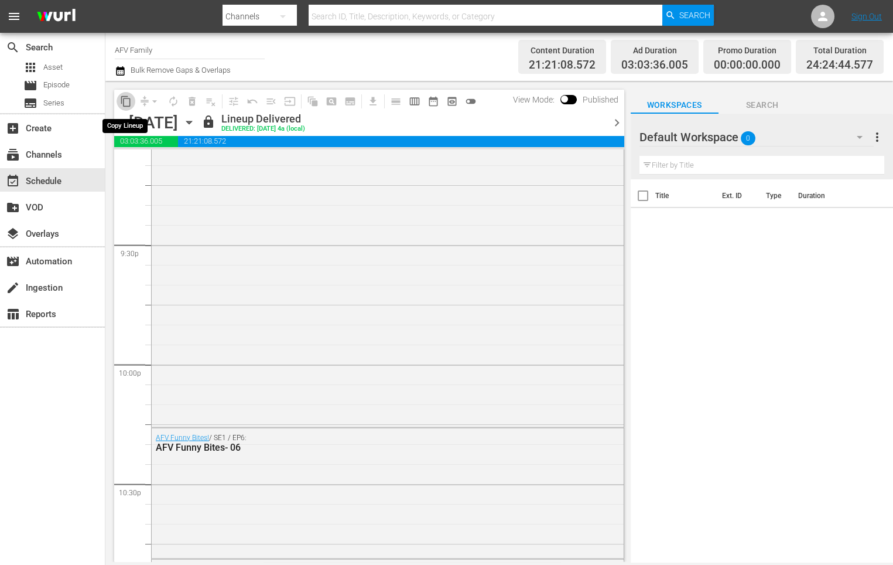
click at [122, 102] on span "content_copy" at bounding box center [126, 101] width 12 height 12
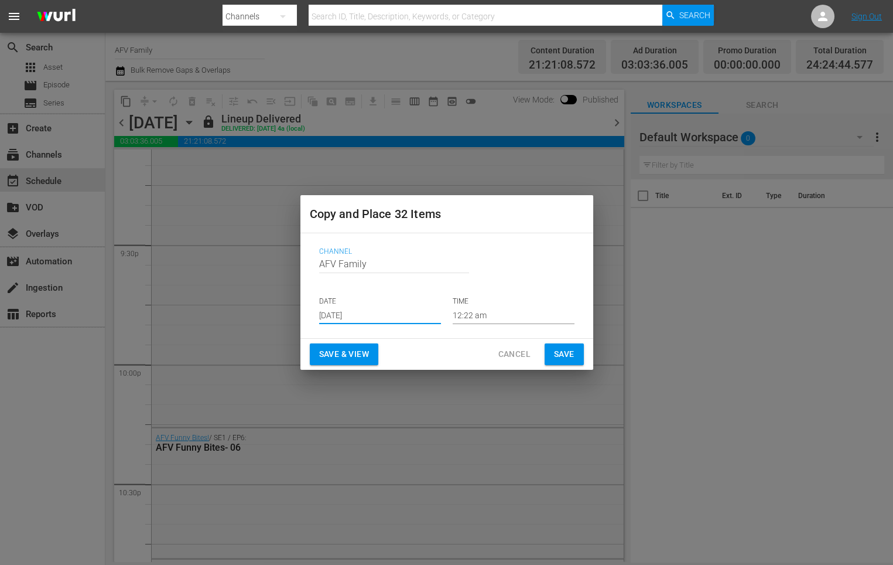
click at [398, 316] on input "Aug 20th 2025" at bounding box center [380, 315] width 122 height 18
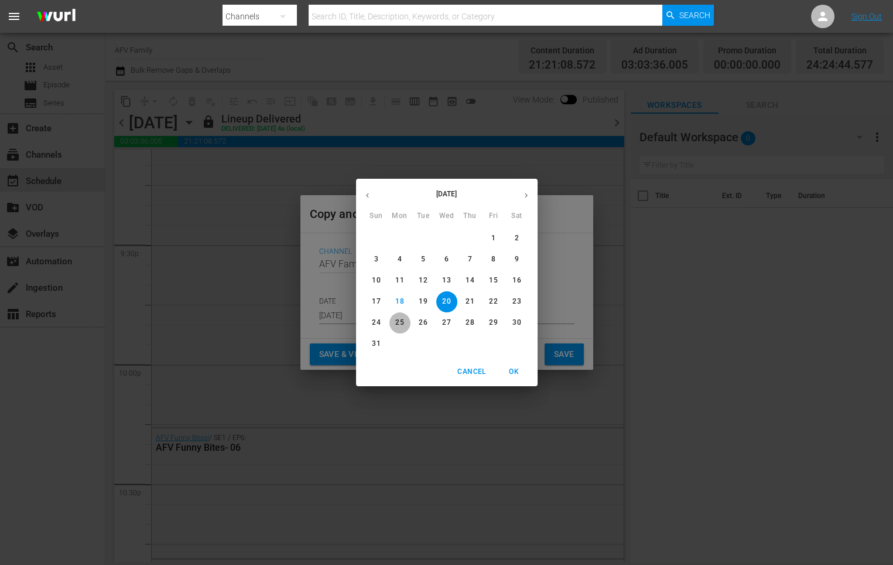
click at [404, 323] on span "25" at bounding box center [400, 323] width 21 height 10
type input "Aug 25th 2025"
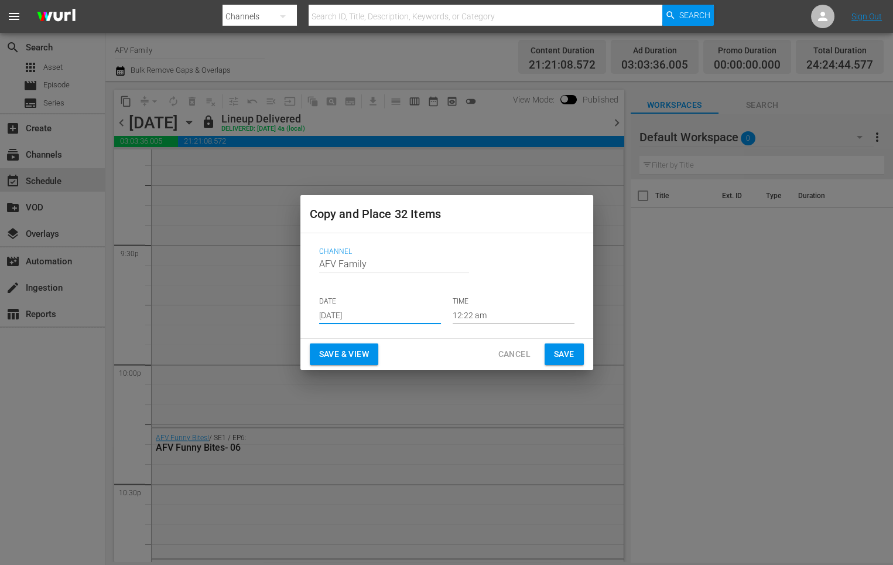
click at [370, 345] on button "Save & View" at bounding box center [344, 354] width 69 height 22
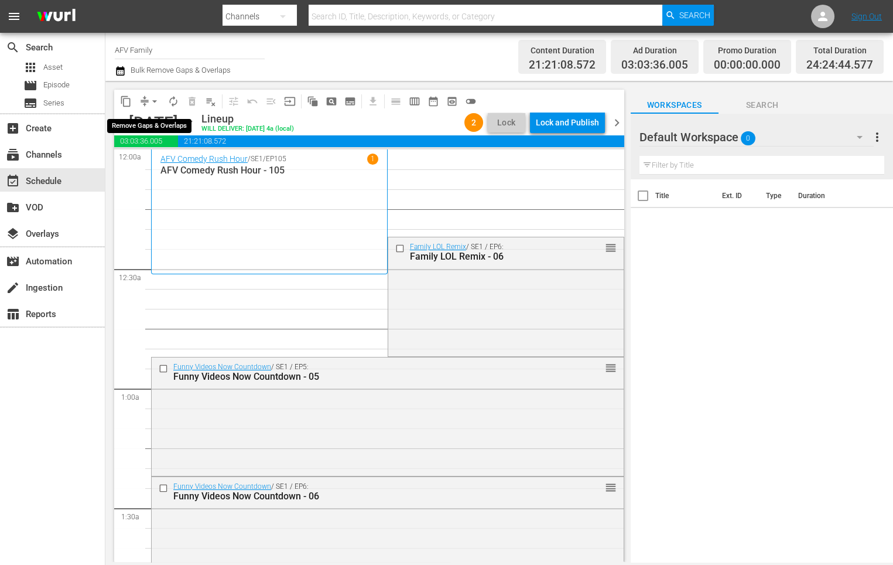
click at [149, 103] on span "arrow_drop_down" at bounding box center [155, 101] width 12 height 12
click at [180, 162] on li "Align to End of Previous Day" at bounding box center [155, 163] width 123 height 19
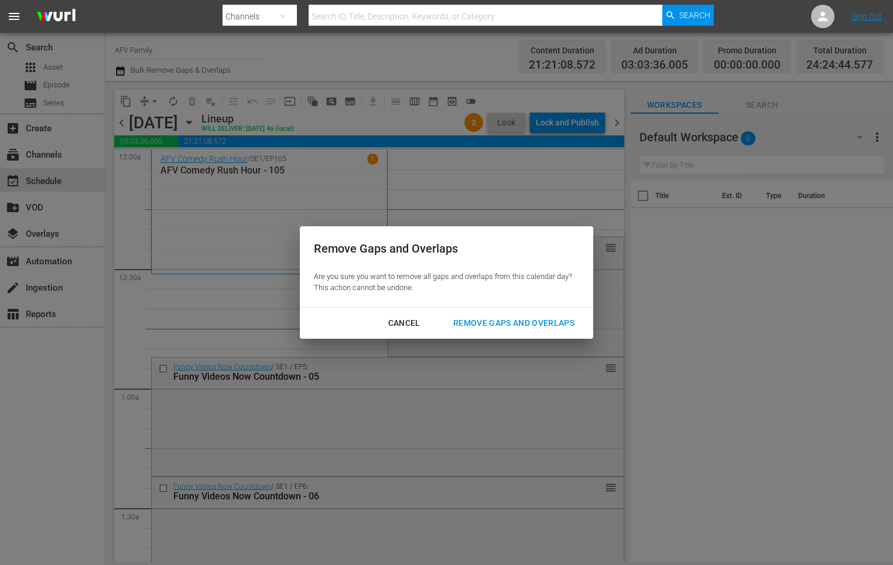
click at [488, 318] on div "Remove Gaps and Overlaps" at bounding box center [514, 323] width 140 height 15
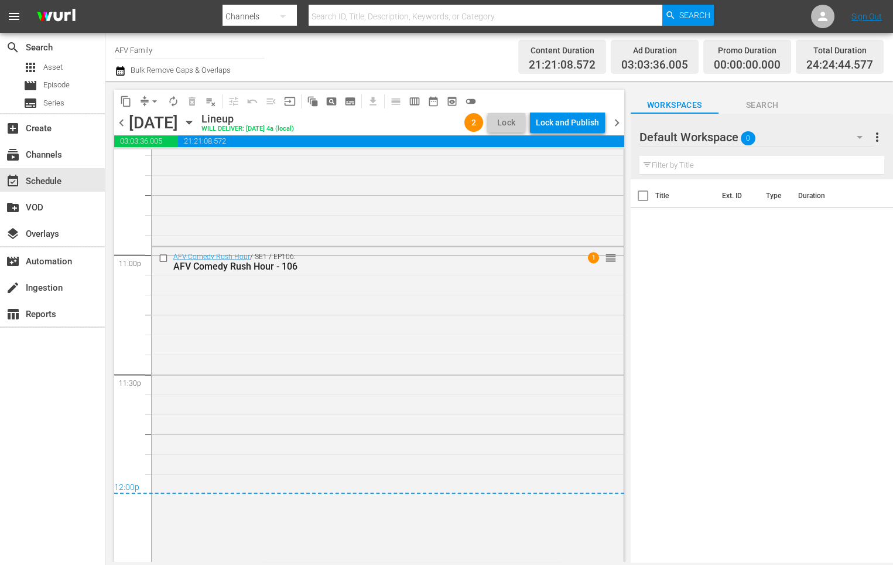
scroll to position [5547, 0]
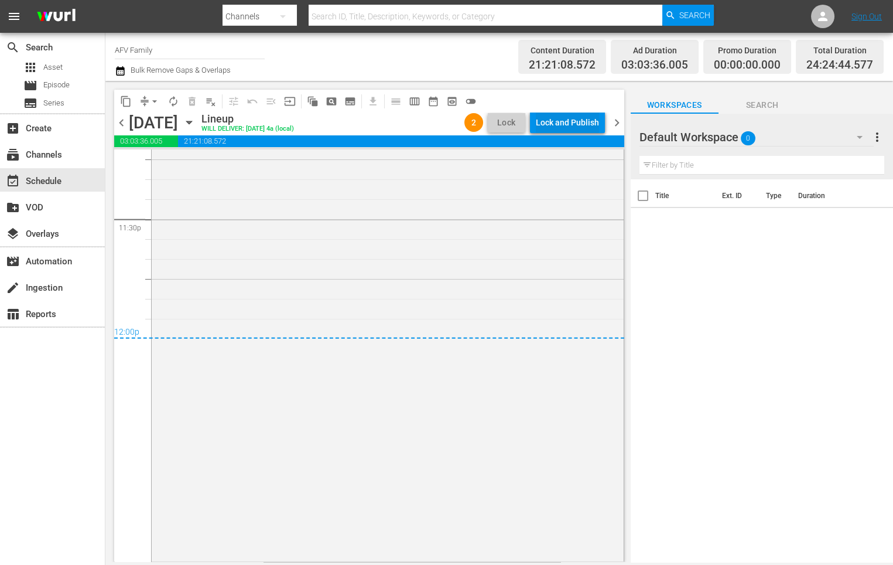
click at [575, 123] on div "Lock and Publish" at bounding box center [567, 122] width 63 height 21
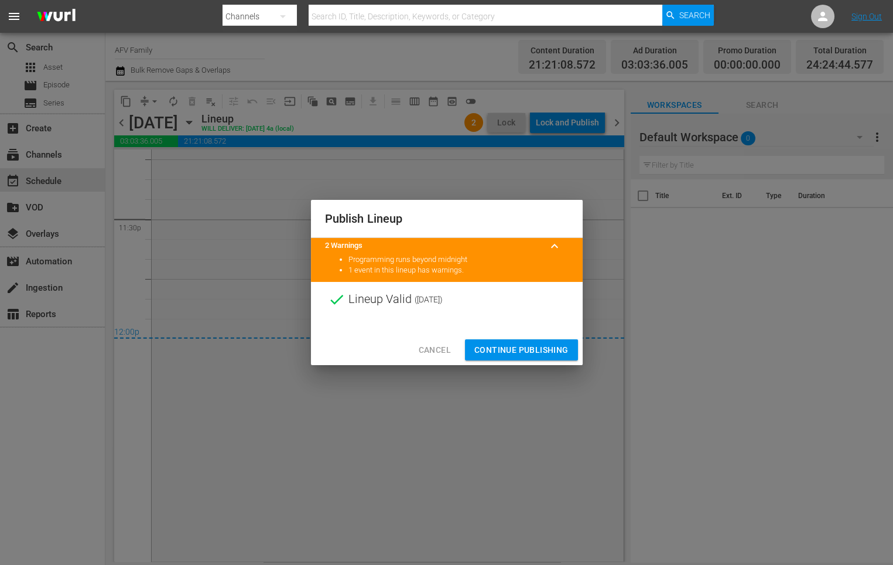
click at [521, 346] on span "Continue Publishing" at bounding box center [522, 350] width 94 height 15
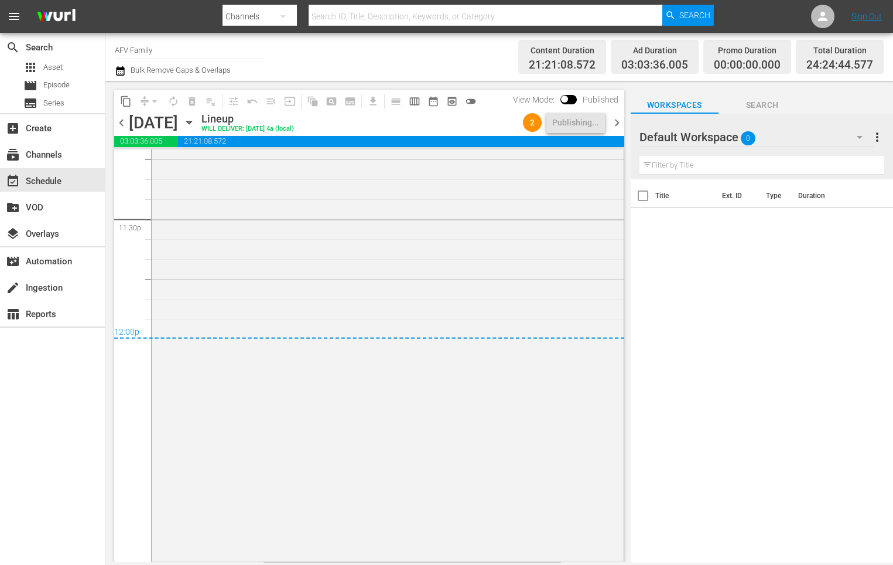
click at [196, 124] on icon "button" at bounding box center [189, 122] width 13 height 13
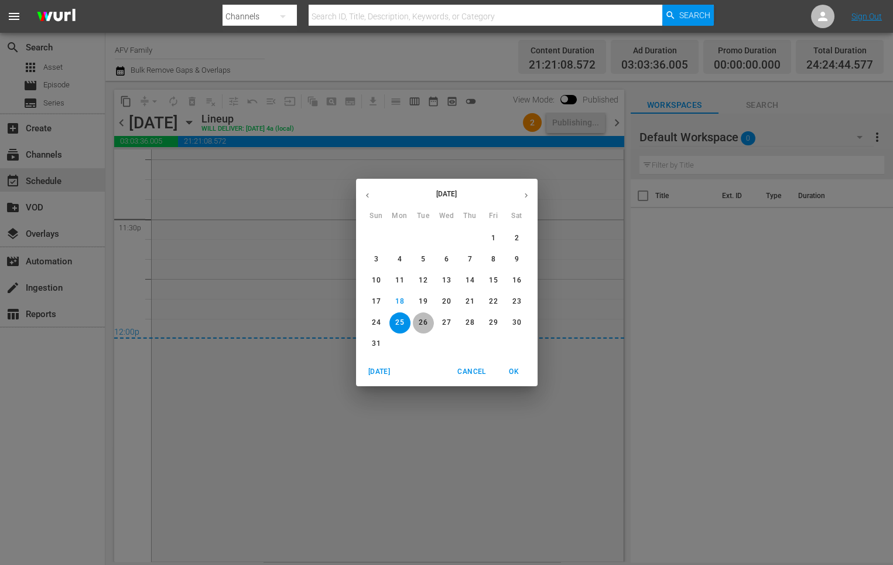
click at [426, 323] on p "26" at bounding box center [423, 323] width 8 height 10
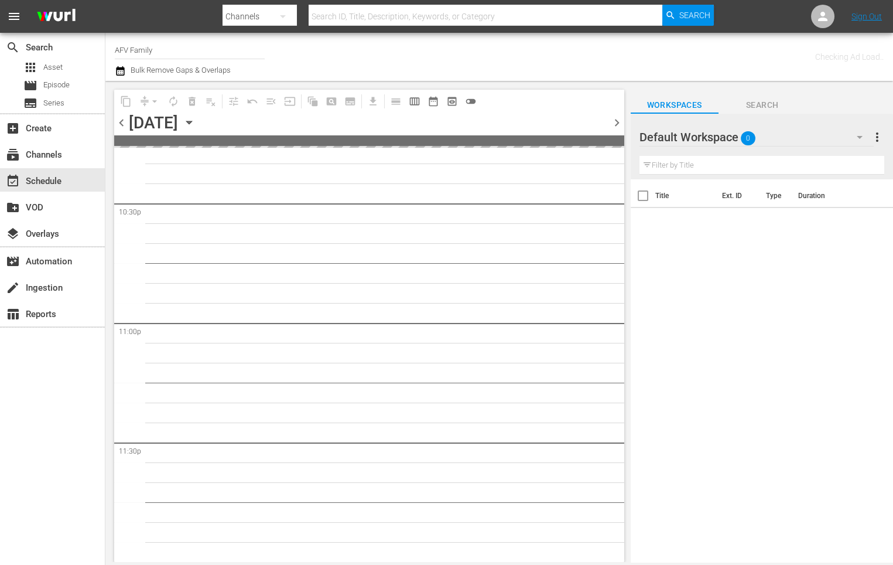
scroll to position [5322, 0]
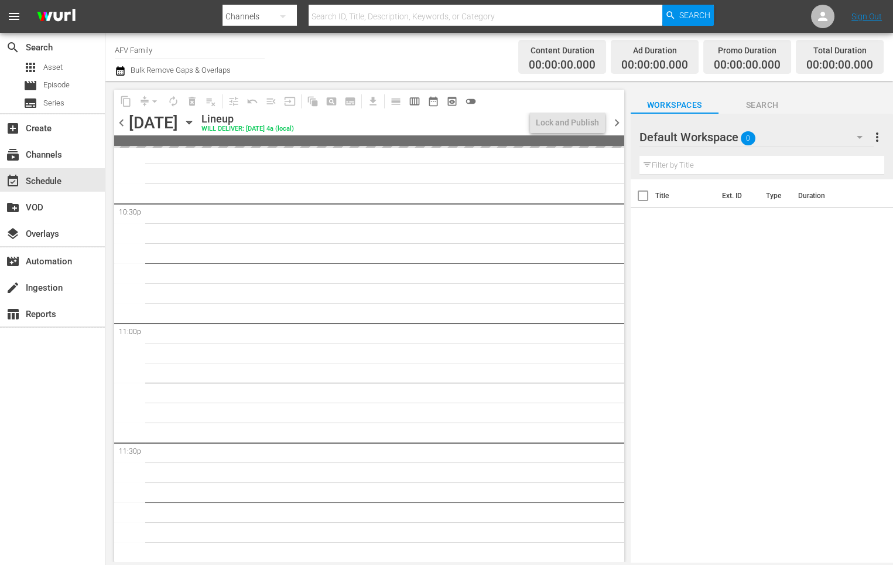
click at [196, 121] on icon "button" at bounding box center [189, 122] width 13 height 13
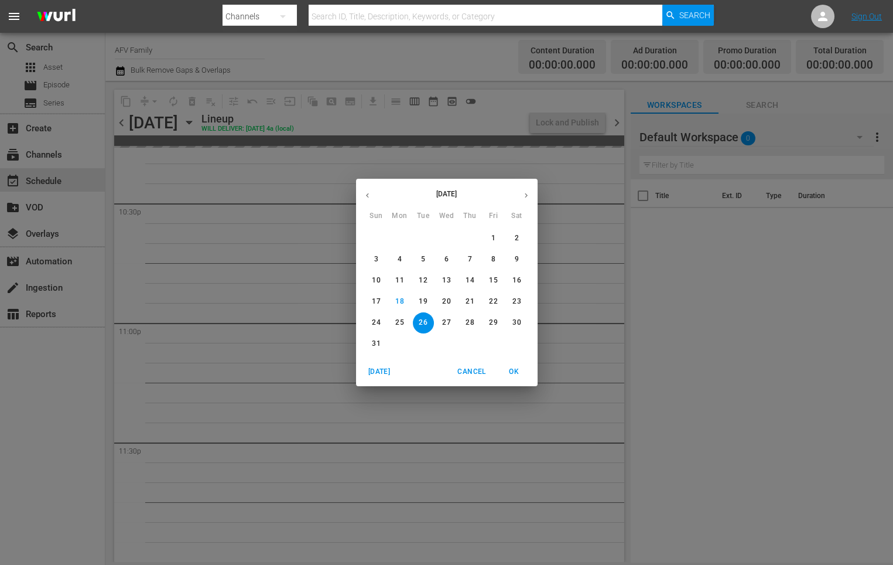
click at [493, 280] on p "15" at bounding box center [493, 280] width 8 height 10
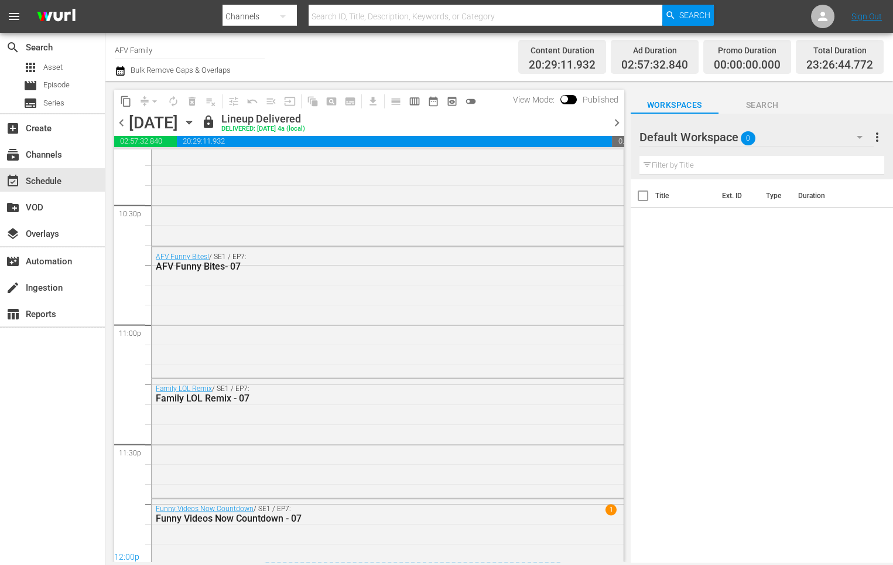
scroll to position [4924, 0]
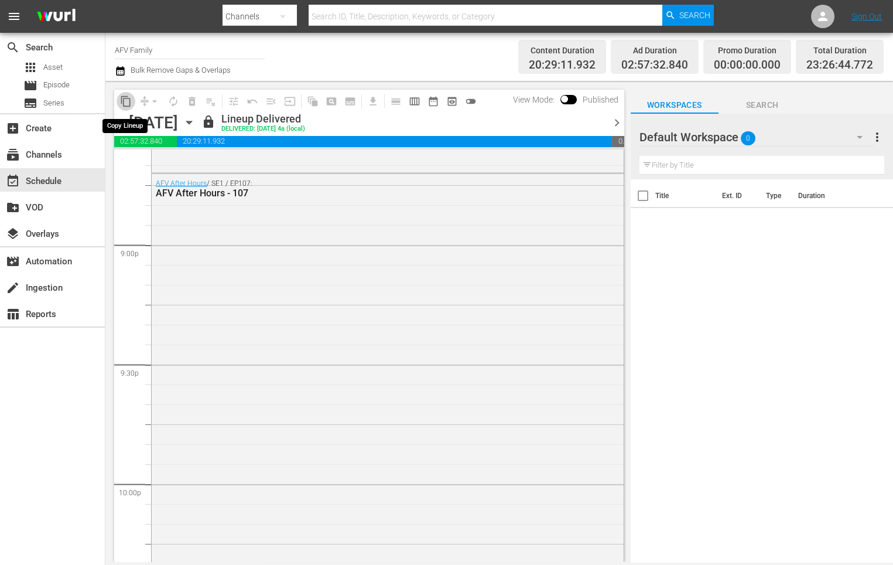
click at [125, 96] on span "content_copy" at bounding box center [126, 101] width 12 height 12
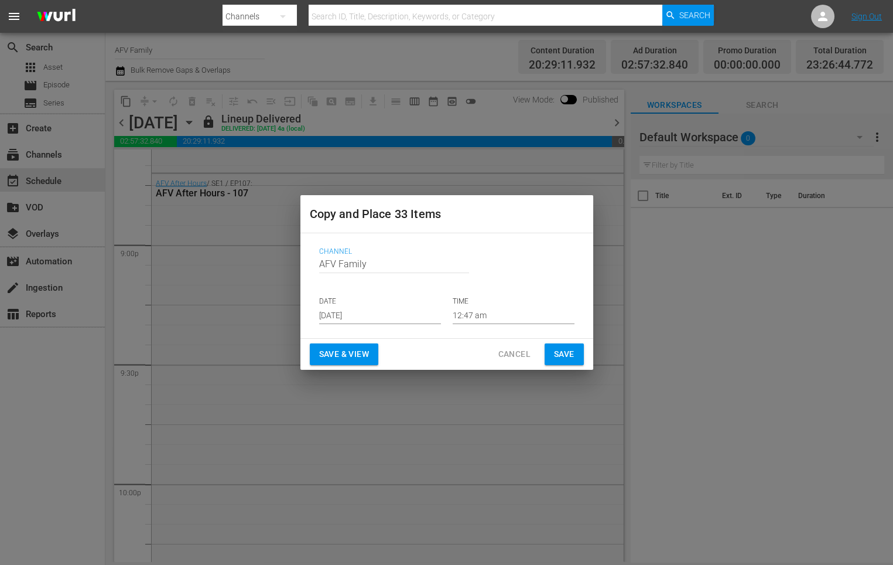
click at [403, 309] on input "Aug 20th 2025" at bounding box center [380, 315] width 122 height 18
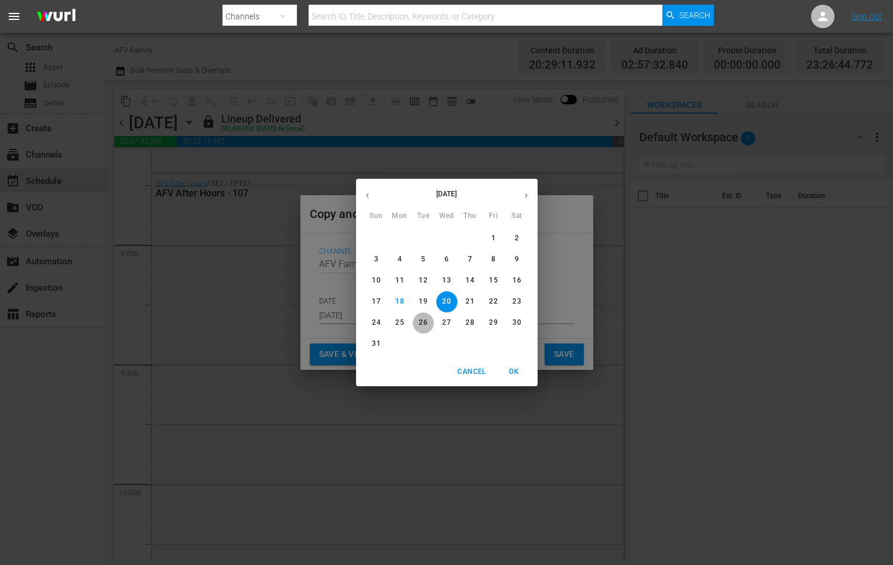
click at [431, 323] on span "26" at bounding box center [423, 323] width 21 height 10
type input "Aug 26th 2025"
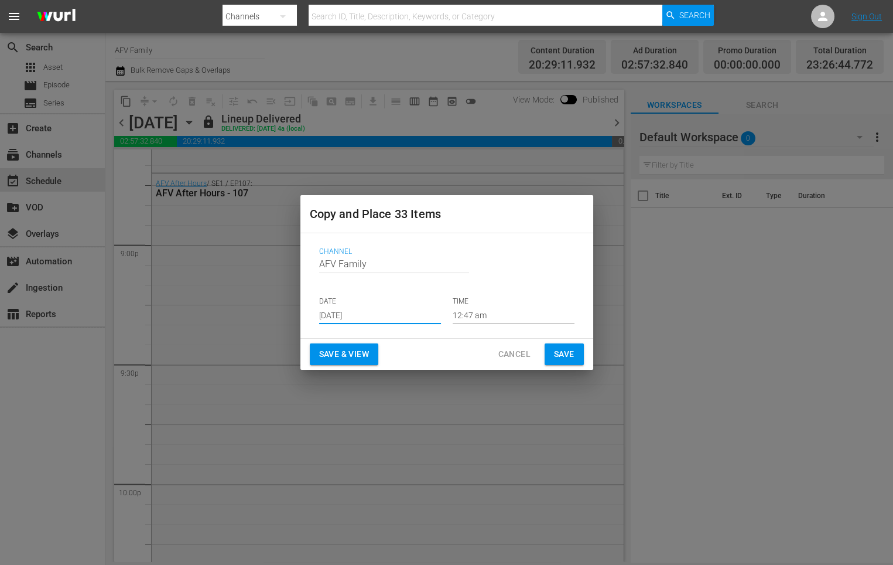
click at [354, 360] on span "Save & View" at bounding box center [344, 354] width 50 height 15
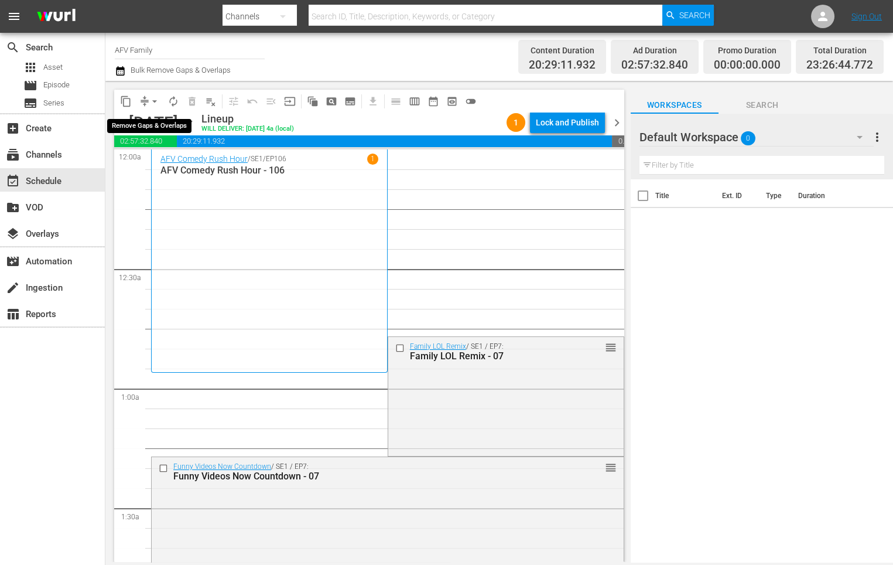
click at [156, 101] on span "arrow_drop_down" at bounding box center [155, 101] width 12 height 12
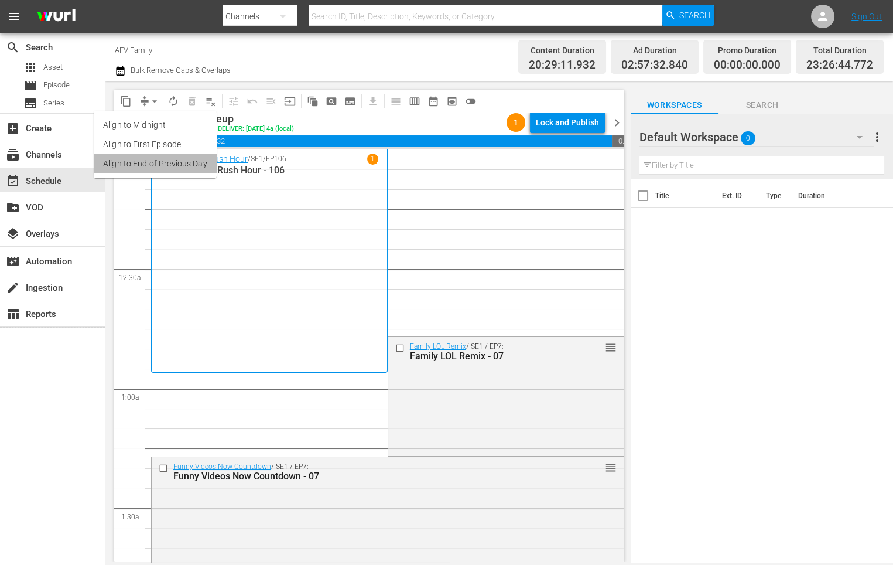
click at [157, 156] on li "Align to End of Previous Day" at bounding box center [155, 163] width 123 height 19
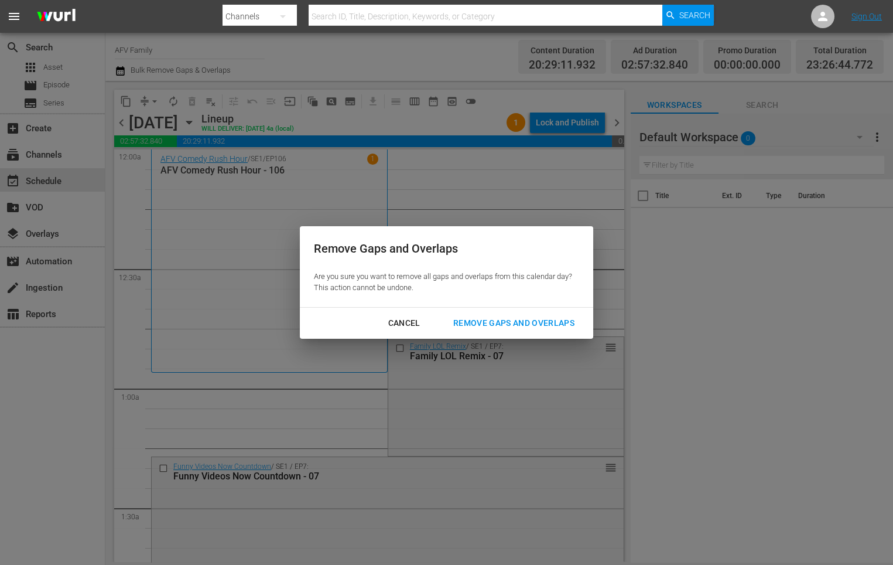
click at [554, 318] on div "Remove Gaps and Overlaps" at bounding box center [514, 323] width 140 height 15
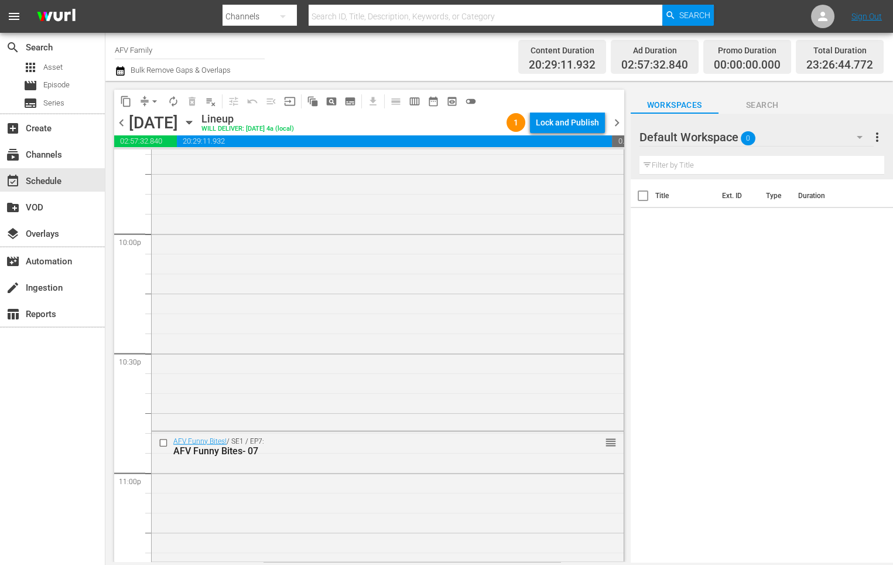
scroll to position [5415, 0]
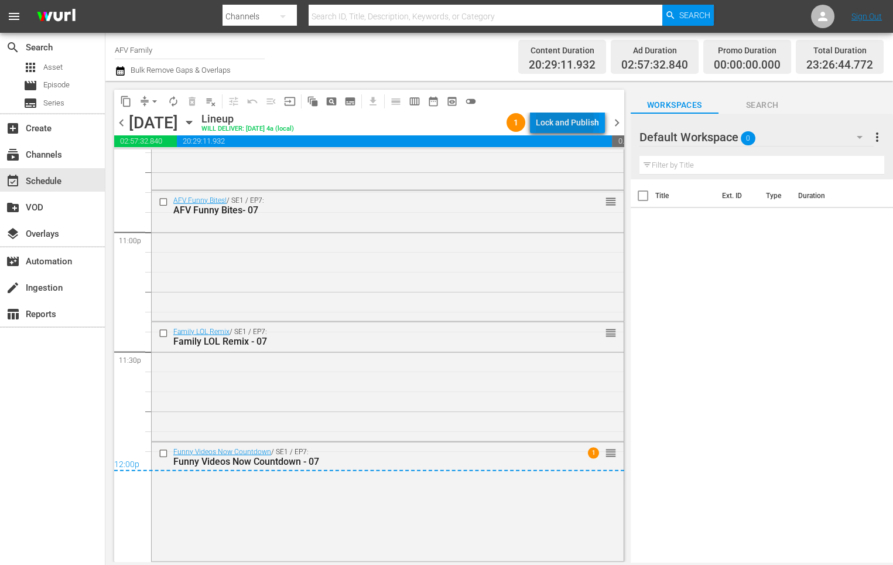
click at [565, 122] on div "Lock and Publish" at bounding box center [567, 122] width 63 height 21
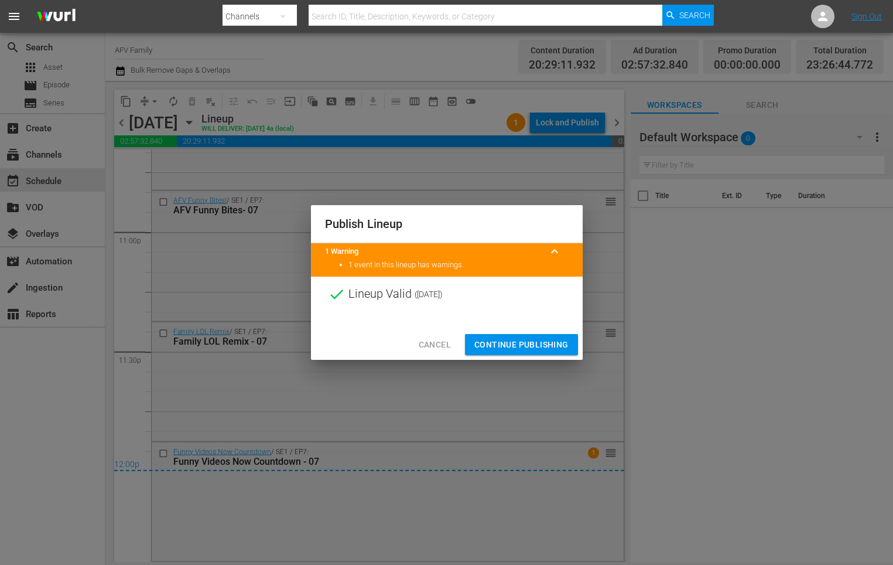
click at [543, 339] on span "Continue Publishing" at bounding box center [522, 344] width 94 height 15
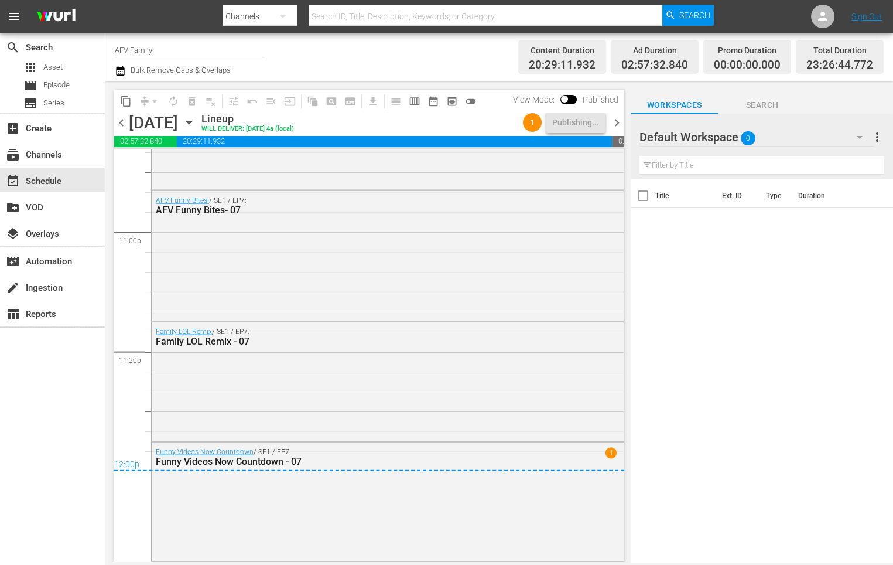
click at [199, 131] on div "Tuesday, August 26th August 26th" at bounding box center [164, 122] width 70 height 19
click at [196, 125] on icon "button" at bounding box center [189, 122] width 13 height 13
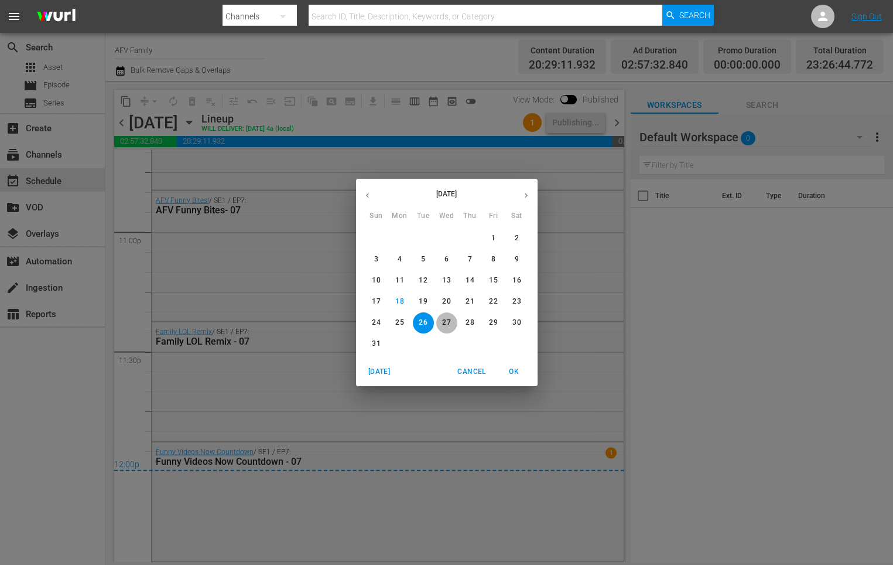
click at [446, 323] on p "27" at bounding box center [446, 323] width 8 height 10
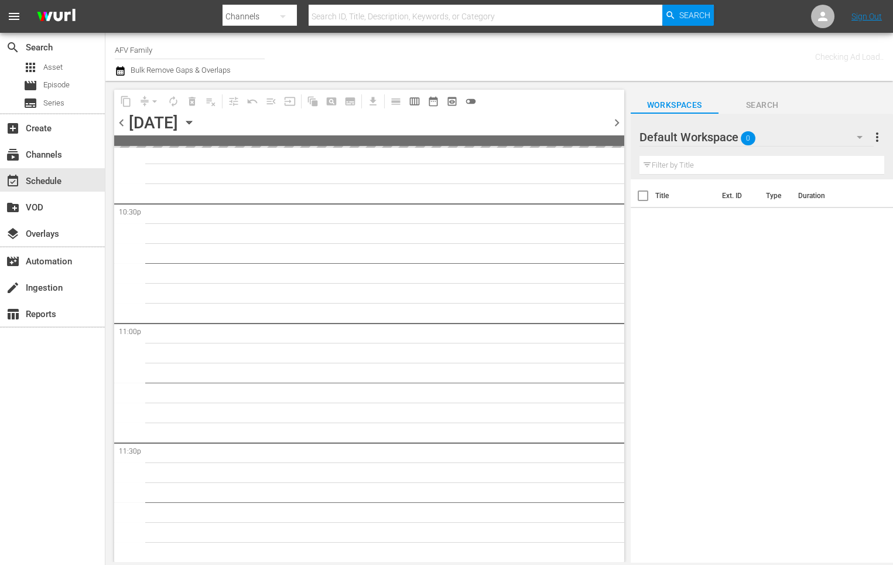
scroll to position [5322, 0]
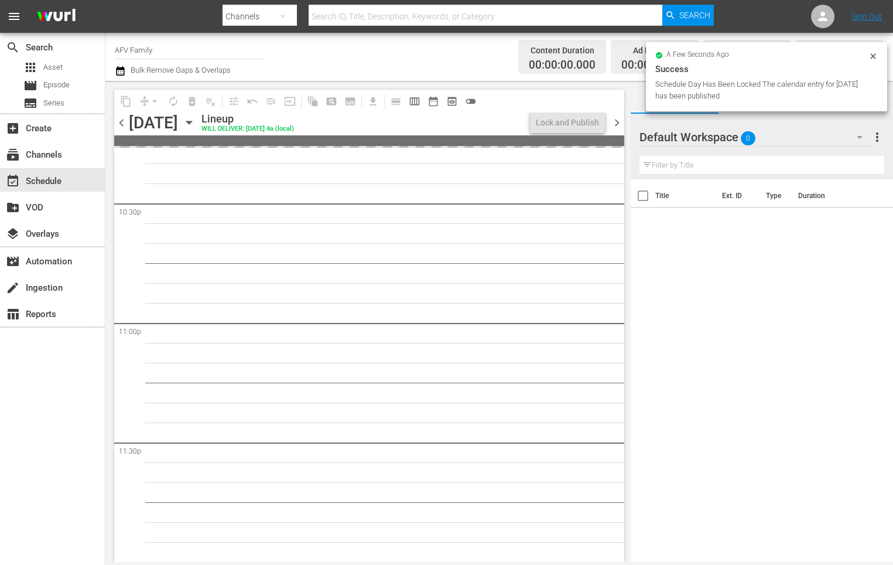
click at [192, 122] on icon "button" at bounding box center [188, 122] width 5 height 3
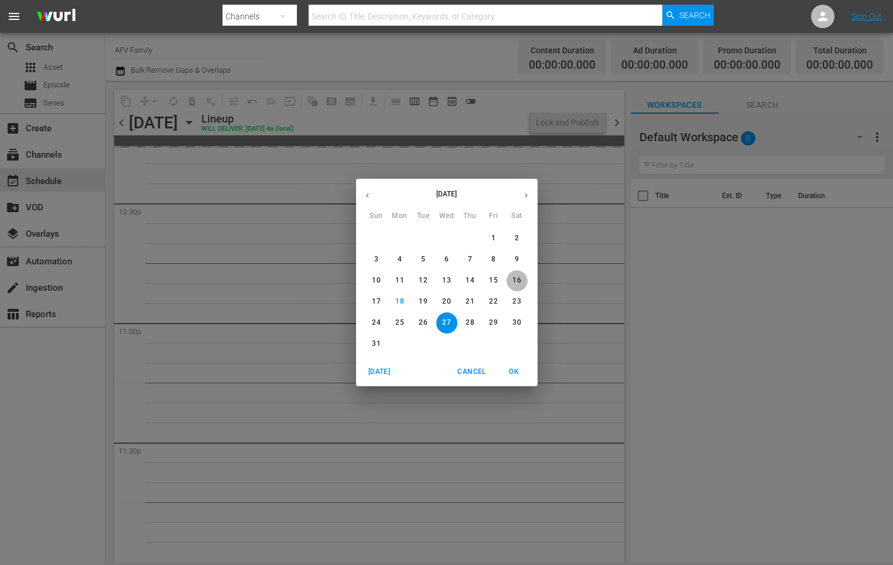
click at [521, 279] on p "16" at bounding box center [517, 280] width 8 height 10
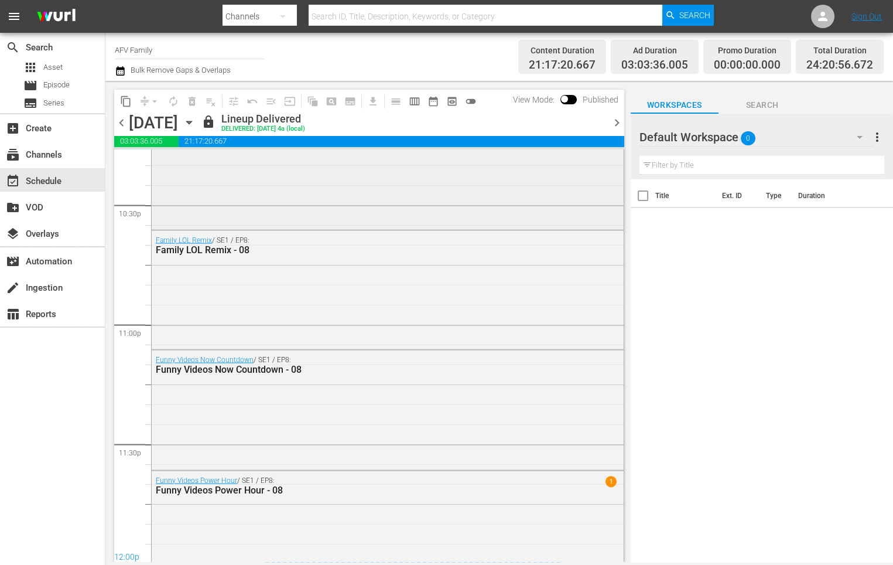
scroll to position [4984, 0]
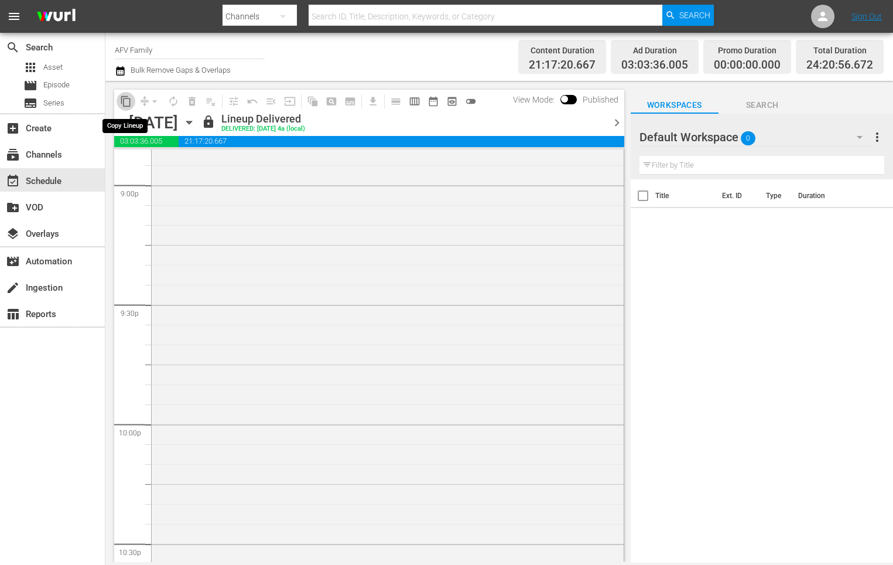
click at [127, 98] on span "content_copy" at bounding box center [126, 101] width 12 height 12
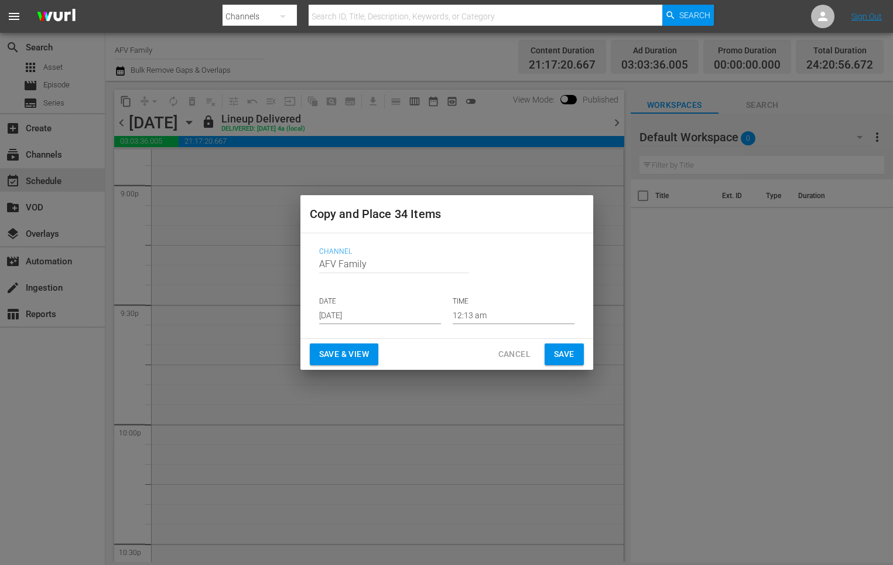
click at [349, 318] on input "Aug 20th 2025" at bounding box center [380, 315] width 122 height 18
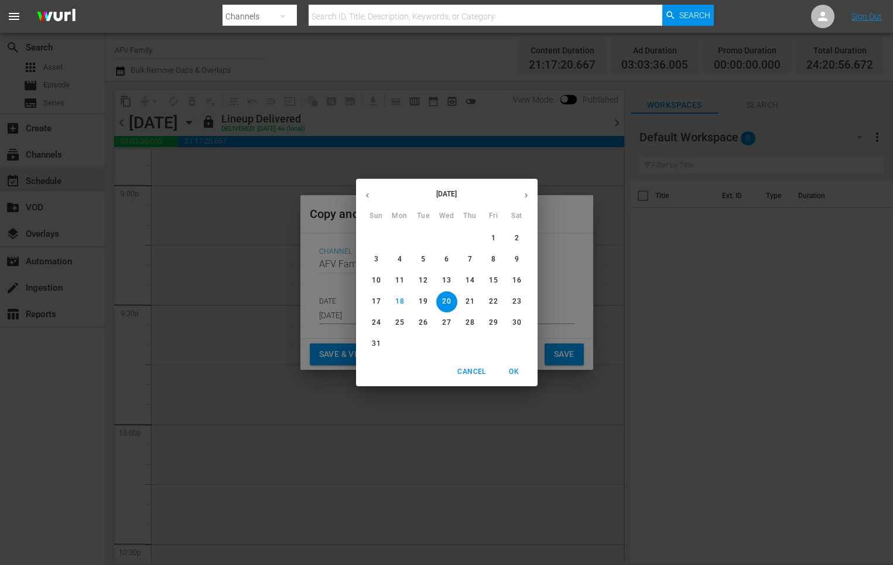
click at [443, 319] on p "27" at bounding box center [446, 323] width 8 height 10
type input "Aug 27th 2025"
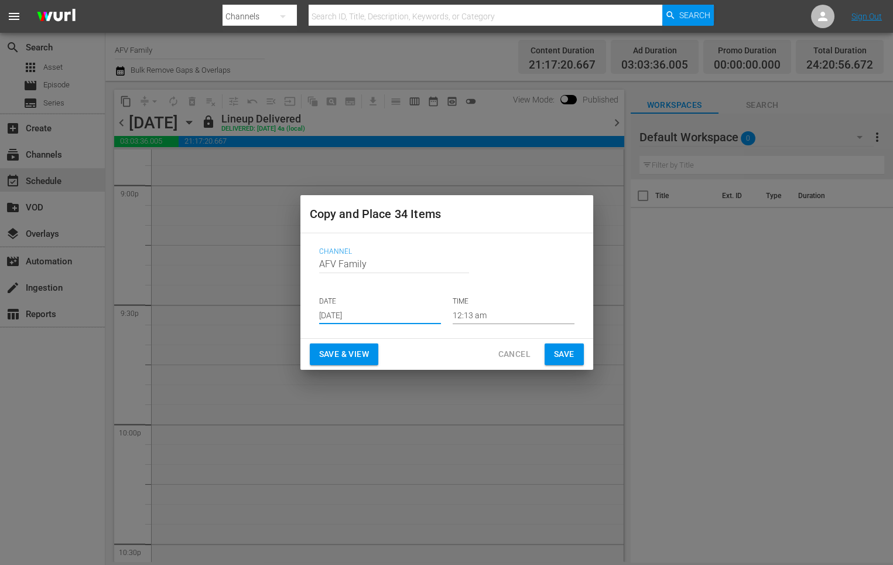
click at [367, 351] on span "Save & View" at bounding box center [344, 354] width 50 height 15
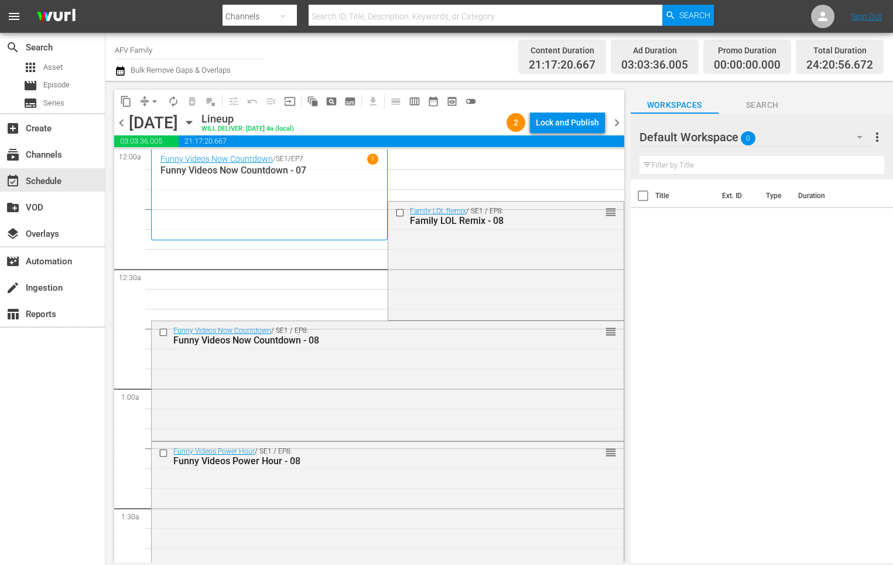
click at [152, 97] on span "arrow_drop_down" at bounding box center [155, 101] width 12 height 12
click at [177, 160] on li "Align to End of Previous Day" at bounding box center [155, 163] width 123 height 19
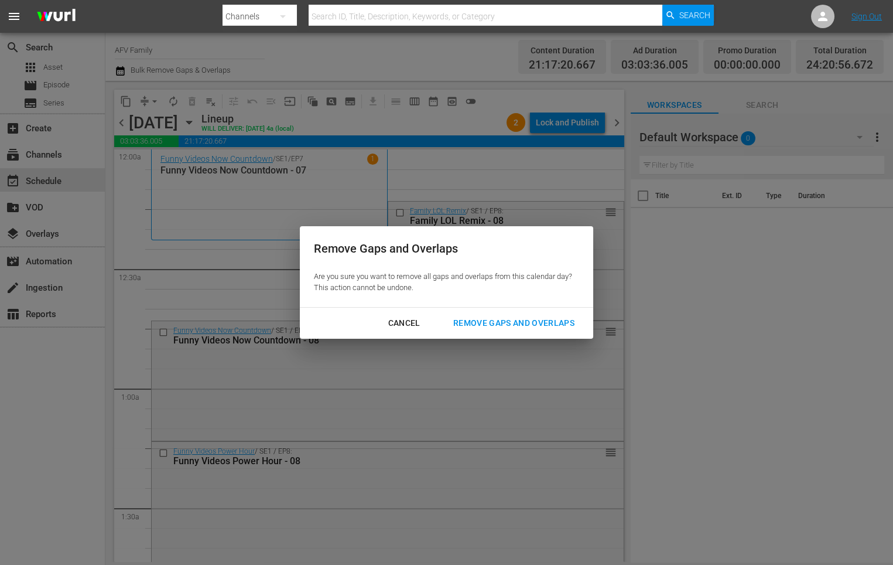
click at [521, 318] on div "Remove Gaps and Overlaps" at bounding box center [514, 323] width 140 height 15
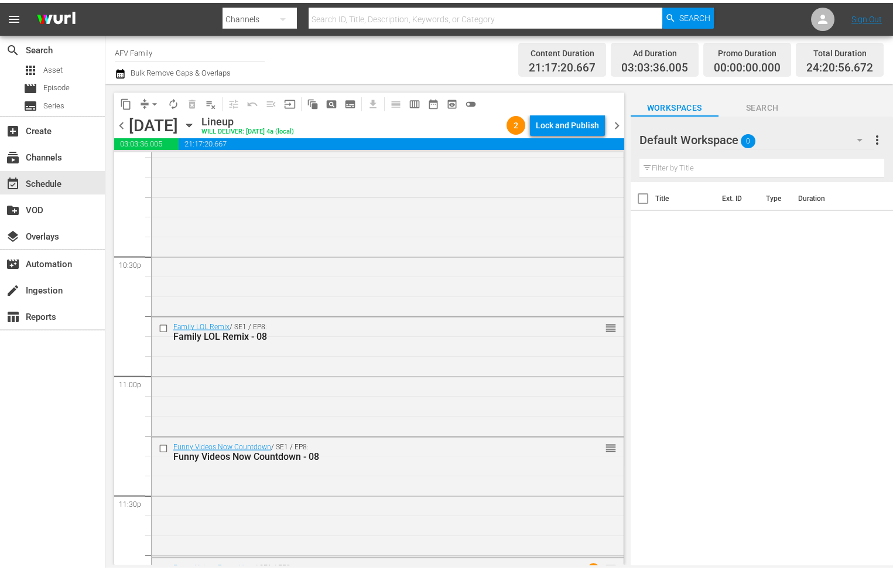
scroll to position [5498, 0]
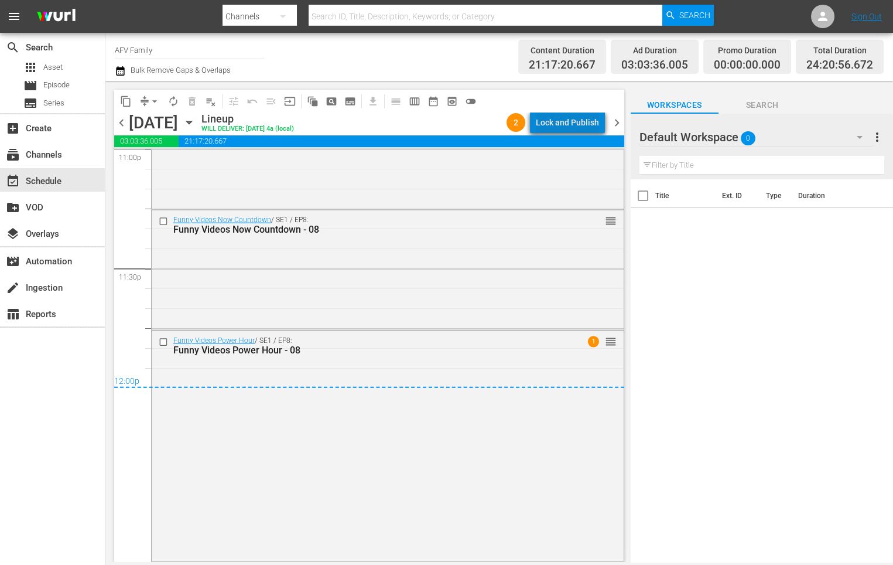
click at [578, 116] on div "Lock and Publish" at bounding box center [567, 122] width 63 height 21
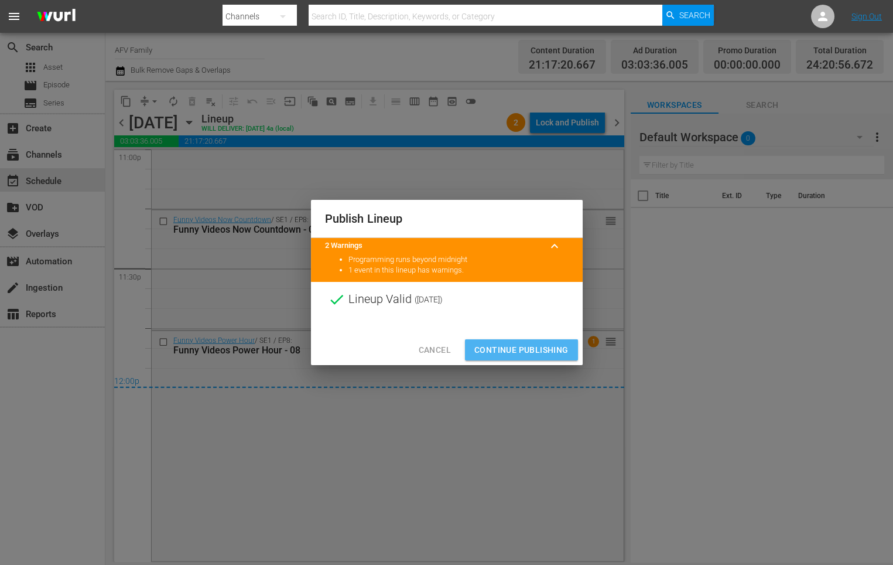
click at [506, 346] on span "Continue Publishing" at bounding box center [522, 350] width 94 height 15
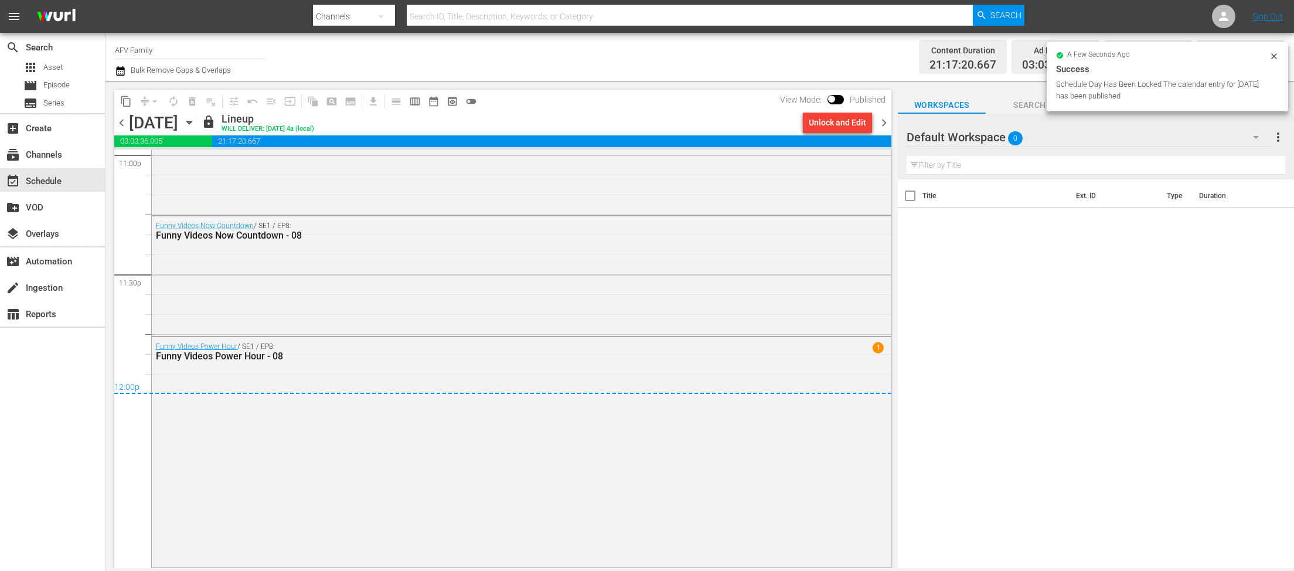
scroll to position [5492, 0]
